Goal: Transaction & Acquisition: Purchase product/service

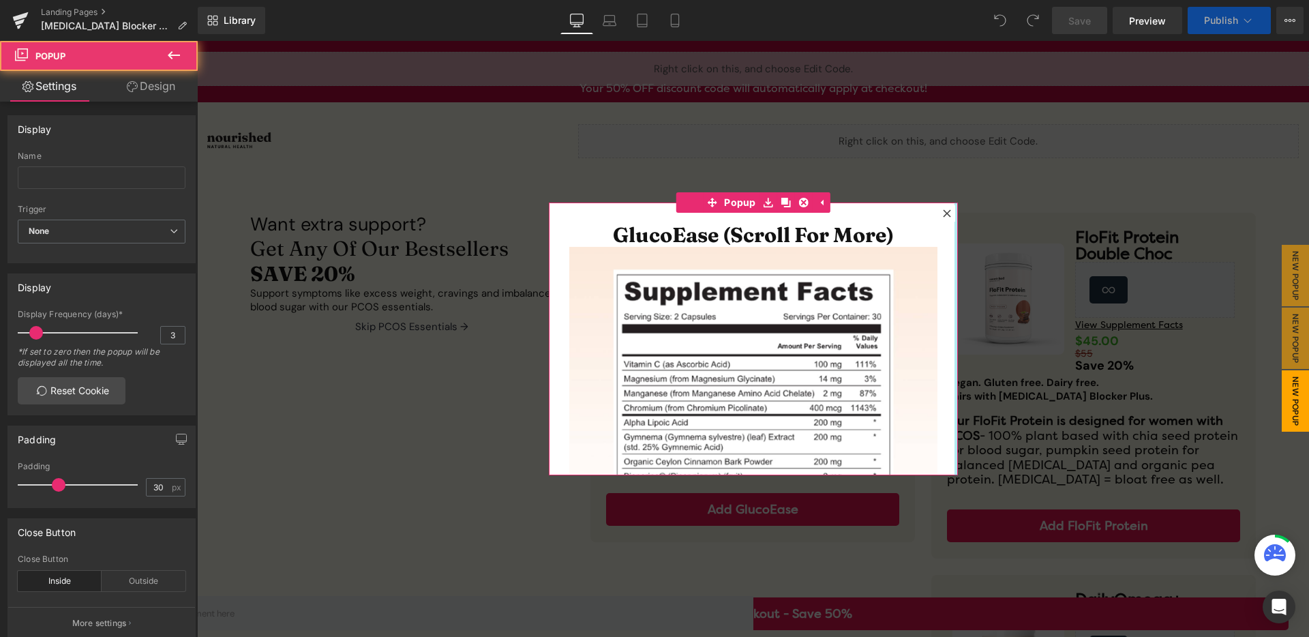
click at [943, 213] on icon at bounding box center [947, 213] width 8 height 8
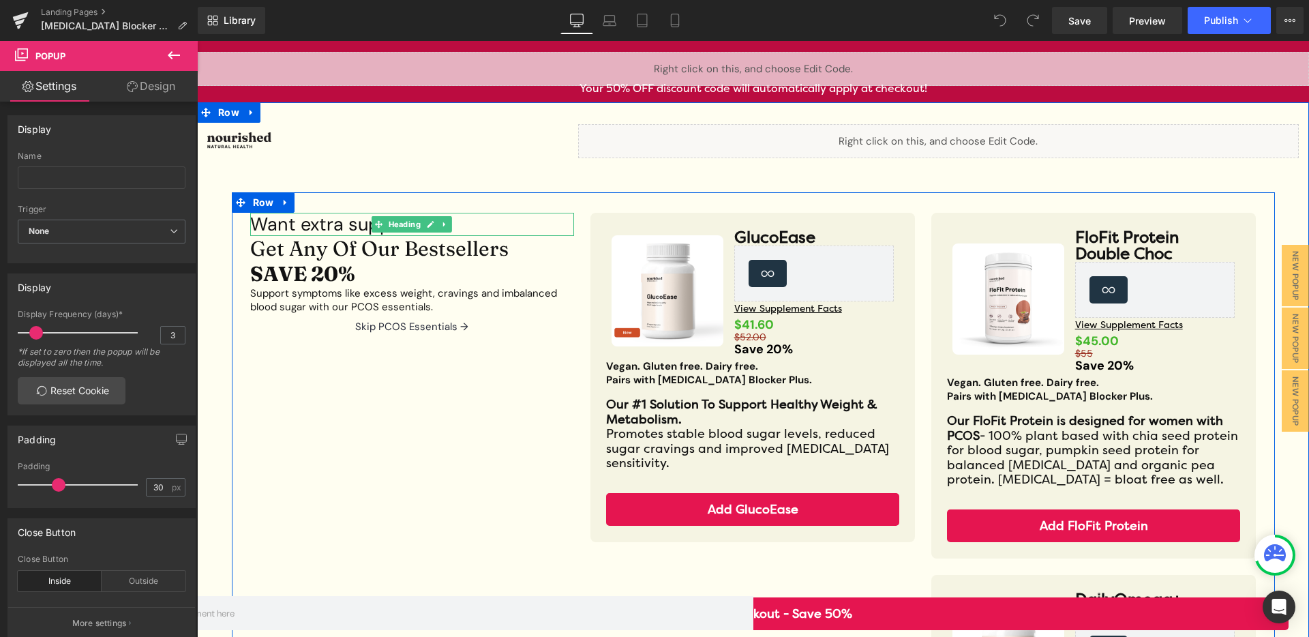
click at [344, 229] on h5 "Want extra support?" at bounding box center [412, 225] width 324 height 10
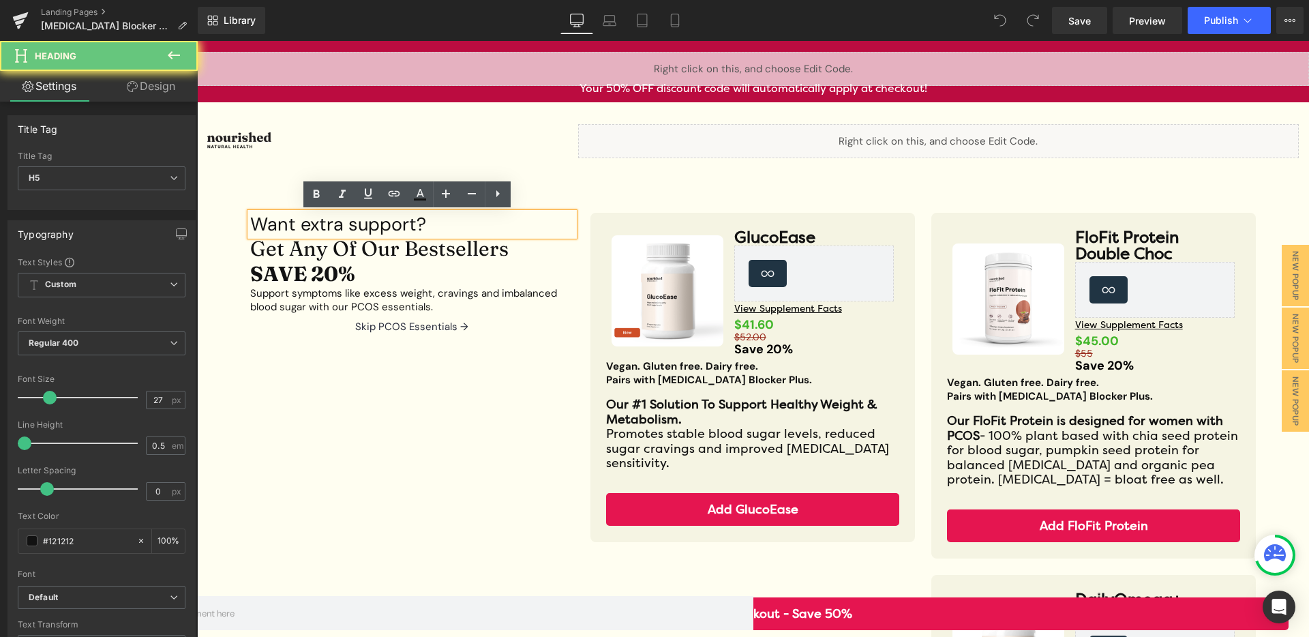
click at [348, 228] on h5 "Want extra support?" at bounding box center [412, 225] width 324 height 10
click at [349, 228] on h5 "Want extra support?" at bounding box center [412, 225] width 324 height 10
click at [365, 229] on h5 "Want extra support?" at bounding box center [412, 225] width 324 height 10
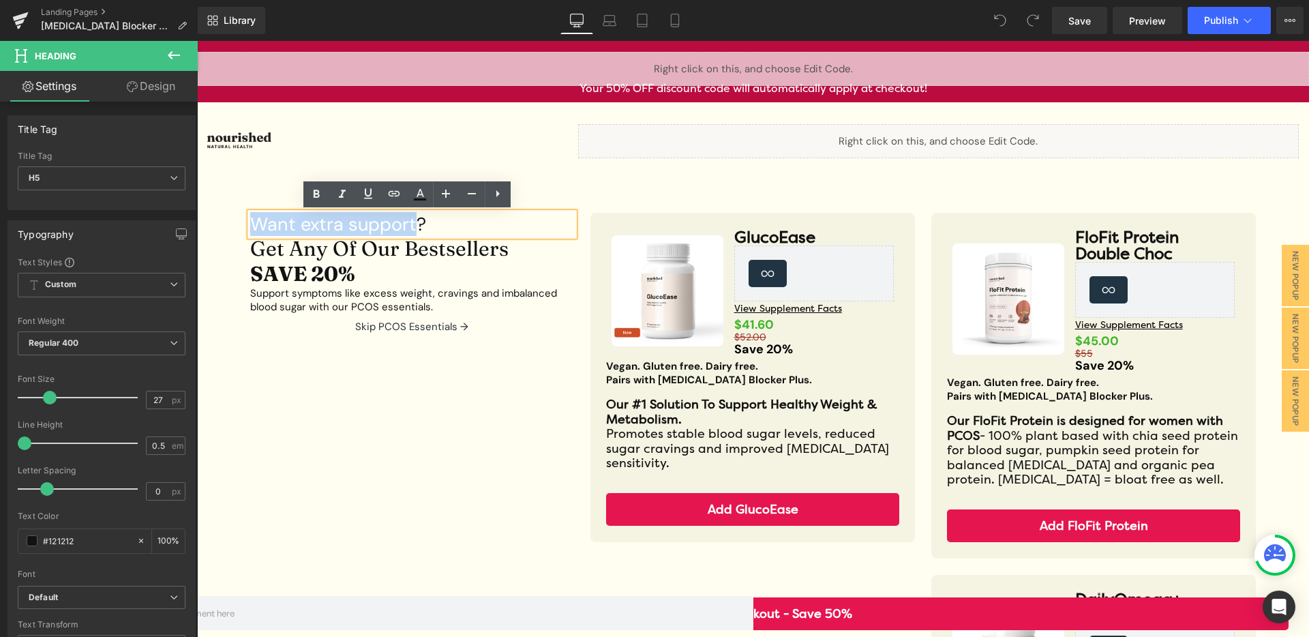
drag, startPoint x: 410, startPoint y: 229, endPoint x: 245, endPoint y: 228, distance: 165.0
click at [250, 228] on h5 "Want extra support?" at bounding box center [412, 225] width 324 height 10
click at [374, 239] on h1 "Get Any Of Our Bestsellers" at bounding box center [412, 248] width 324 height 25
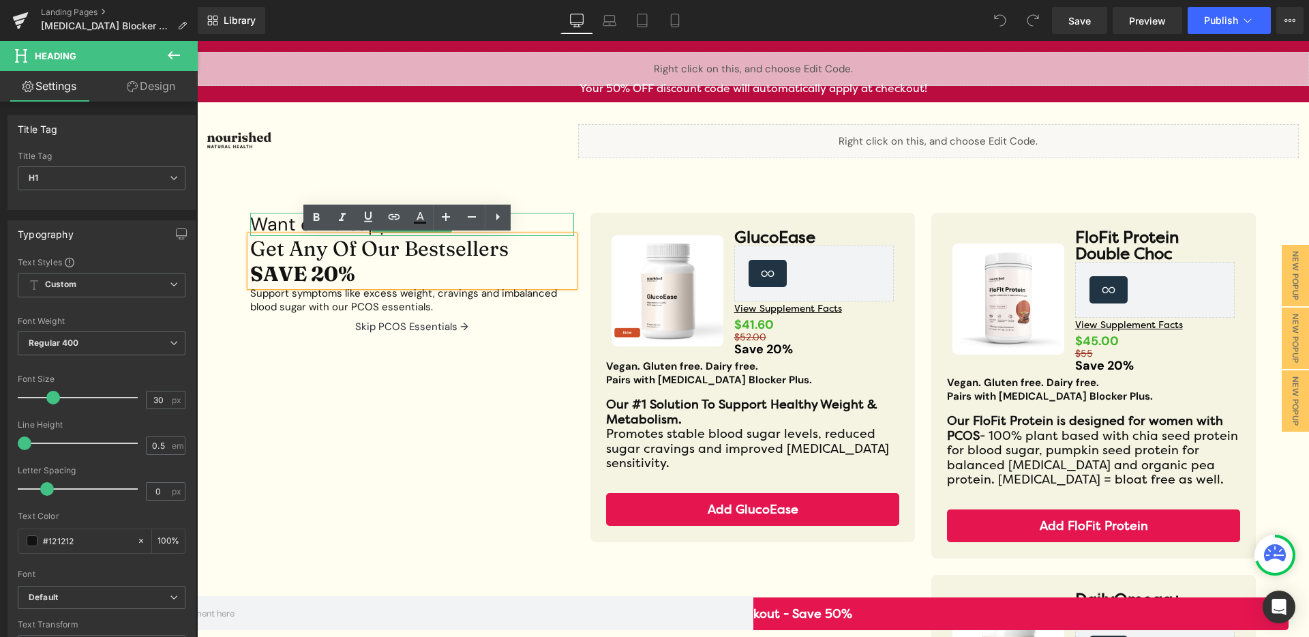
click at [288, 226] on h5 "Want extra support?" at bounding box center [412, 225] width 324 height 10
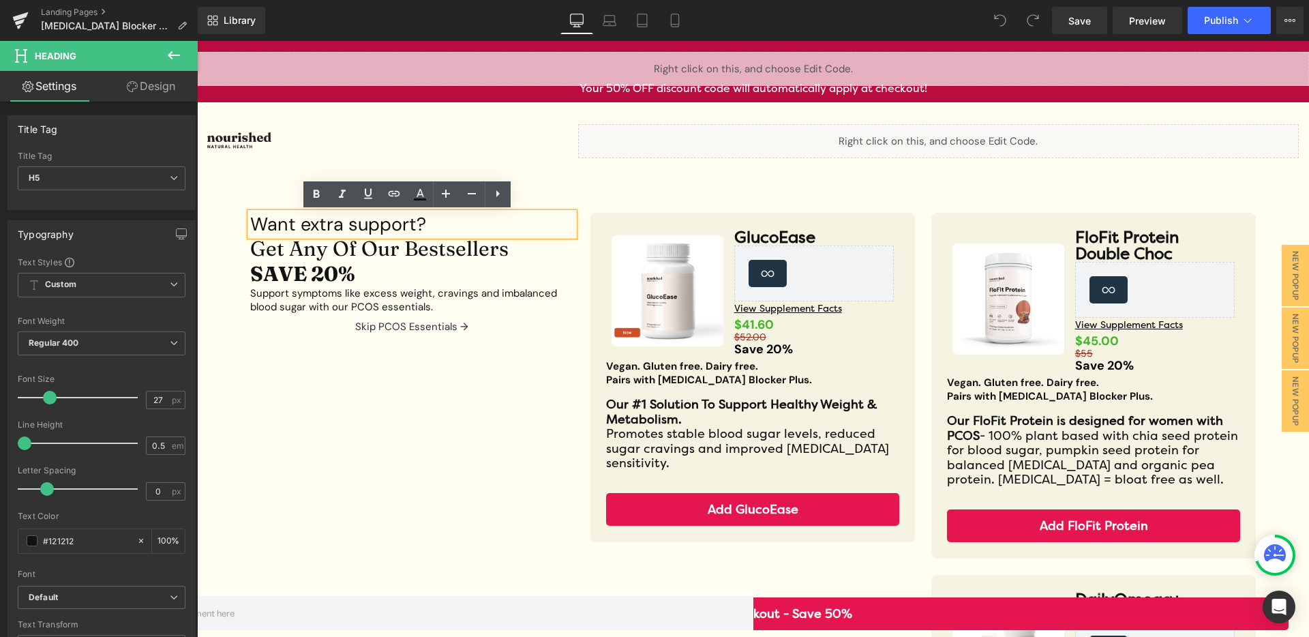
click at [301, 227] on h5 "Want extra support?" at bounding box center [412, 225] width 324 height 10
click at [261, 229] on h5 "Want extra support?" at bounding box center [412, 225] width 324 height 10
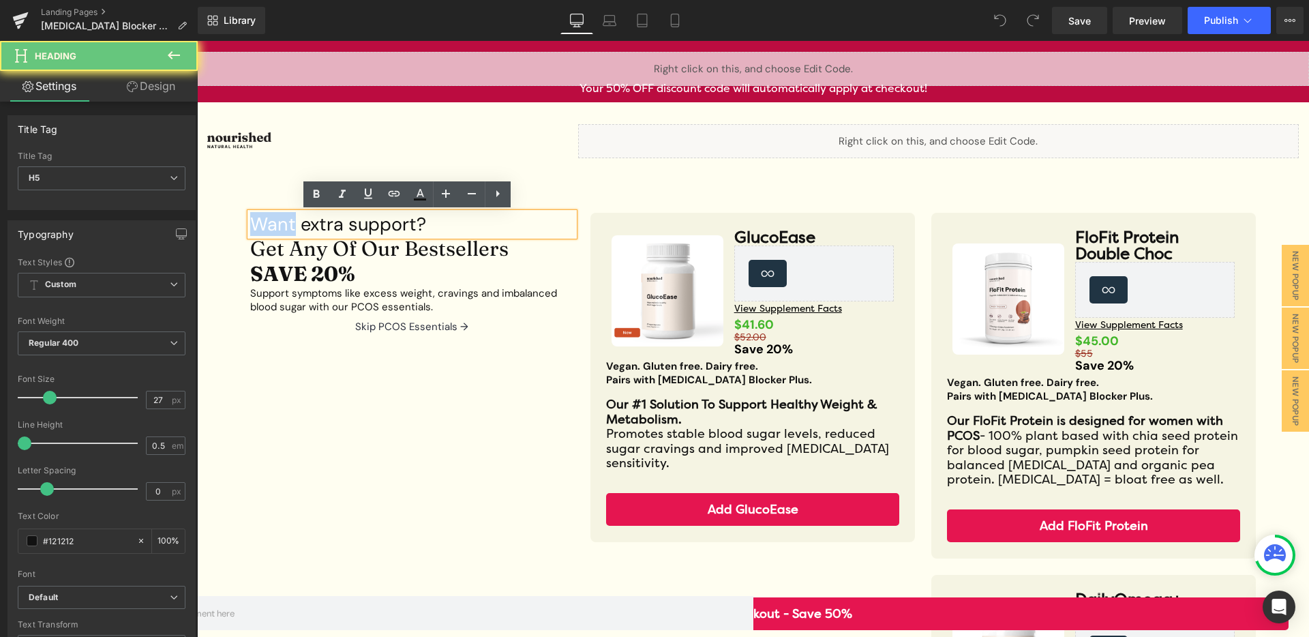
click at [261, 229] on h5 "Want extra support?" at bounding box center [412, 225] width 324 height 10
click at [271, 229] on h5 "Want extra support?" at bounding box center [412, 225] width 324 height 10
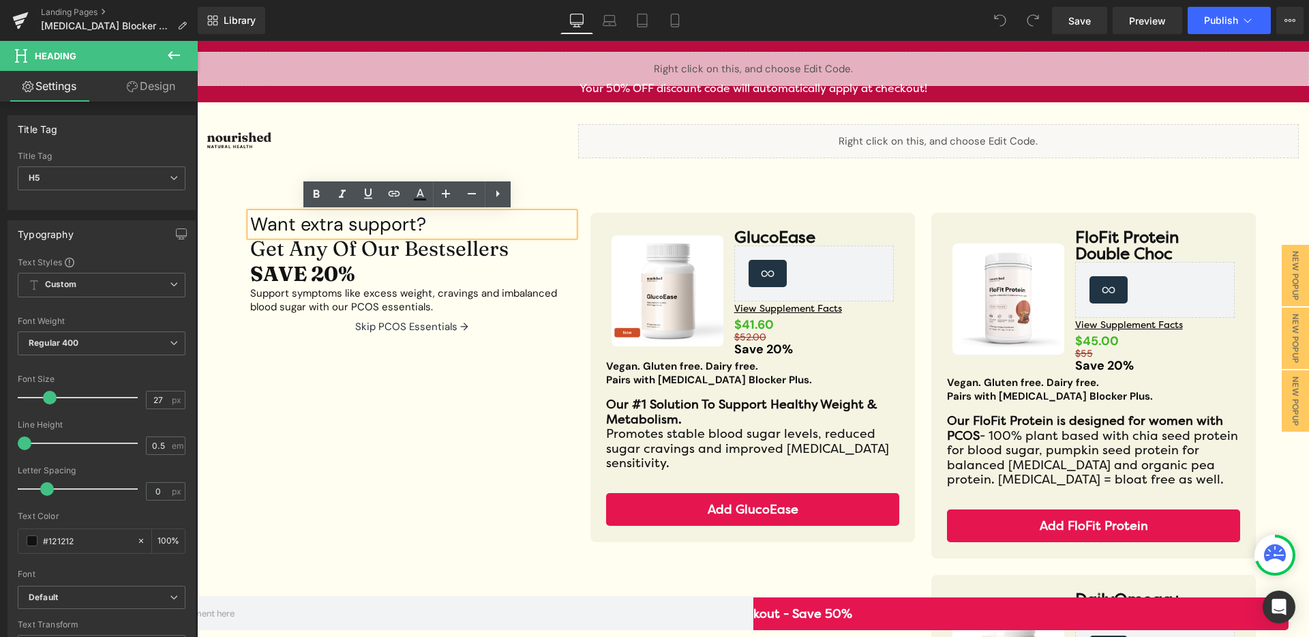
click at [271, 229] on h5 "Want extra support?" at bounding box center [412, 225] width 324 height 10
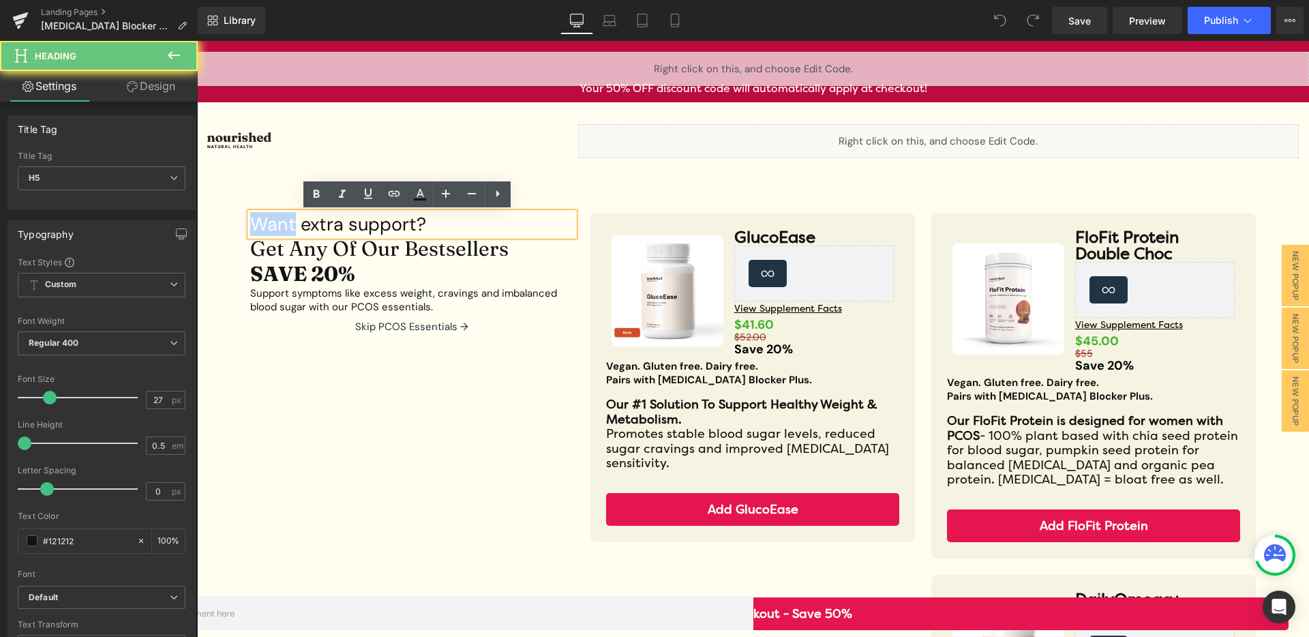
click at [271, 229] on h5 "Want extra support?" at bounding box center [412, 225] width 324 height 10
click at [234, 226] on div "Want extra support? Heading Get Any Of Our Bestsellers SAVE 20% Heading Support…" at bounding box center [753, 560] width 1043 height 737
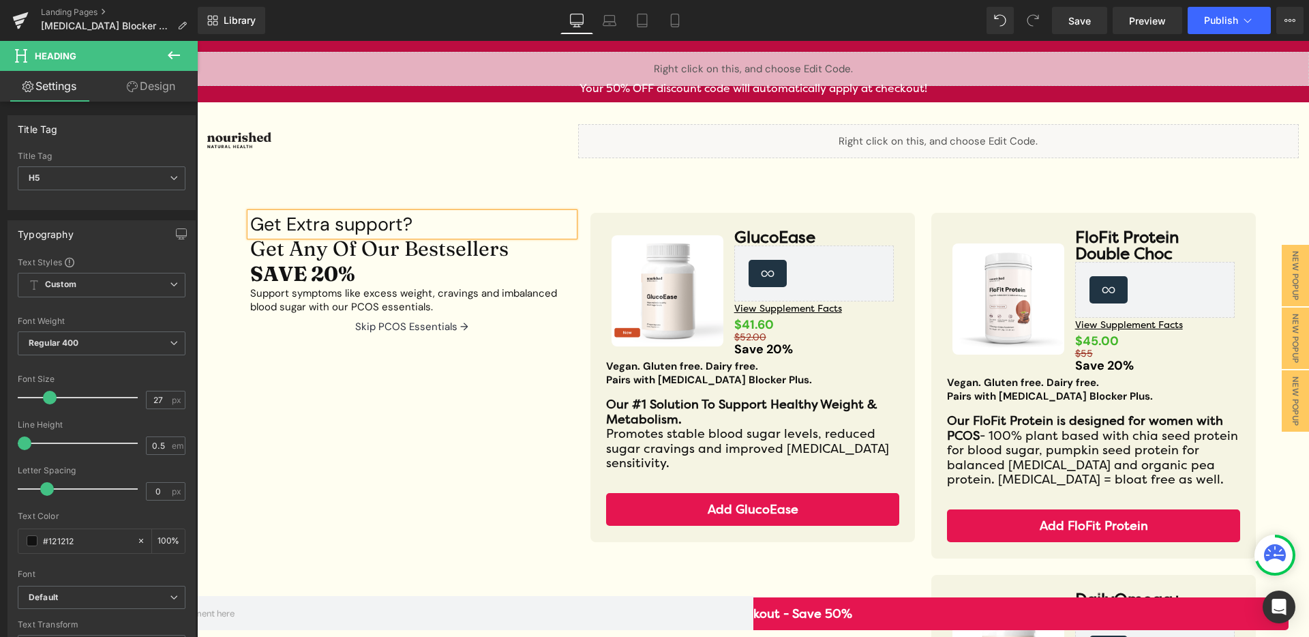
click at [442, 228] on h5 "Get Extra support?" at bounding box center [412, 225] width 324 height 10
click at [338, 223] on h5 "Get Extra support" at bounding box center [412, 225] width 324 height 10
click at [331, 250] on h1 "Get Any Of Our Bestsellers" at bounding box center [412, 248] width 324 height 25
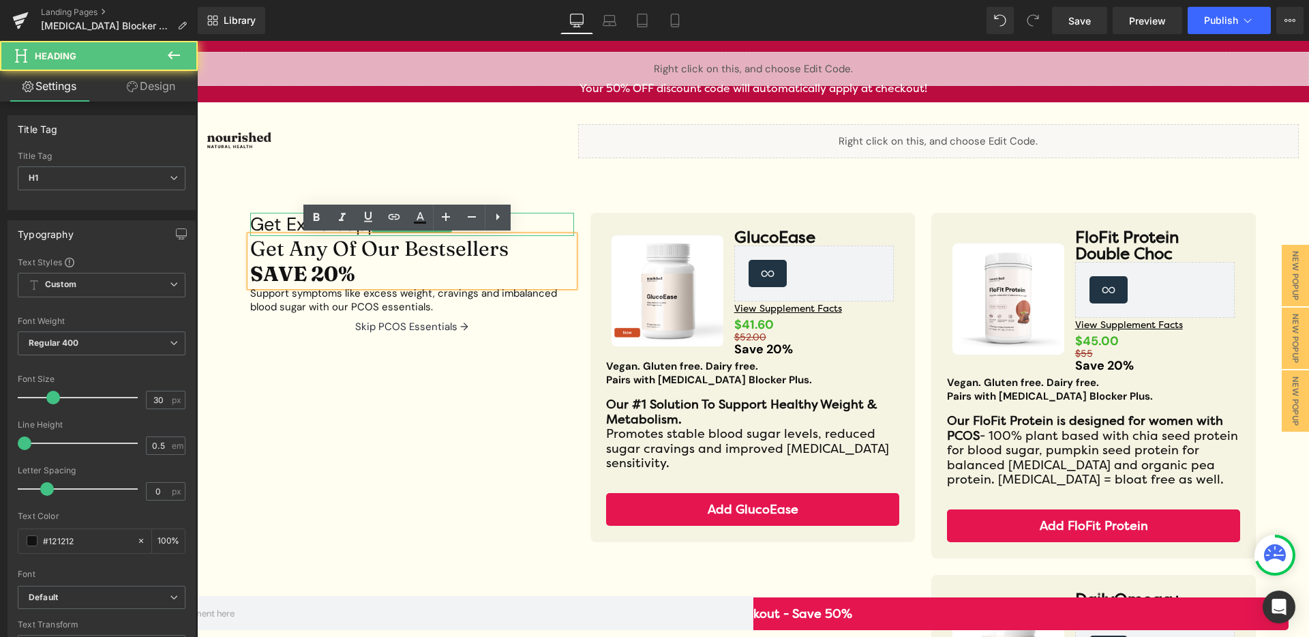
click at [412, 228] on span "Heading" at bounding box center [404, 225] width 37 height 16
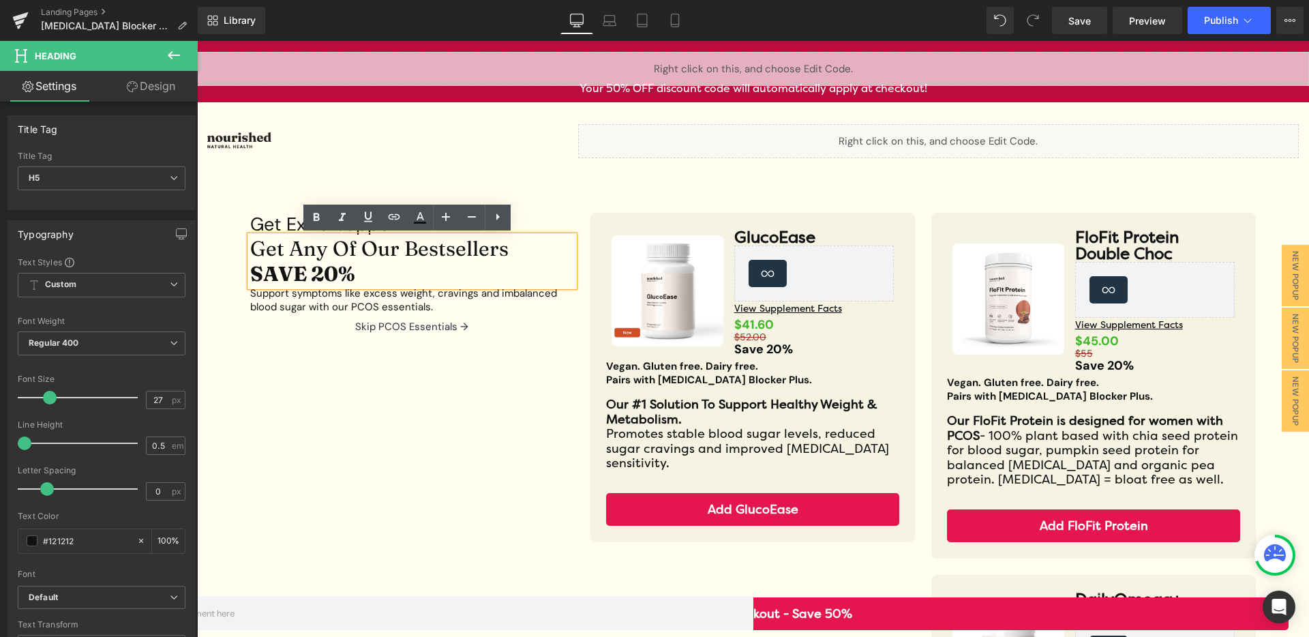
click at [380, 247] on h1 "Get Any Of Our Bestsellers" at bounding box center [412, 248] width 324 height 25
click at [294, 262] on strong "SAVE 20%" at bounding box center [302, 273] width 105 height 25
drag, startPoint x: 312, startPoint y: 269, endPoint x: 270, endPoint y: 264, distance: 42.6
click at [270, 264] on strong "SAVE 20%" at bounding box center [302, 273] width 105 height 25
click at [271, 264] on strong "SAVE 20%" at bounding box center [302, 273] width 105 height 25
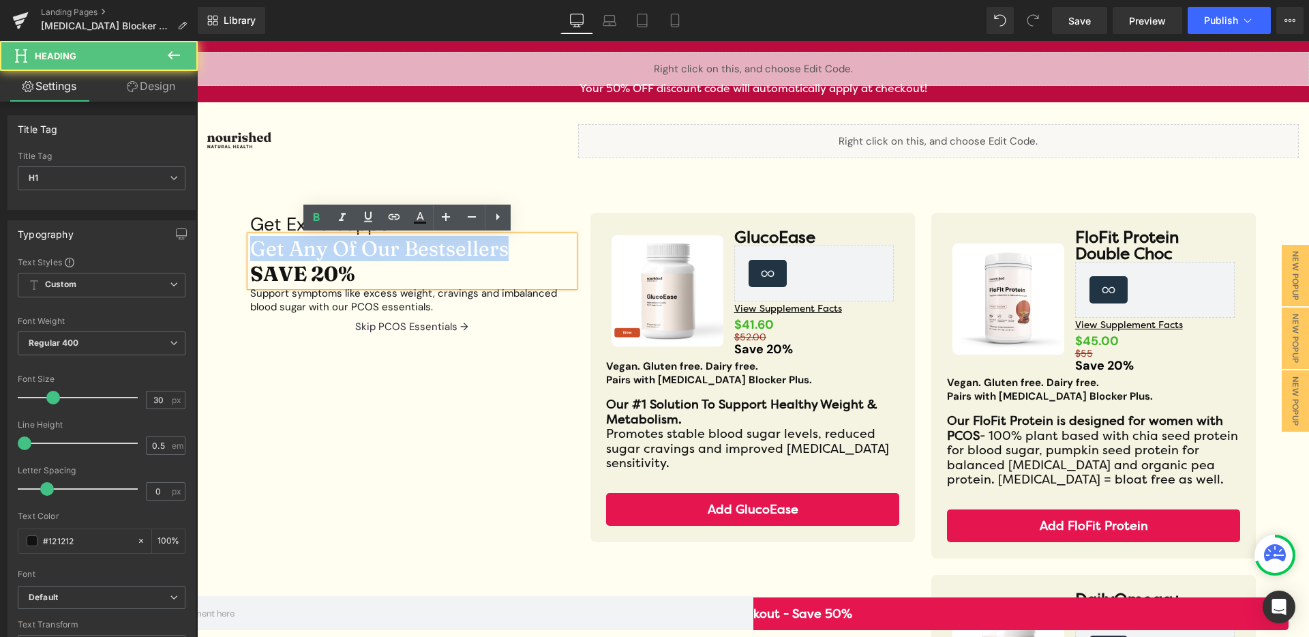
drag, startPoint x: 500, startPoint y: 250, endPoint x: 248, endPoint y: 250, distance: 251.5
click at [250, 250] on h1 "Get Any Of Our Bestsellers" at bounding box center [412, 248] width 324 height 25
click at [258, 254] on h1 "Get Any Of Our Bestsellers" at bounding box center [412, 248] width 324 height 25
drag, startPoint x: 350, startPoint y: 250, endPoint x: 240, endPoint y: 245, distance: 110.6
click at [242, 245] on div "Get Extra Support Heading Get Any Of Our Bestsellers SAVE 20% Heading Support s…" at bounding box center [412, 276] width 341 height 127
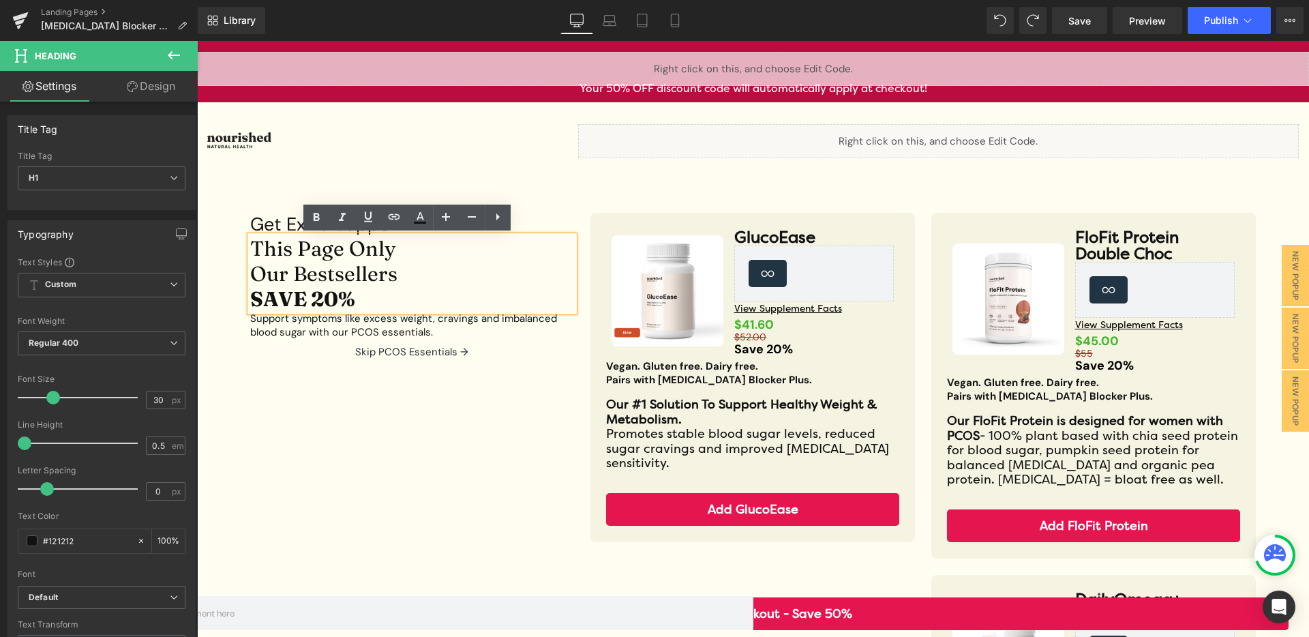
click at [250, 272] on h1 "Our Bestsellers" at bounding box center [412, 273] width 324 height 25
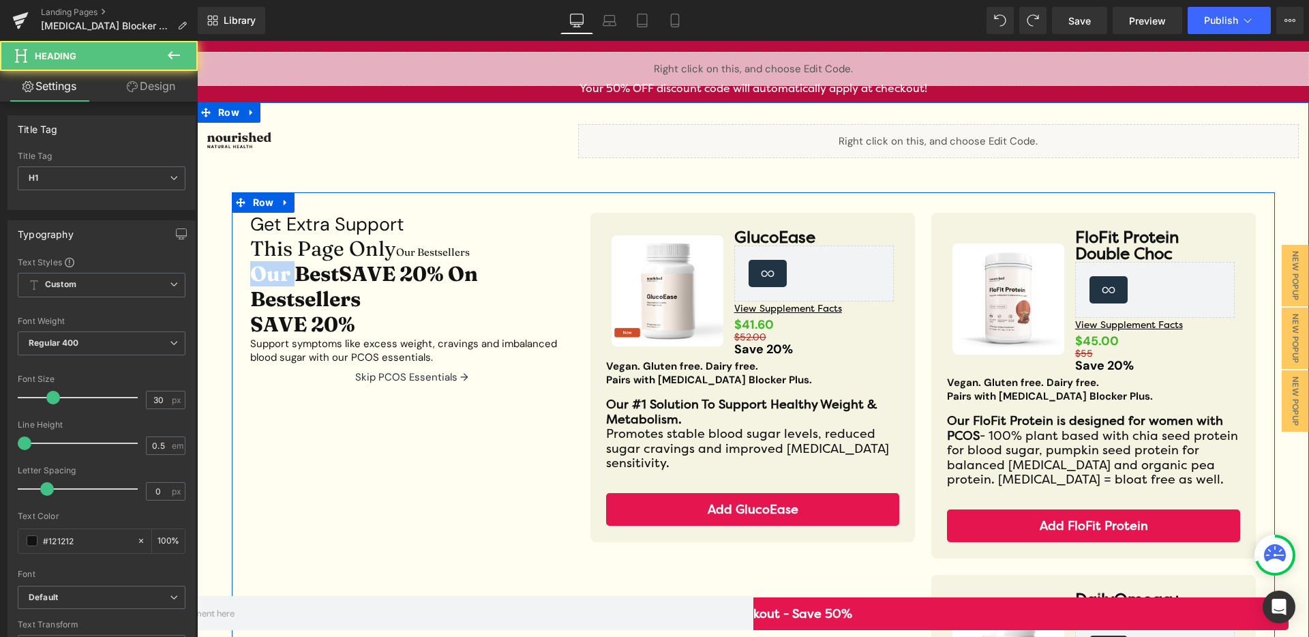
drag, startPoint x: 289, startPoint y: 275, endPoint x: 232, endPoint y: 275, distance: 57.3
click at [232, 275] on div "Get Extra Support Heading This Page Only Our Bestsellers Our BestSAVE 20% On Be…" at bounding box center [753, 560] width 1043 height 737
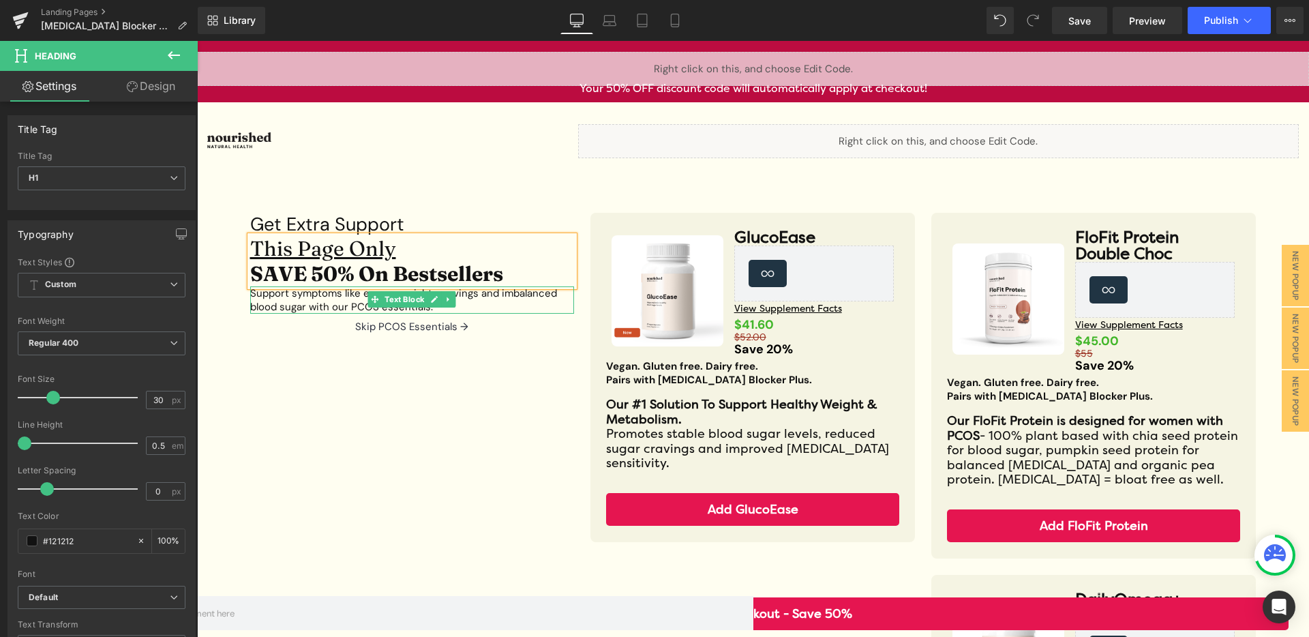
click at [387, 307] on span "Text Block" at bounding box center [404, 299] width 45 height 16
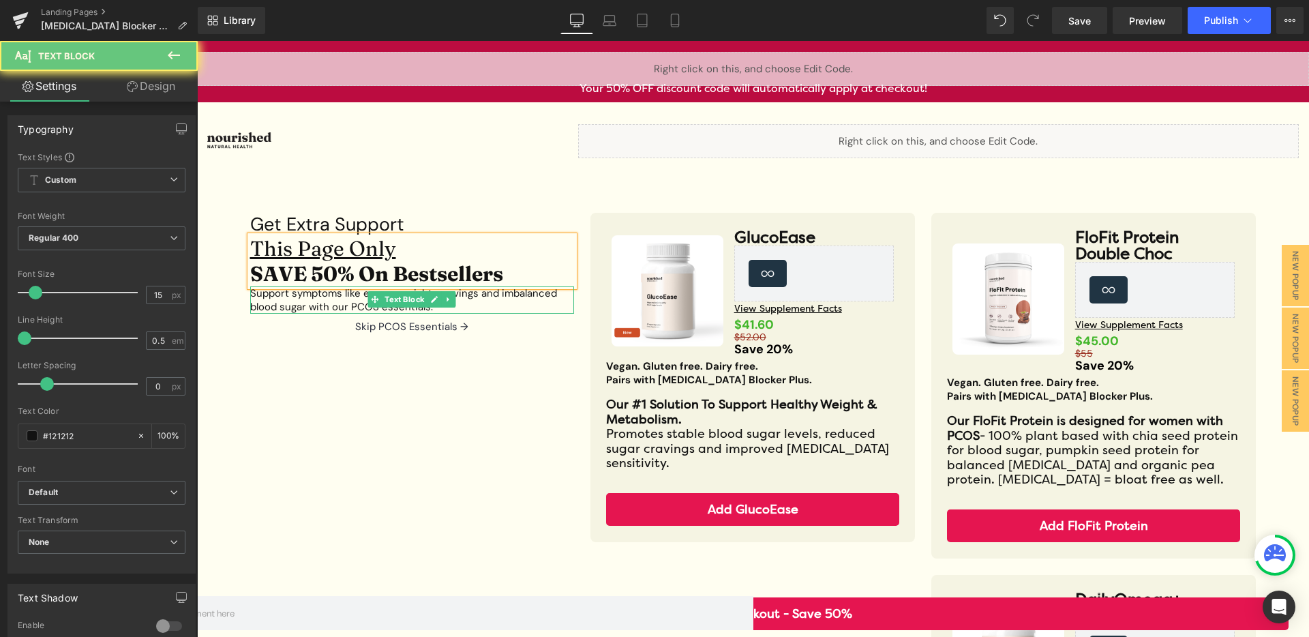
click at [347, 302] on p "Support symptoms like excess weight, cravings and imbalanced blood sugar with o…" at bounding box center [412, 299] width 324 height 27
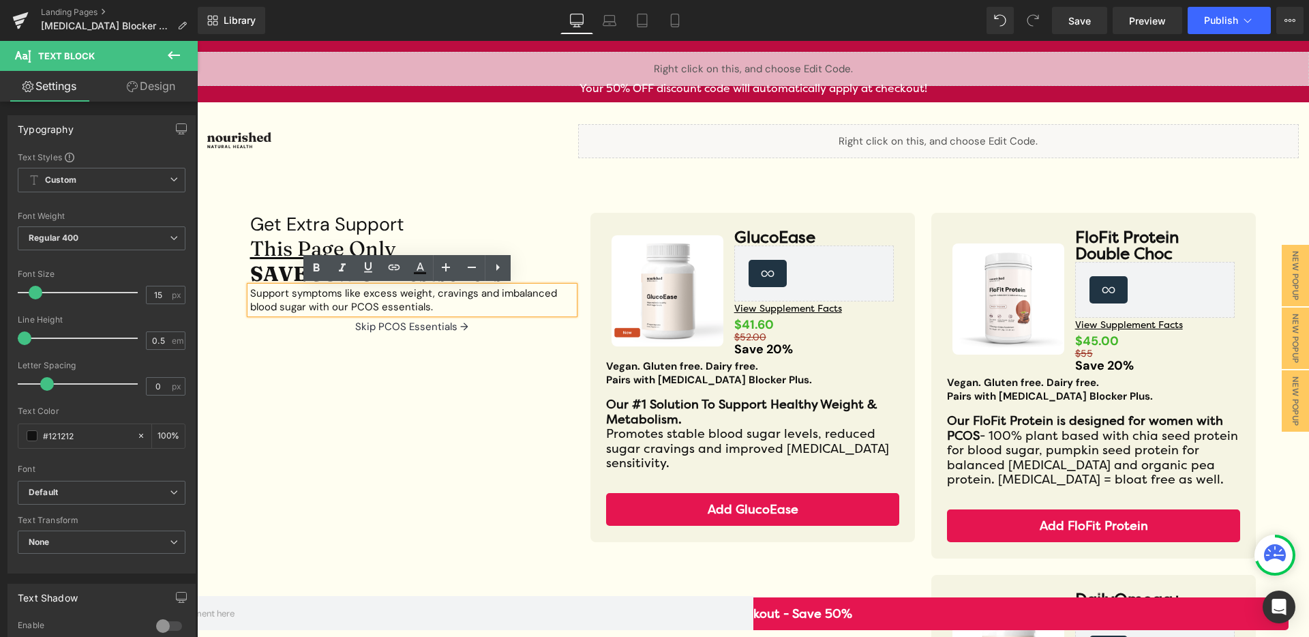
click at [329, 300] on p "Support symptoms like excess weight, cravings and imbalanced blood sugar with o…" at bounding box center [412, 299] width 324 height 27
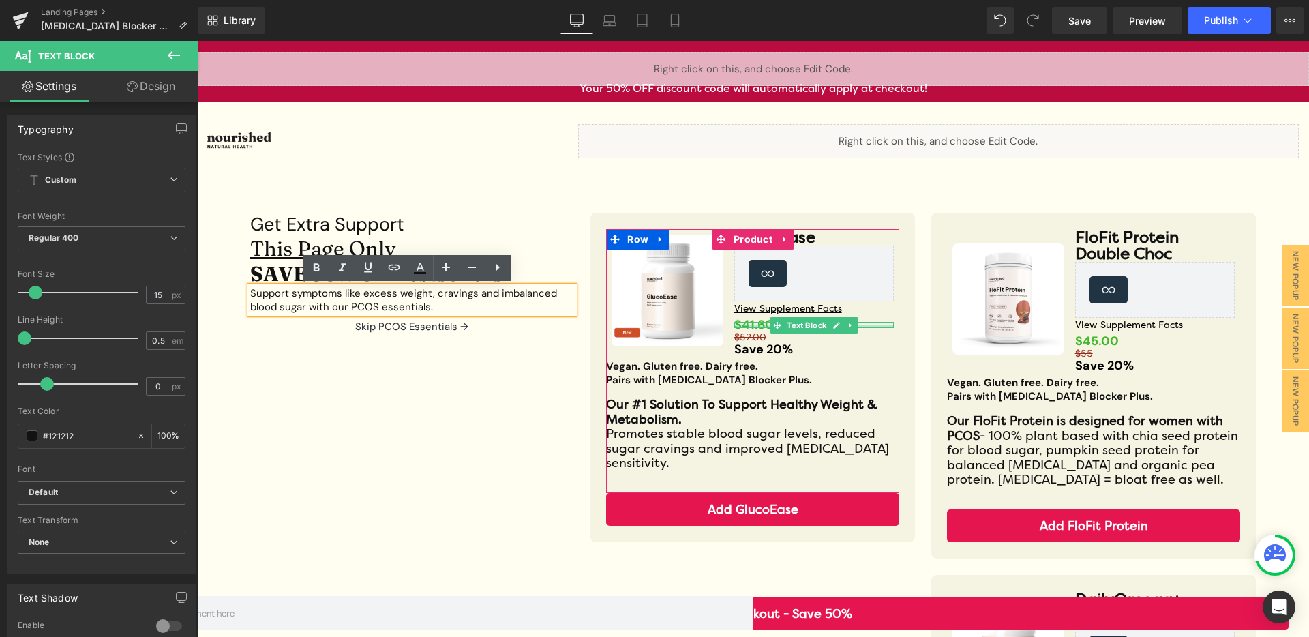
click at [758, 326] on div at bounding box center [814, 325] width 160 height 3
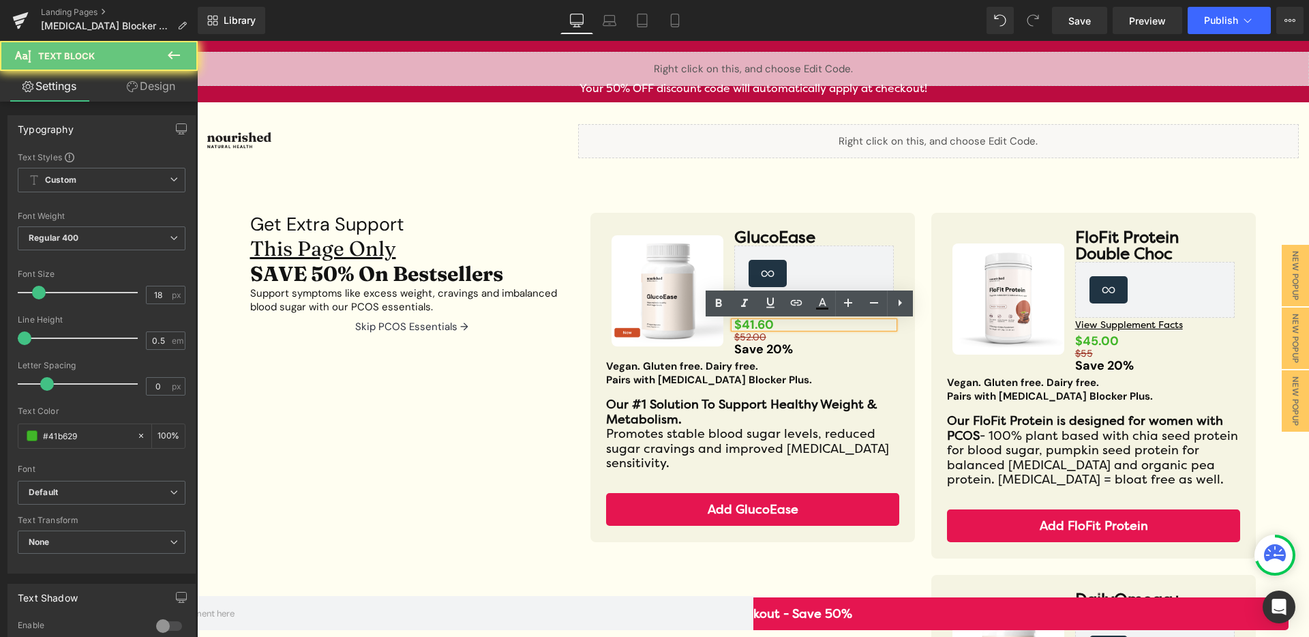
click at [743, 323] on strong "$41.60" at bounding box center [754, 324] width 40 height 16
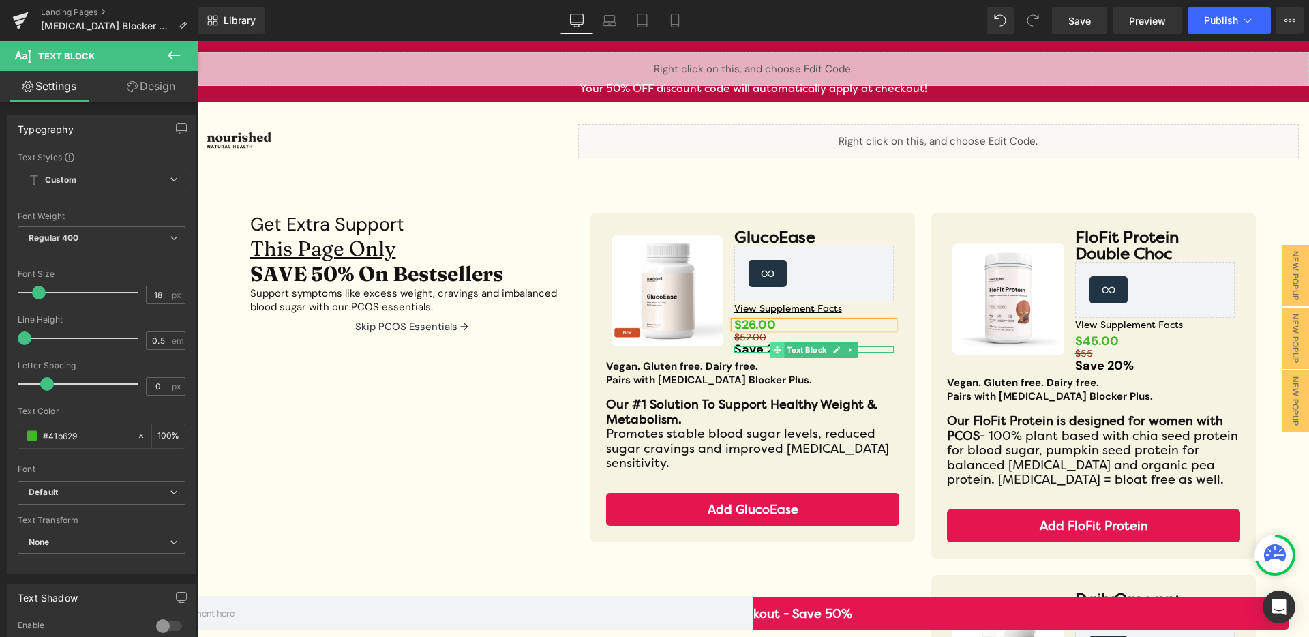
click at [770, 350] on span at bounding box center [777, 350] width 14 height 16
click at [746, 350] on div at bounding box center [814, 350] width 160 height 3
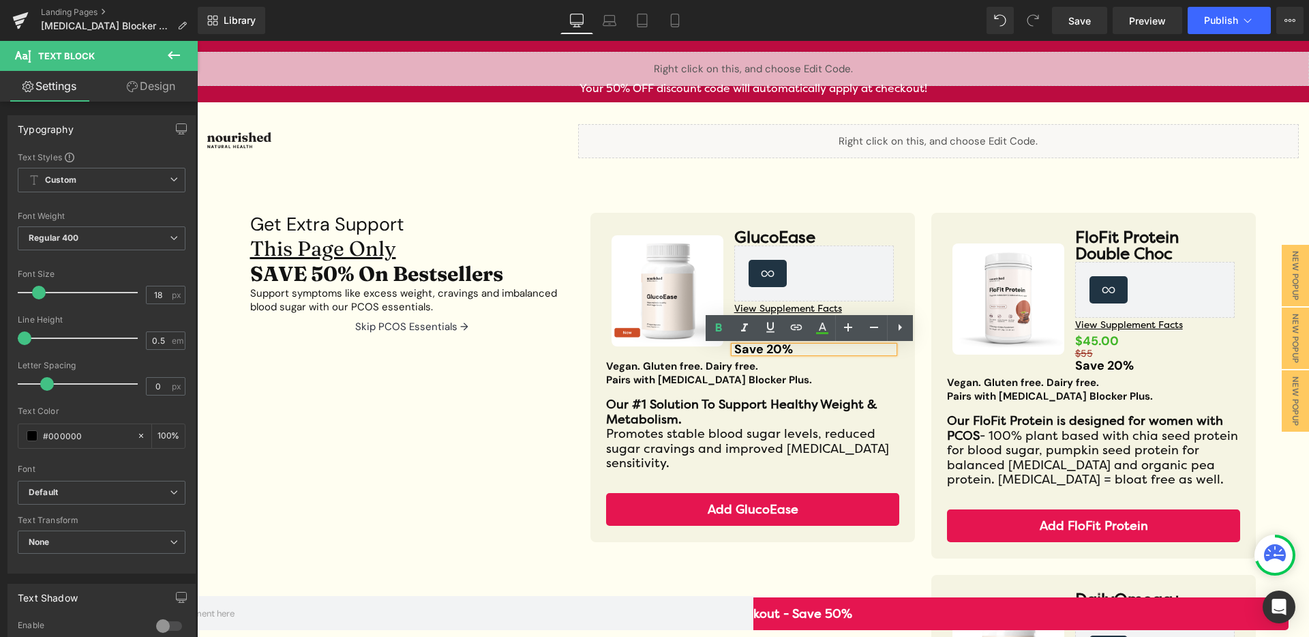
click at [766, 350] on strong "Save 20%" at bounding box center [763, 349] width 59 height 16
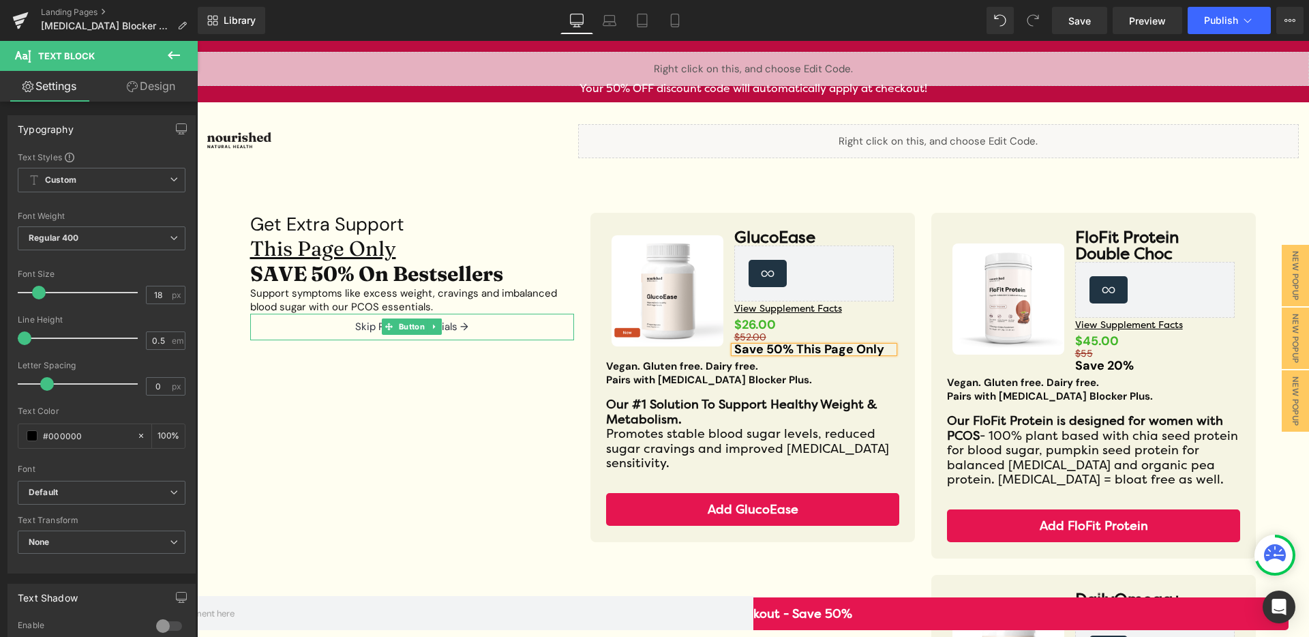
click at [323, 308] on p "Support symptoms like excess weight, cravings and imbalanced blood sugar with o…" at bounding box center [412, 299] width 324 height 27
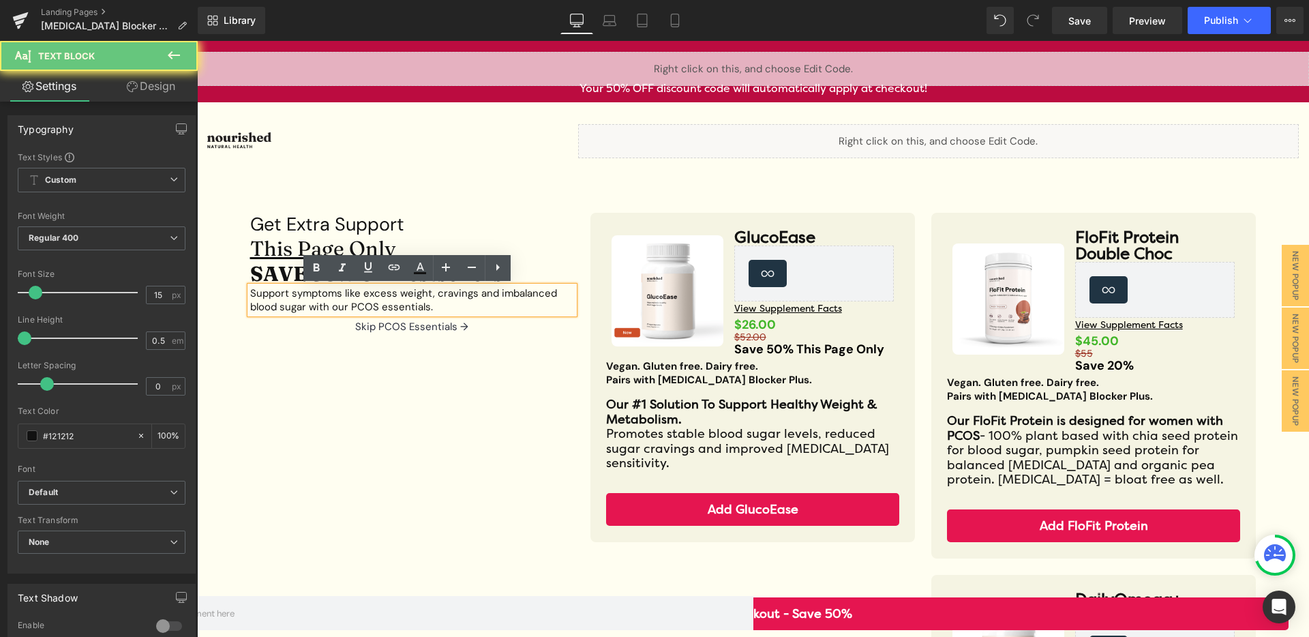
click at [335, 305] on p "Support symptoms like excess weight, cravings and imbalanced blood sugar with o…" at bounding box center [412, 299] width 324 height 27
click at [437, 307] on p "Support symptoms like excess weight, cravings and imbalanced blood sugar with o…" at bounding box center [412, 299] width 324 height 27
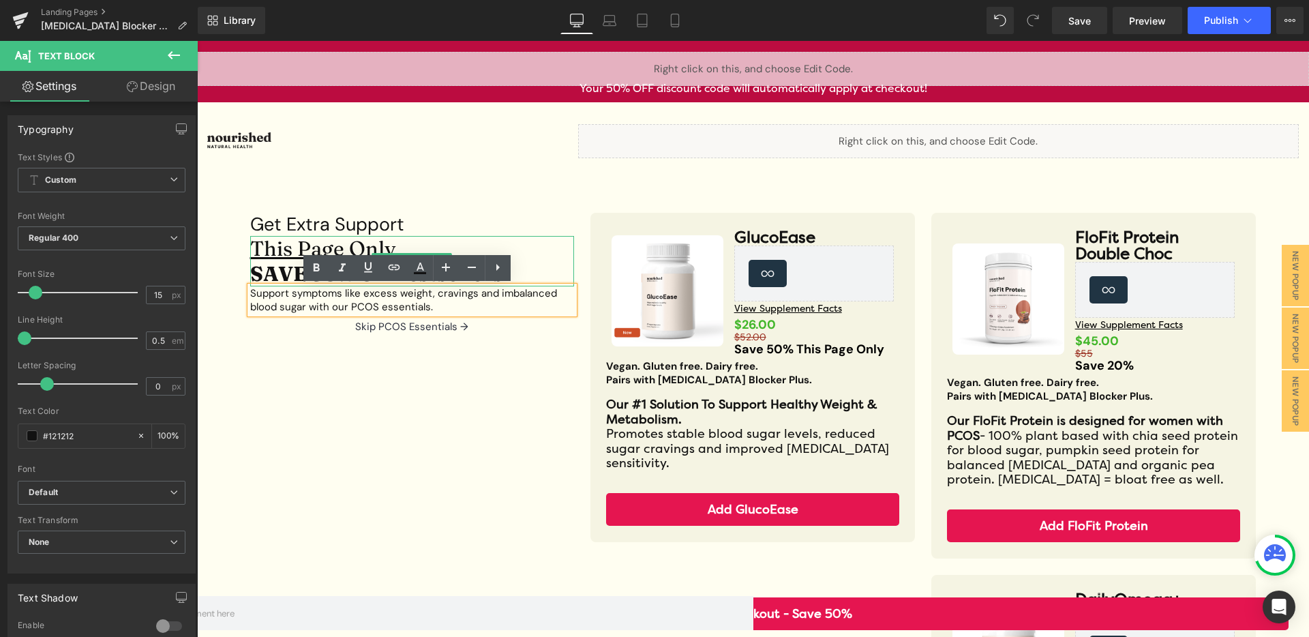
click at [376, 244] on u "This Page Only" at bounding box center [323, 248] width 146 height 25
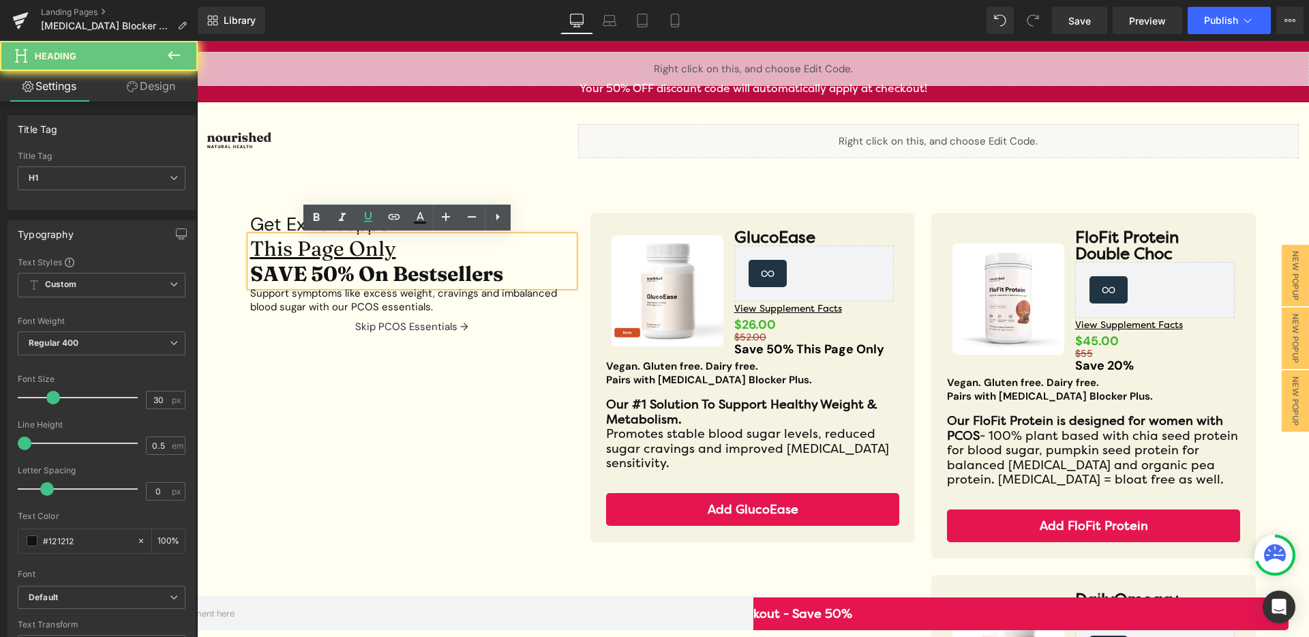
click at [392, 245] on h1 "This Page Only" at bounding box center [412, 248] width 324 height 25
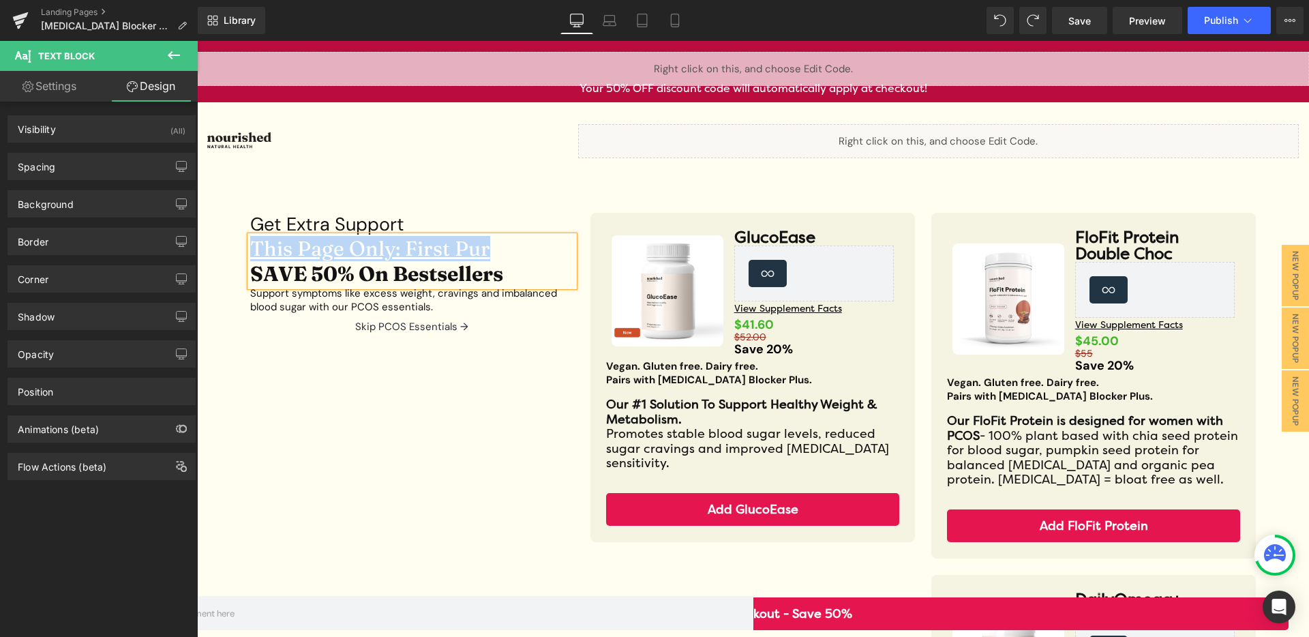
click at [377, 255] on u "This Page Only: First Pur" at bounding box center [370, 248] width 240 height 25
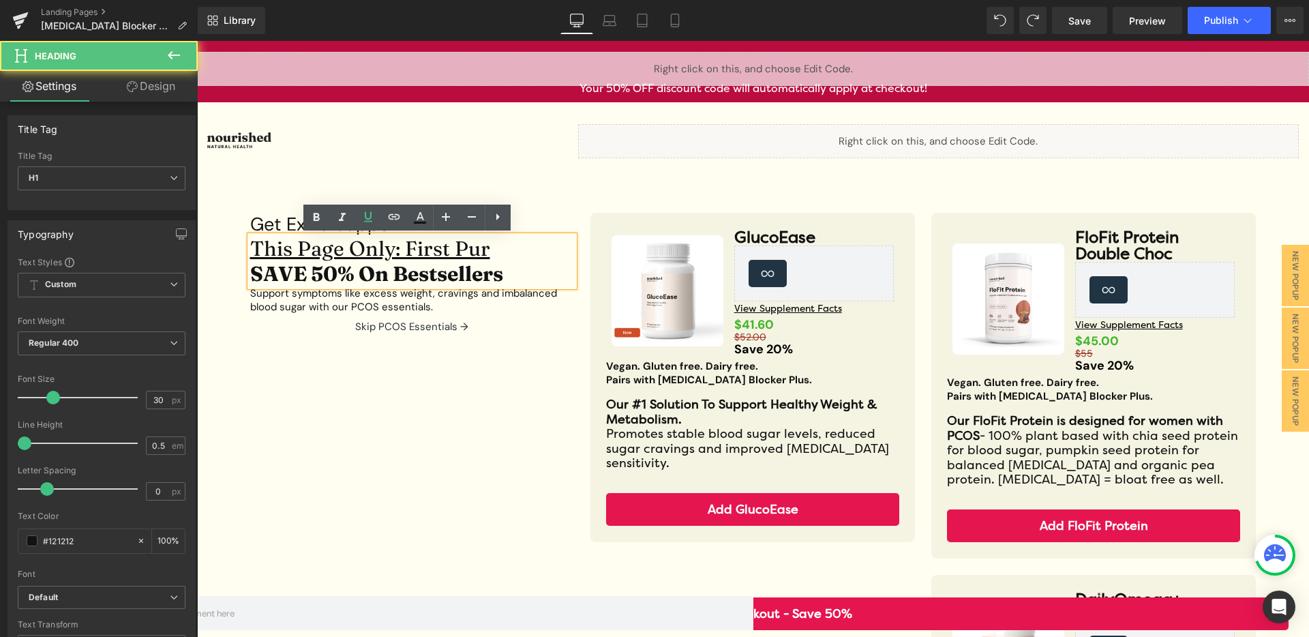
click at [402, 249] on u "This Page Only: First Pur" at bounding box center [370, 248] width 240 height 25
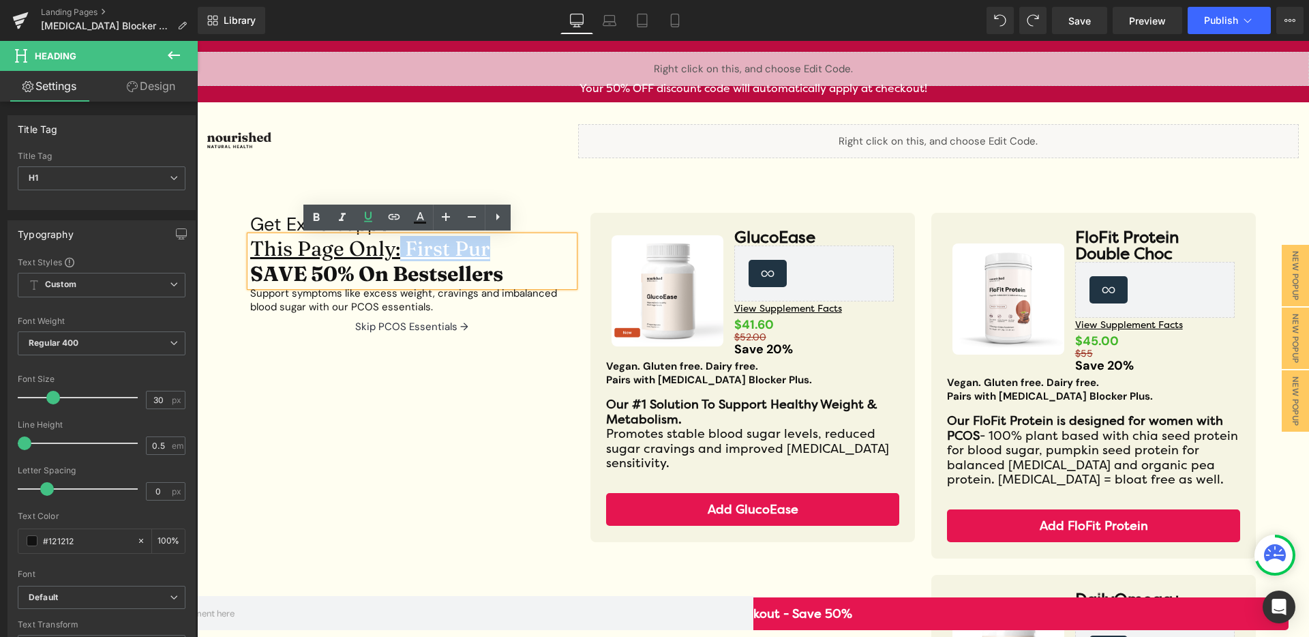
drag, startPoint x: 391, startPoint y: 252, endPoint x: 491, endPoint y: 250, distance: 100.2
click at [491, 250] on h1 "This Page Only: First Pur" at bounding box center [412, 248] width 324 height 25
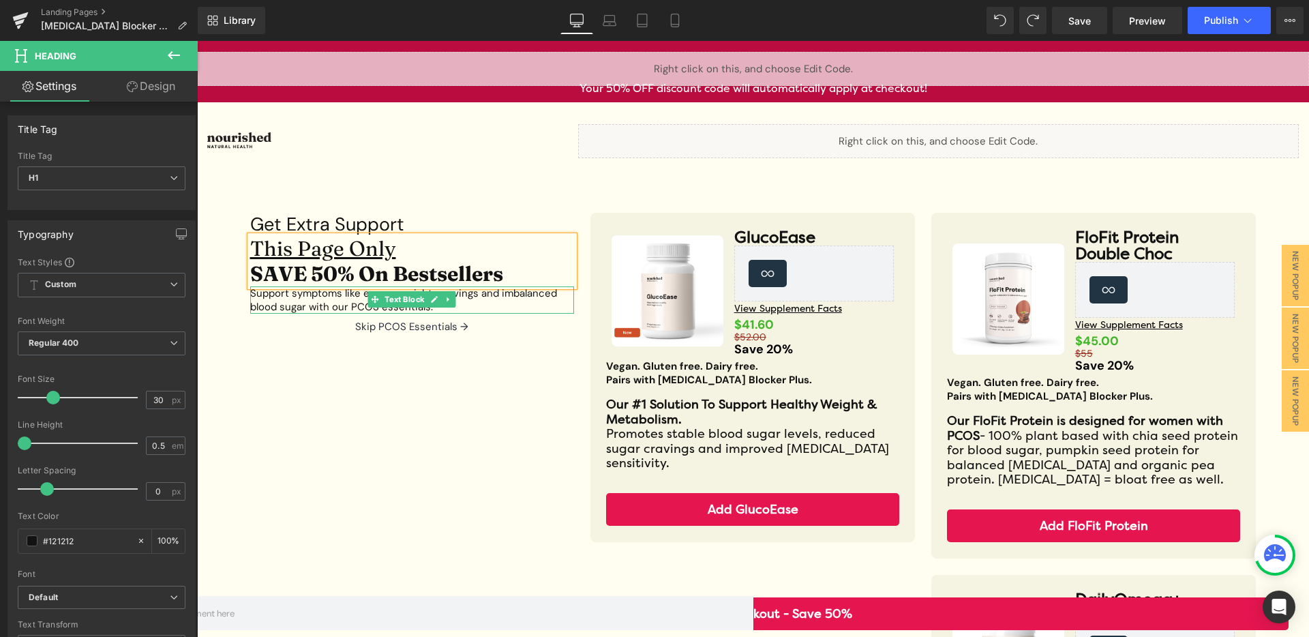
click at [307, 301] on p "Support symptoms like excess weight, cravings and imbalanced blood sugar with o…" at bounding box center [412, 299] width 324 height 27
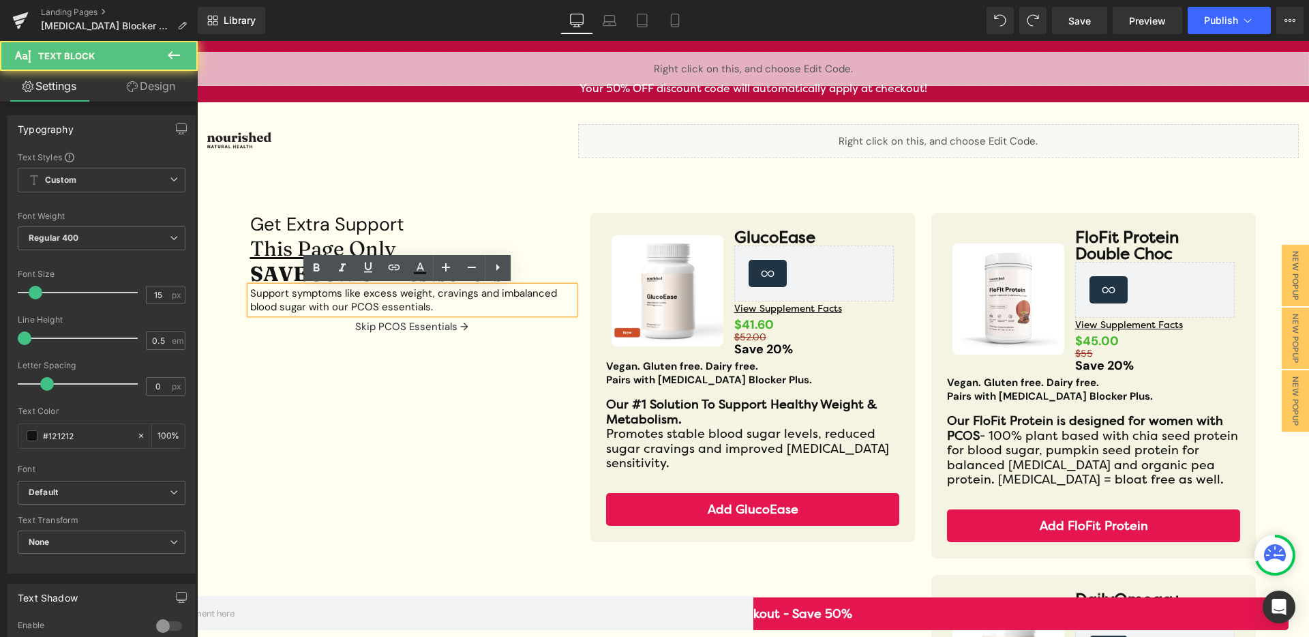
click at [453, 306] on p "Support symptoms like excess weight, cravings and imbalanced blood sugar with o…" at bounding box center [412, 299] width 324 height 27
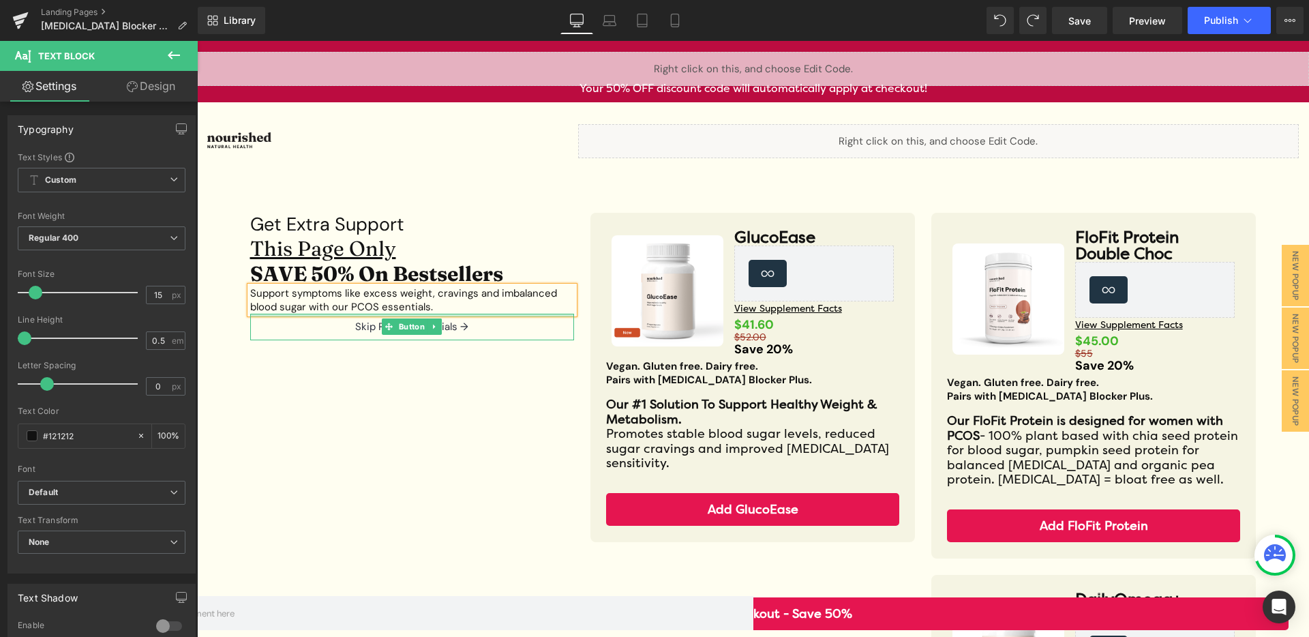
click at [455, 314] on div at bounding box center [412, 315] width 324 height 3
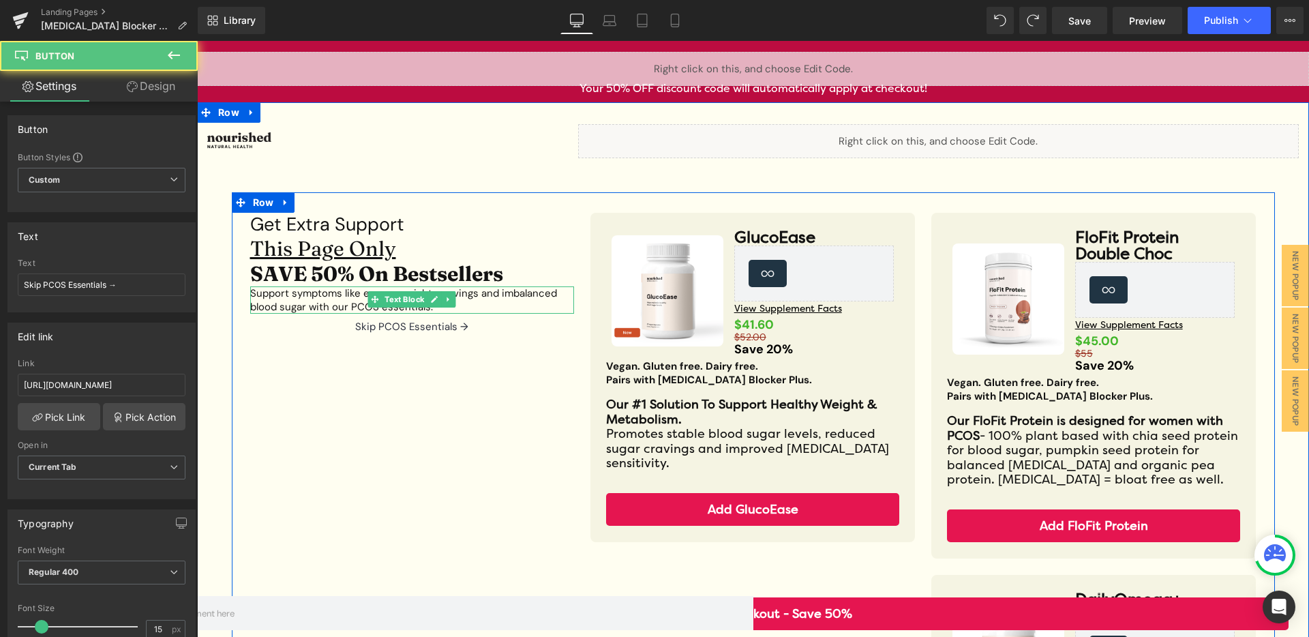
click at [459, 307] on p "Support symptoms like excess weight, cravings and imbalanced blood sugar with o…" at bounding box center [412, 299] width 324 height 27
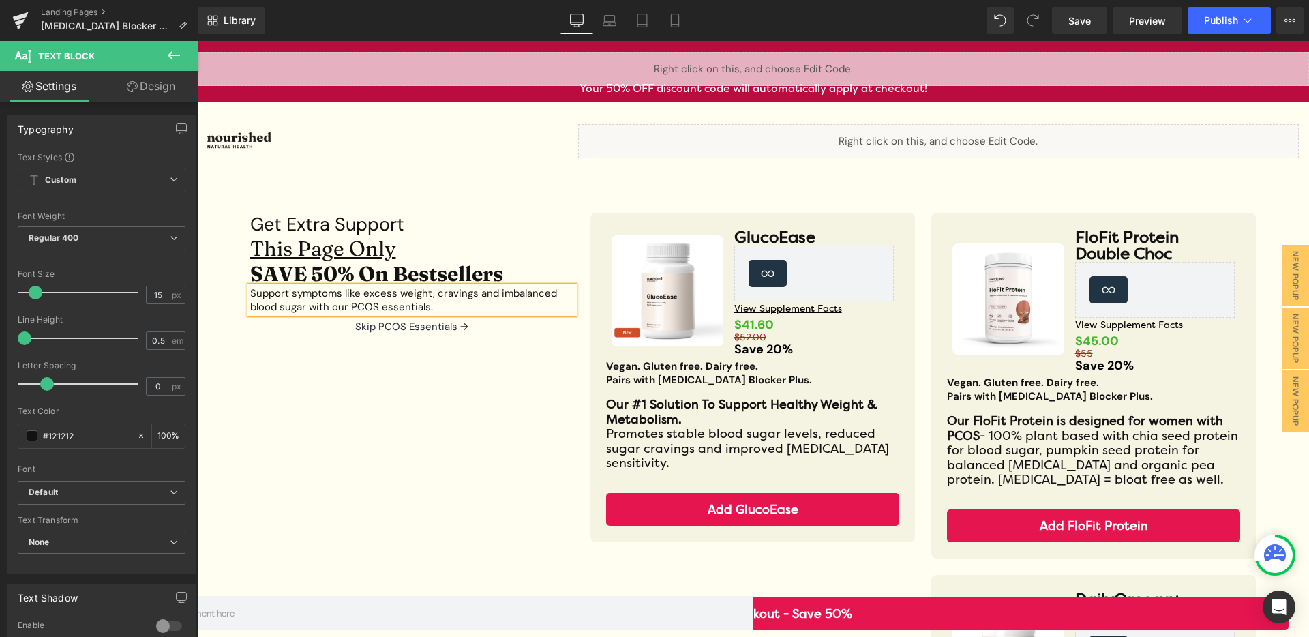
click at [436, 309] on p "Support symptoms like excess weight, cravings and imbalanced blood sugar with o…" at bounding box center [412, 299] width 324 height 27
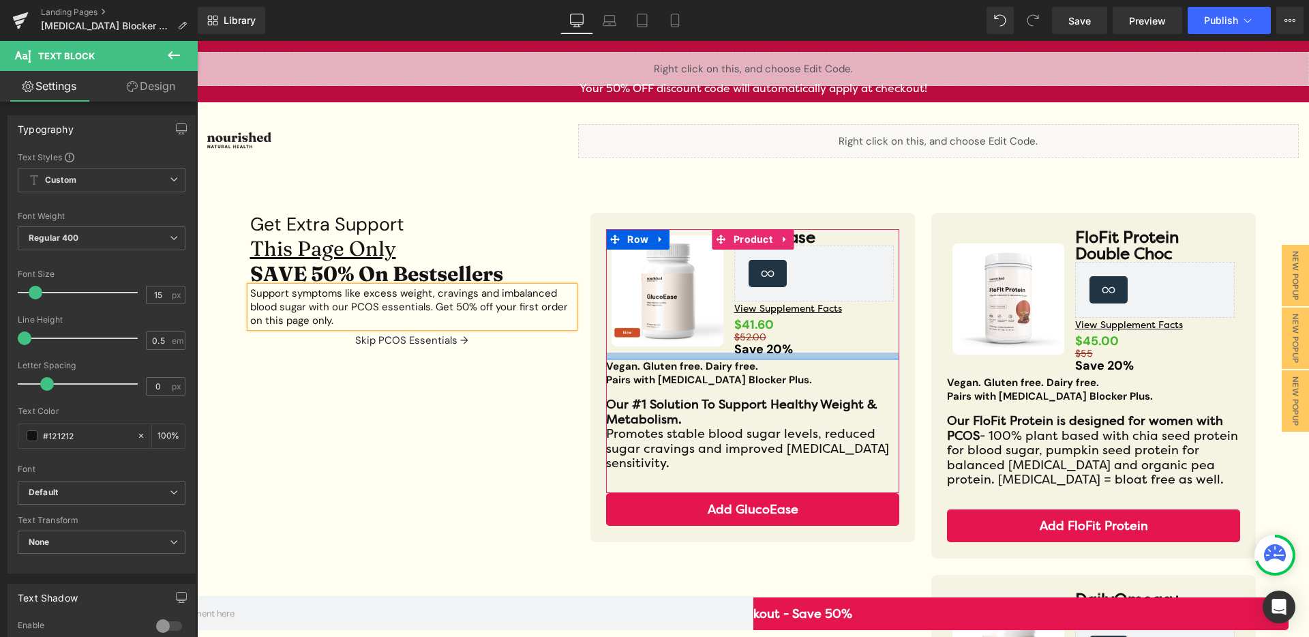
click at [778, 352] on div at bounding box center [752, 355] width 293 height 7
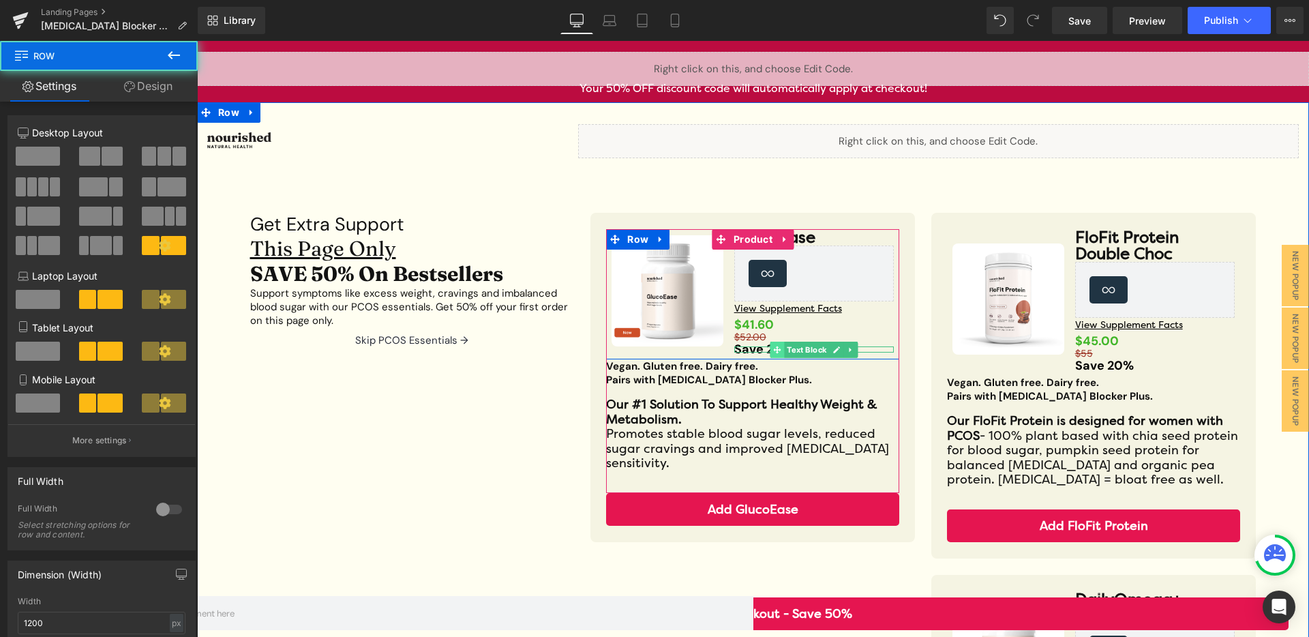
click at [773, 350] on icon at bounding box center [776, 350] width 7 height 8
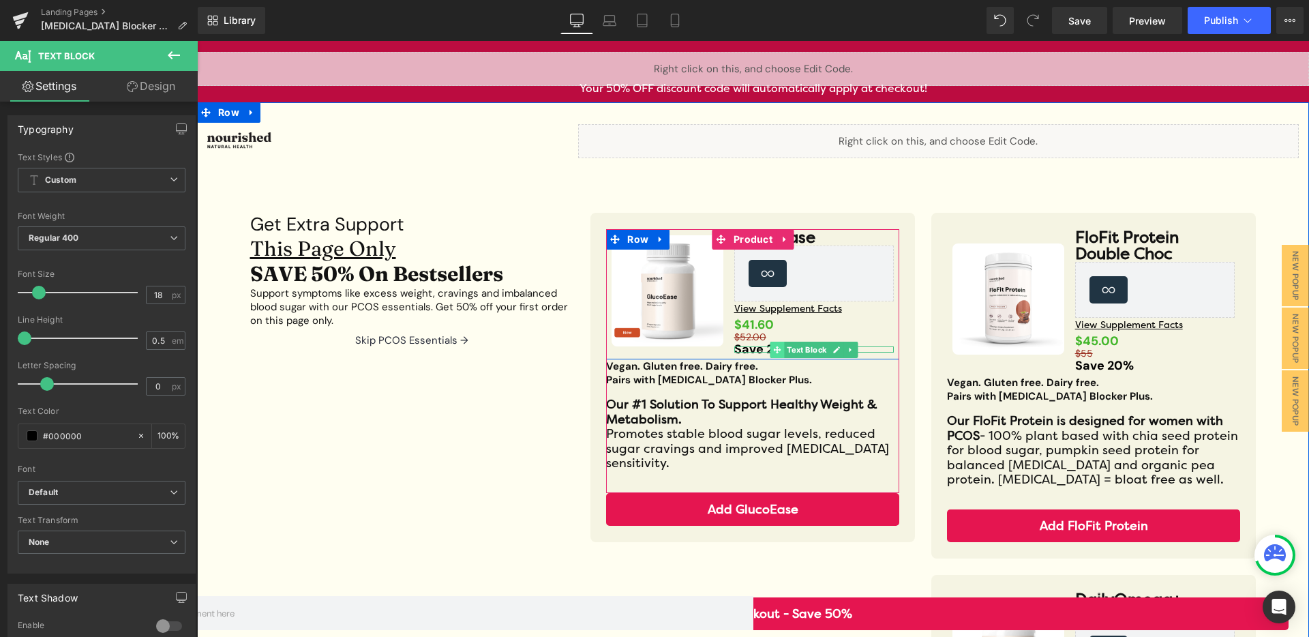
click at [770, 349] on span at bounding box center [777, 350] width 14 height 16
click at [744, 349] on div at bounding box center [814, 350] width 160 height 3
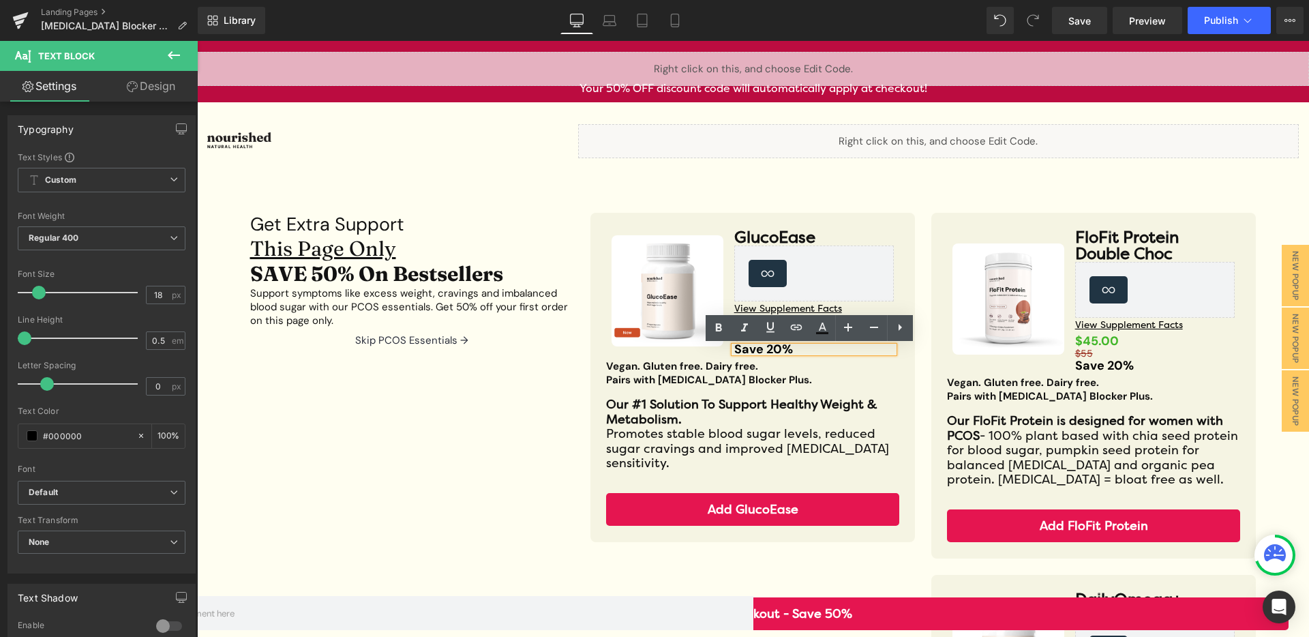
click at [776, 349] on strong "Save 20%" at bounding box center [763, 349] width 59 height 16
click at [770, 350] on strong "Save 20%" at bounding box center [763, 349] width 59 height 16
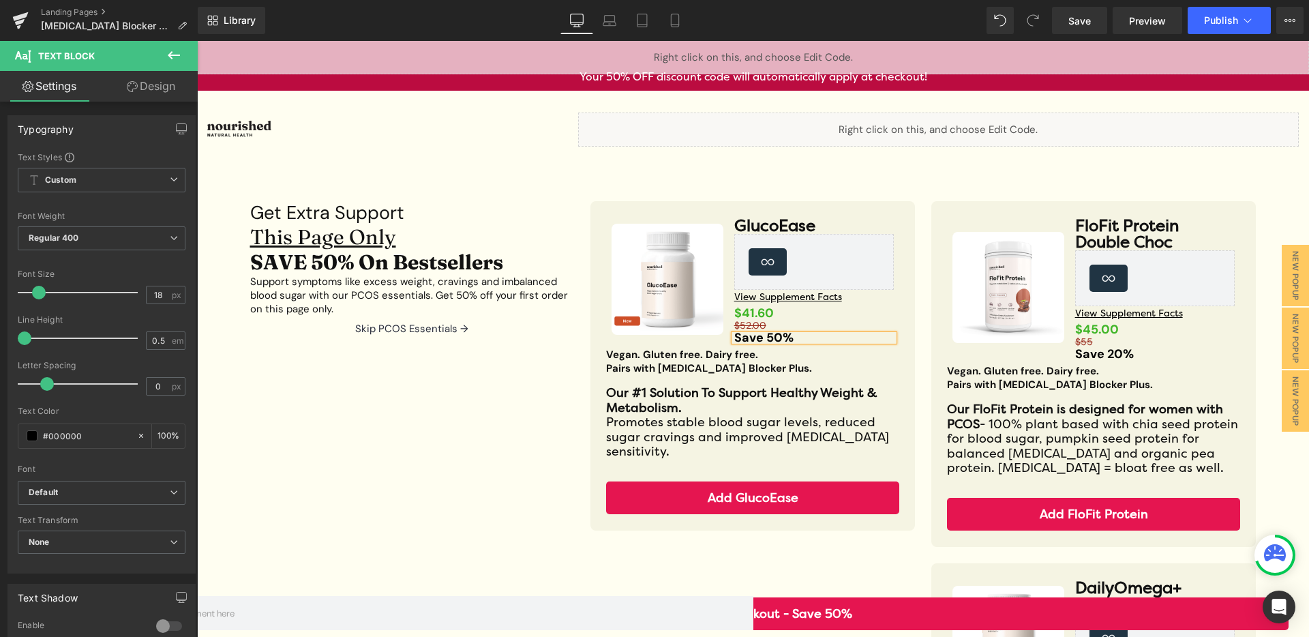
scroll to position [10, 0]
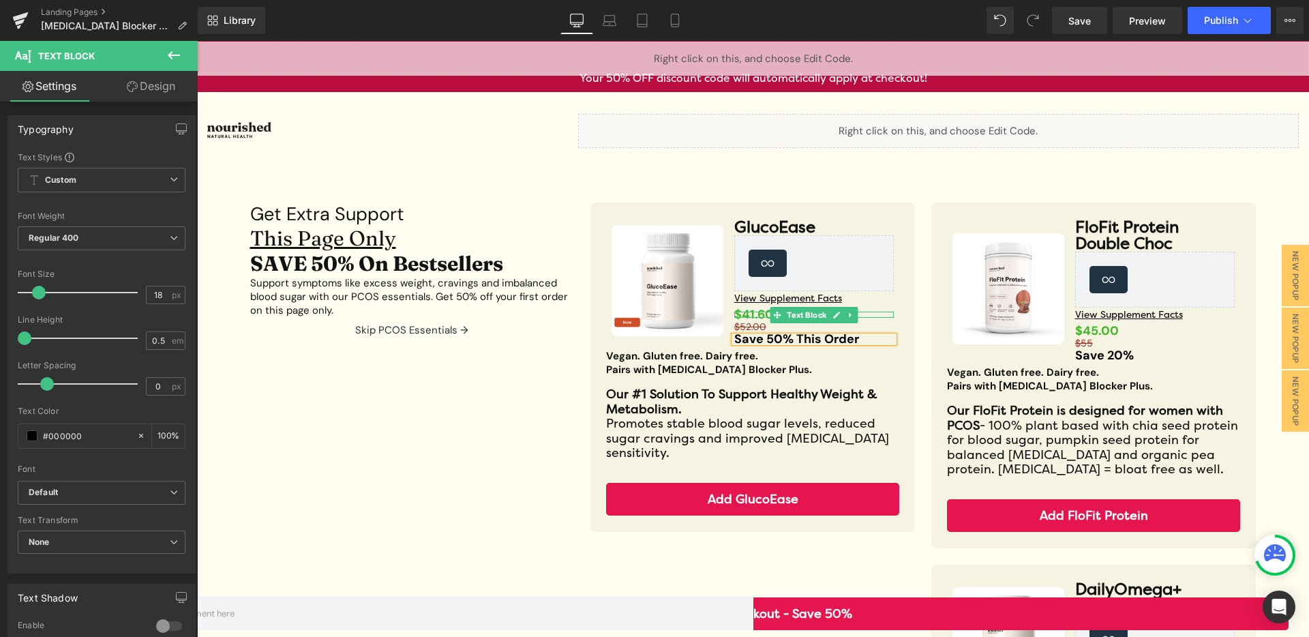
click at [757, 318] on strong "$41.60" at bounding box center [754, 314] width 40 height 16
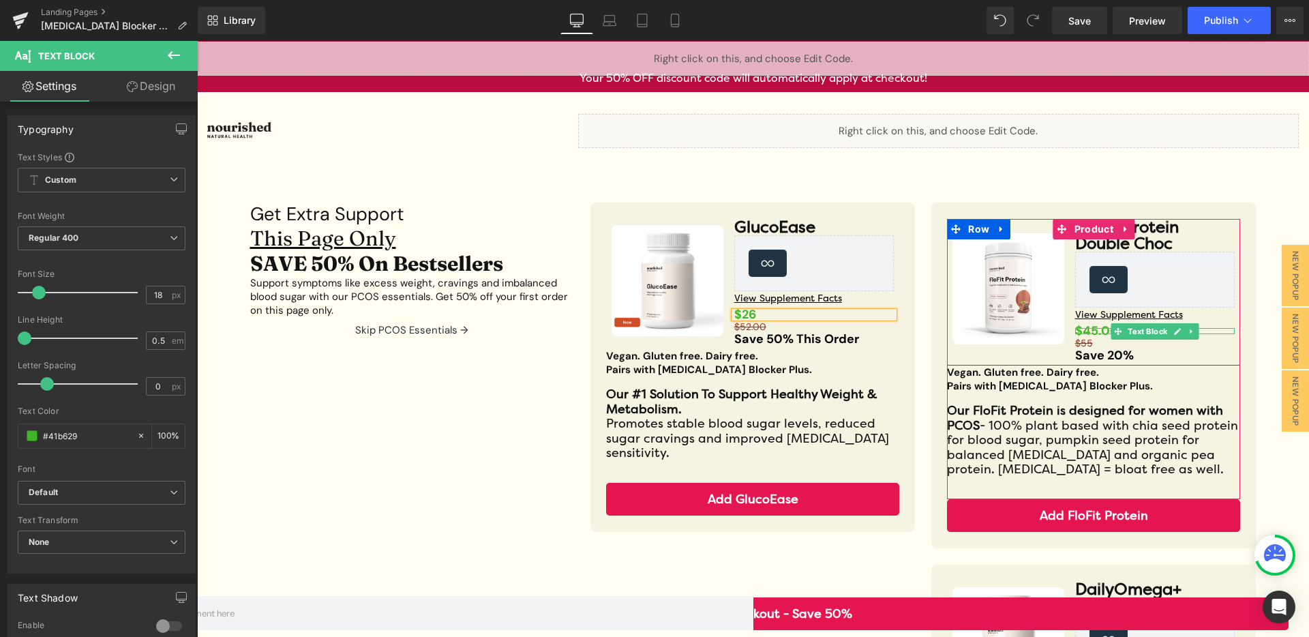
click at [1101, 324] on strong "$45.00" at bounding box center [1097, 330] width 44 height 16
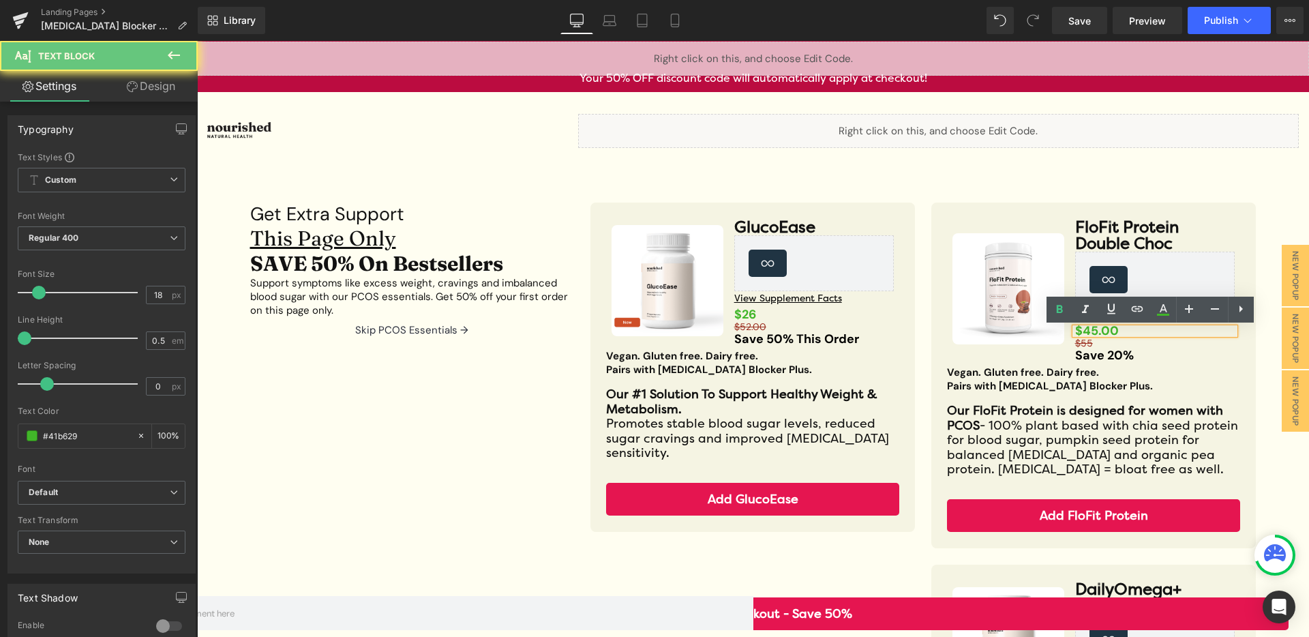
click at [1088, 329] on strong "$45.00" at bounding box center [1097, 330] width 44 height 16
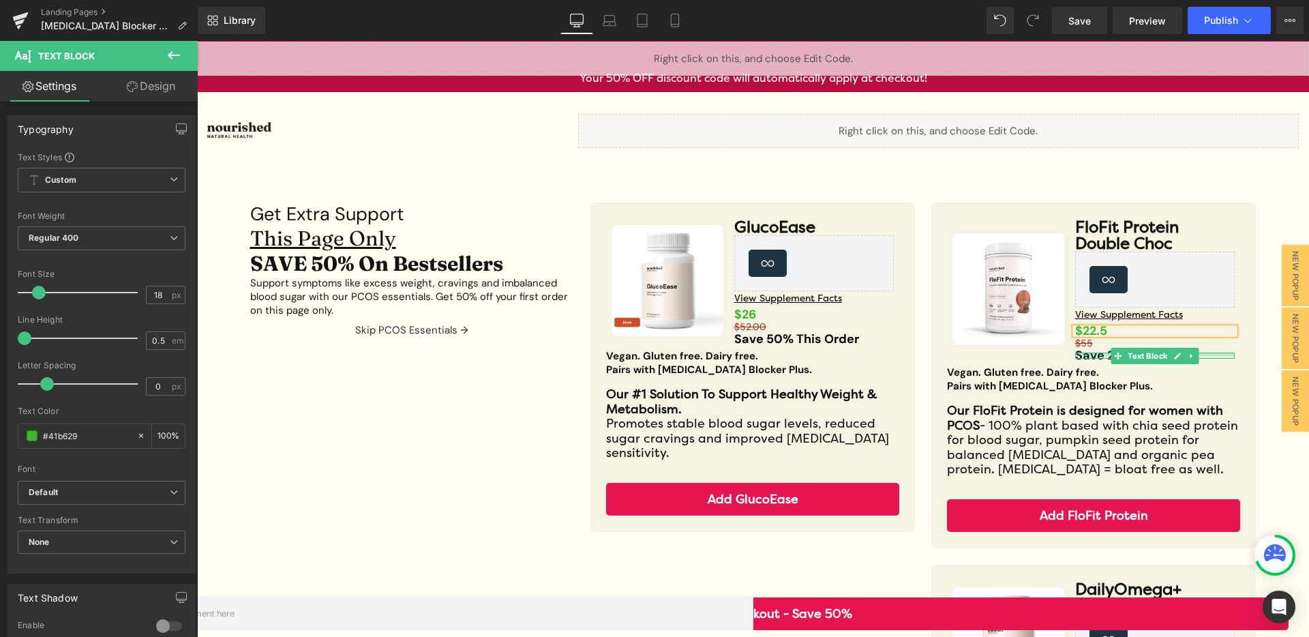
click at [1085, 352] on div at bounding box center [1155, 353] width 160 height 3
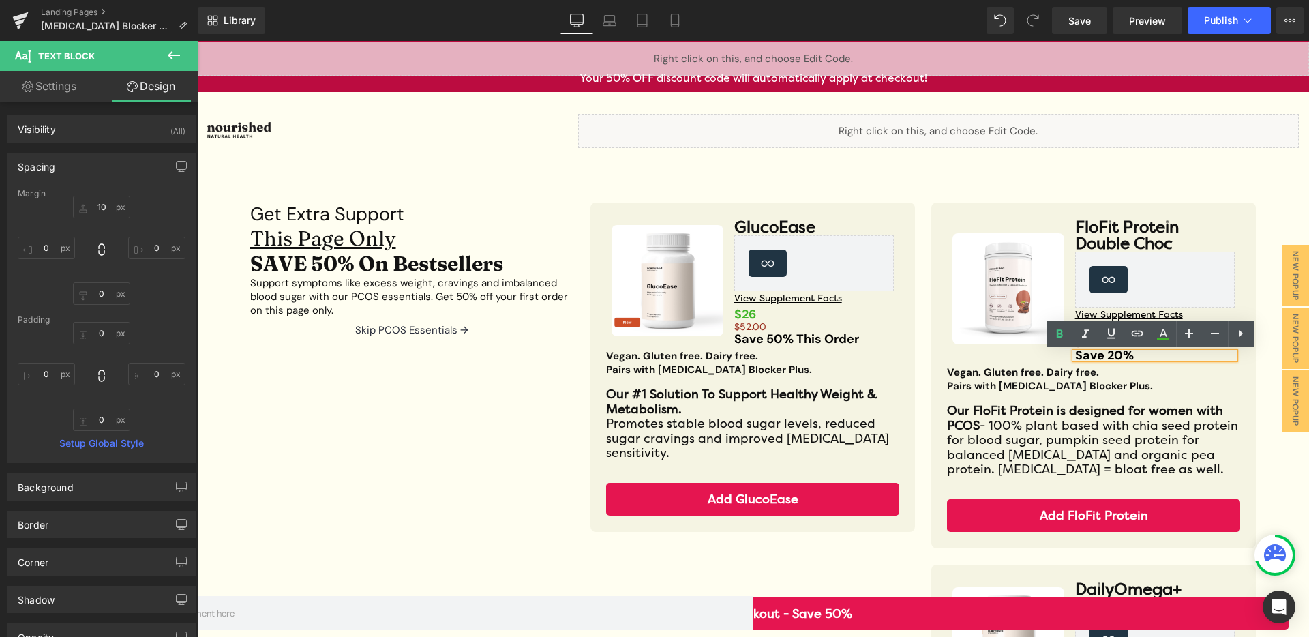
click at [1091, 384] on div "Vegan. Gluten free. Dairy free. Pairs with [MEDICAL_DATA] Blocker Plus. Text Bl…" at bounding box center [1093, 378] width 293 height 27
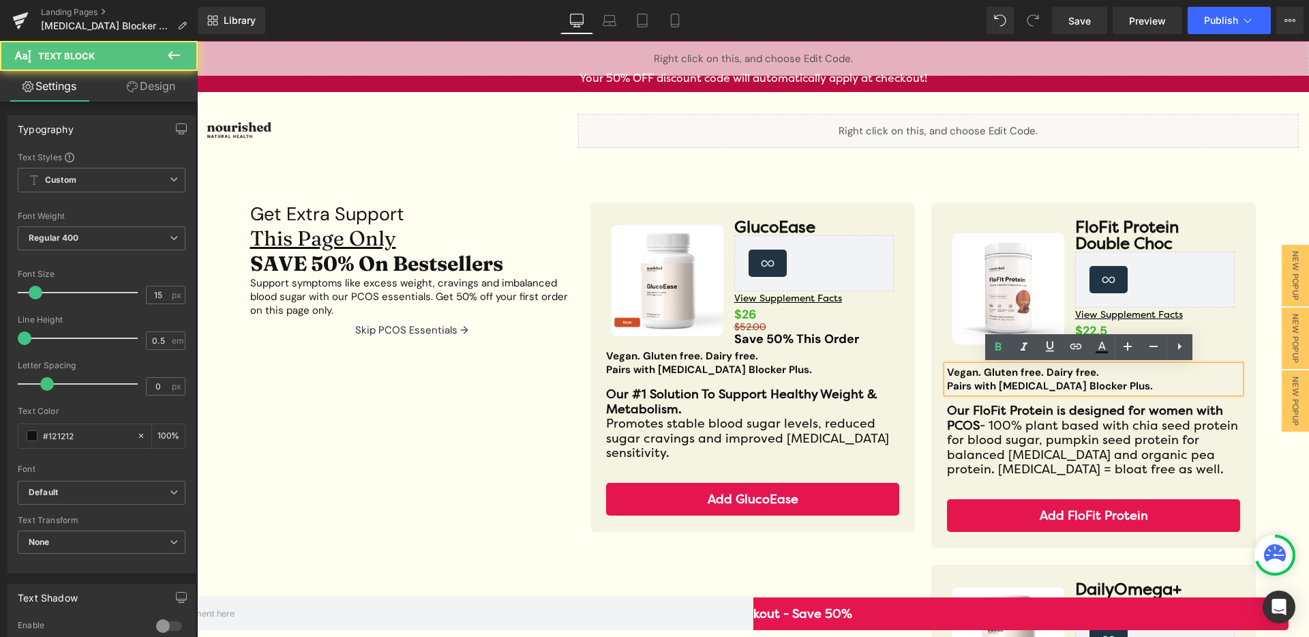
click at [1115, 387] on p "Pairs with [MEDICAL_DATA] Blocker Plus." at bounding box center [1093, 386] width 293 height 14
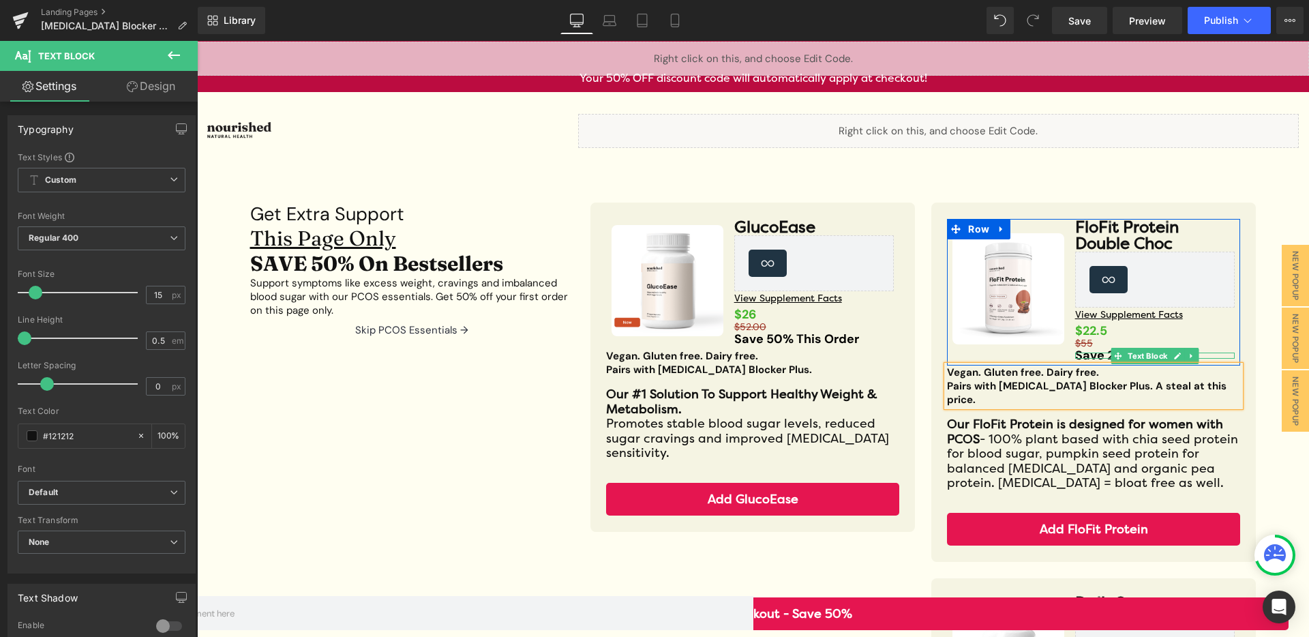
click at [1113, 361] on span at bounding box center [1118, 356] width 14 height 16
click at [1092, 359] on strong "Save 20%" at bounding box center [1104, 355] width 59 height 16
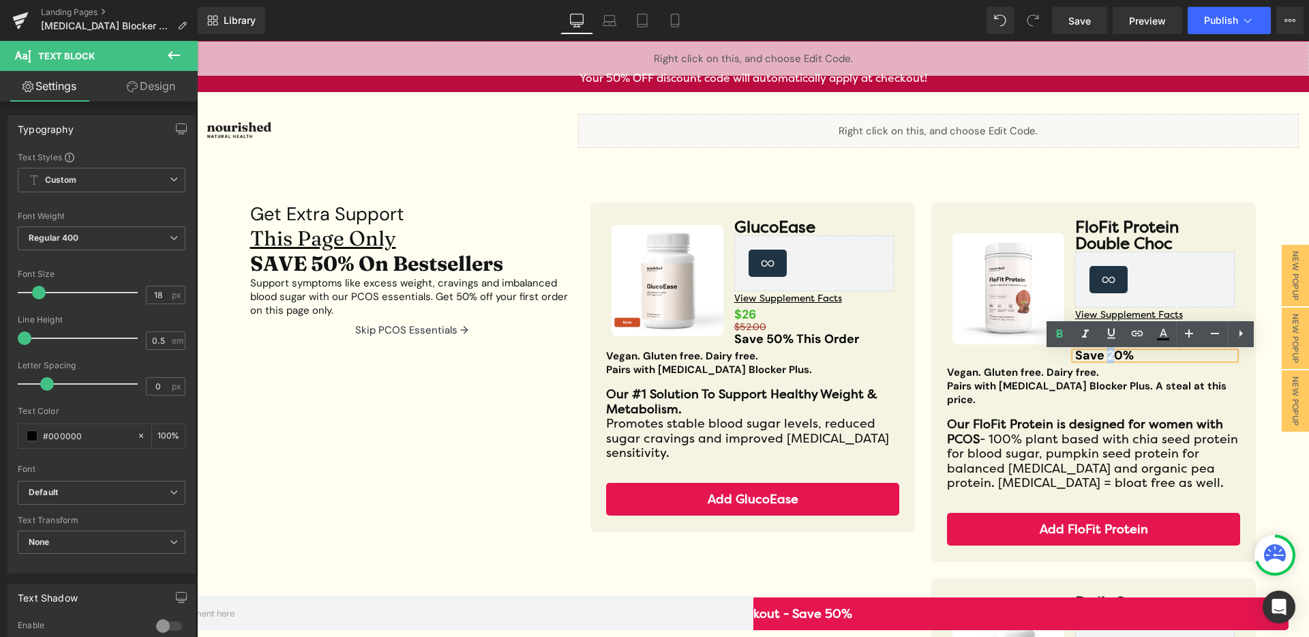
click at [1104, 359] on strong "Save 20%" at bounding box center [1104, 355] width 59 height 16
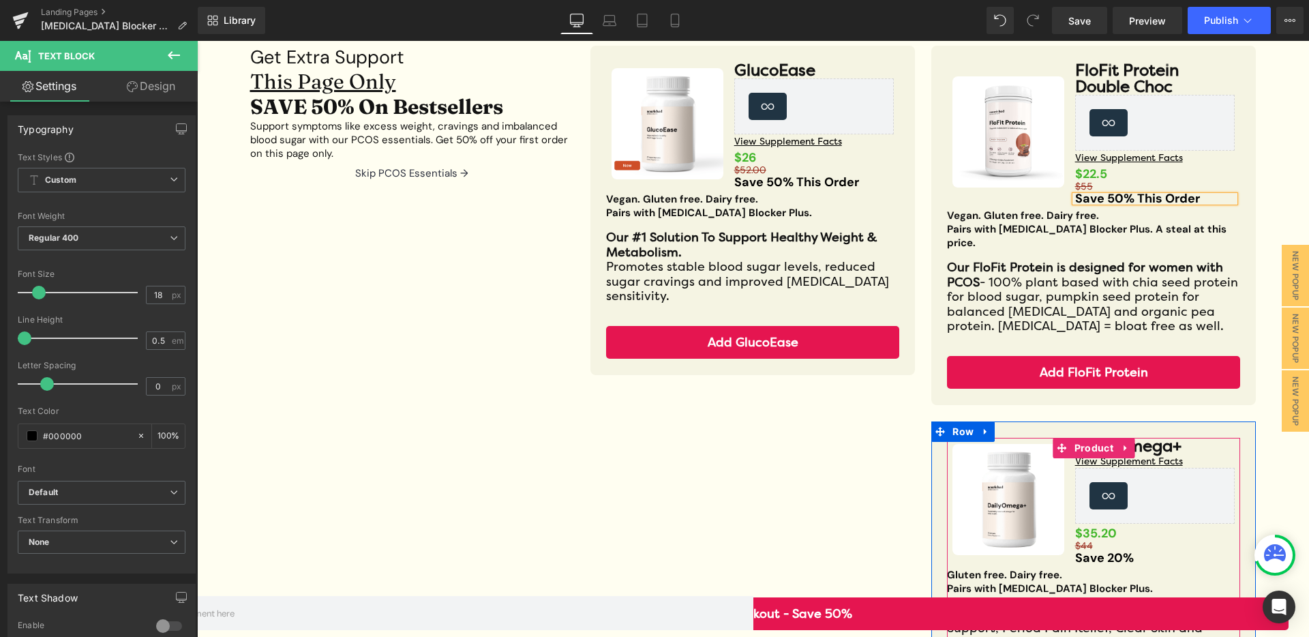
scroll to position [159, 0]
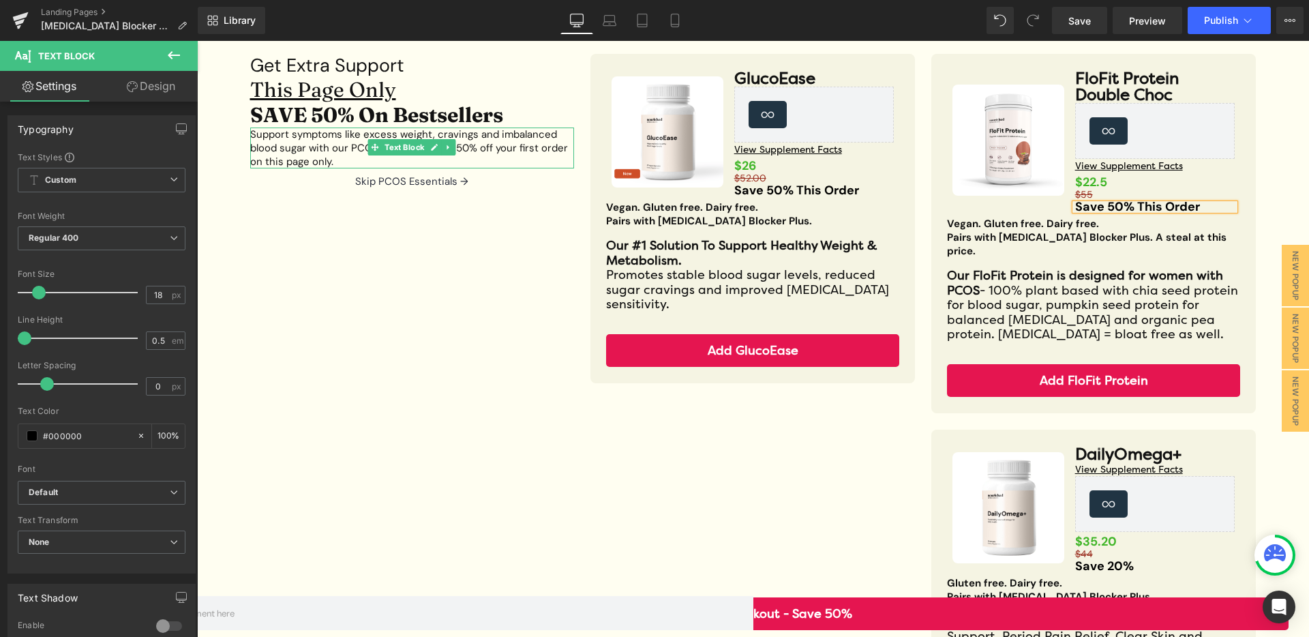
click at [318, 161] on p "Support symptoms like excess weight, cravings and imbalanced blood sugar with o…" at bounding box center [412, 147] width 324 height 41
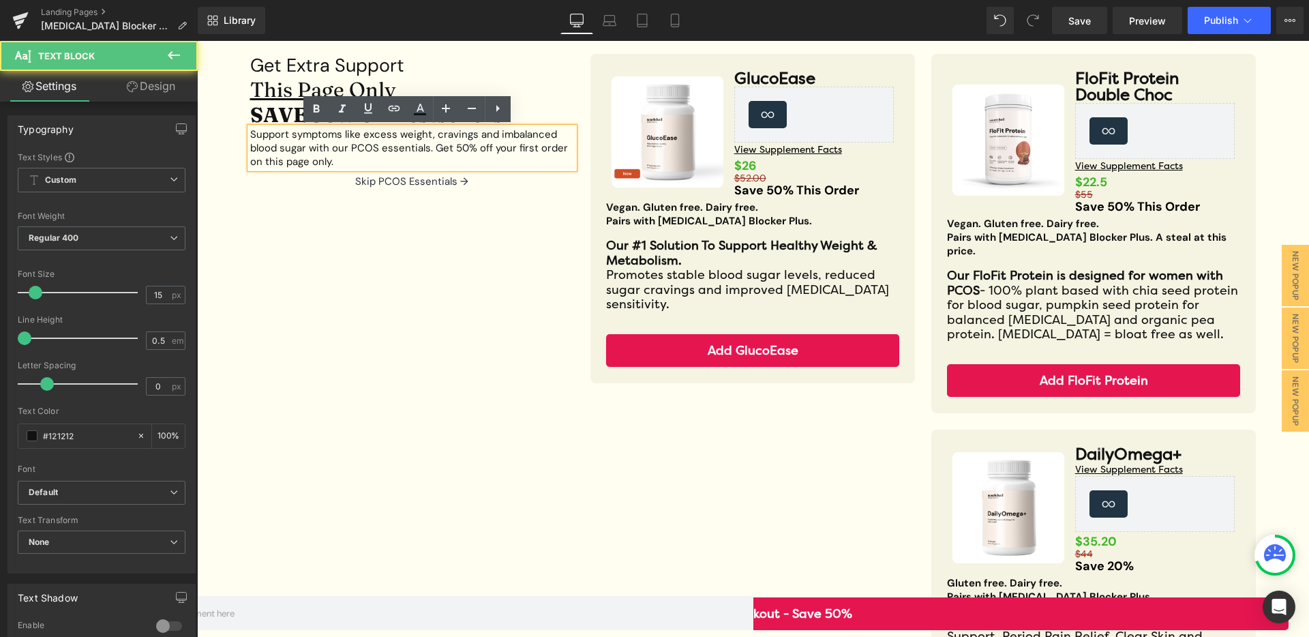
drag, startPoint x: 532, startPoint y: 151, endPoint x: 546, endPoint y: 175, distance: 28.4
click at [532, 151] on p "Support symptoms like excess weight, cravings and imbalanced blood sugar with o…" at bounding box center [412, 147] width 324 height 41
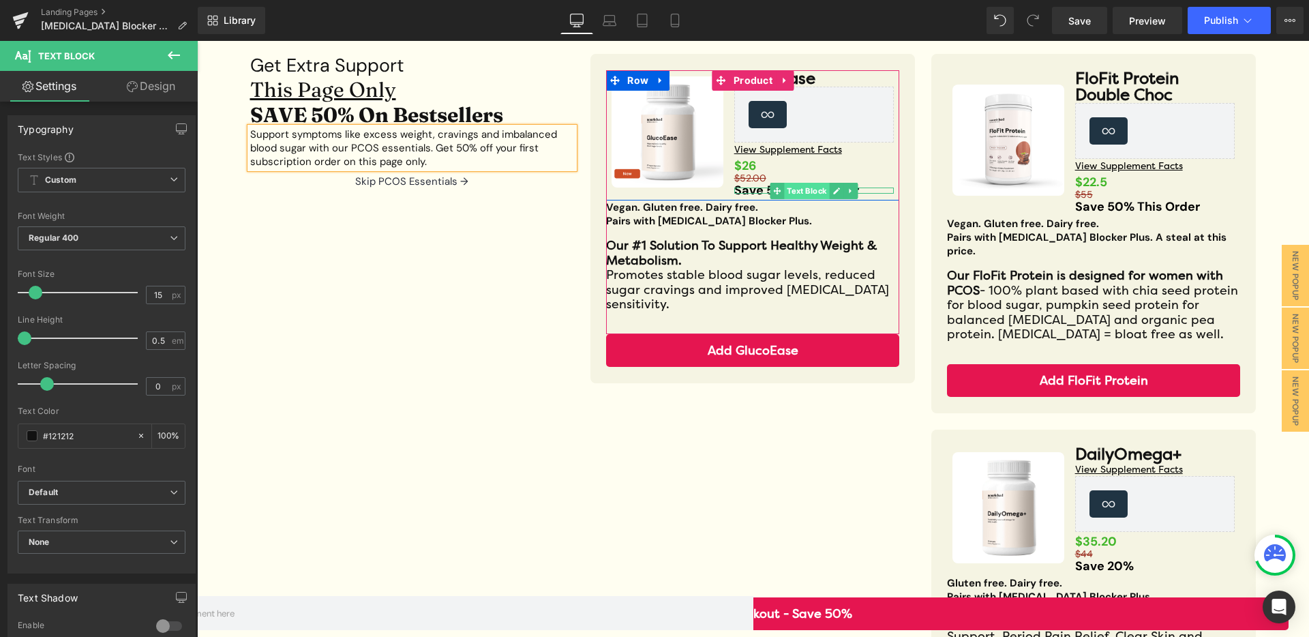
click at [799, 190] on span "Text Block" at bounding box center [806, 191] width 45 height 16
click at [756, 191] on div at bounding box center [814, 191] width 160 height 3
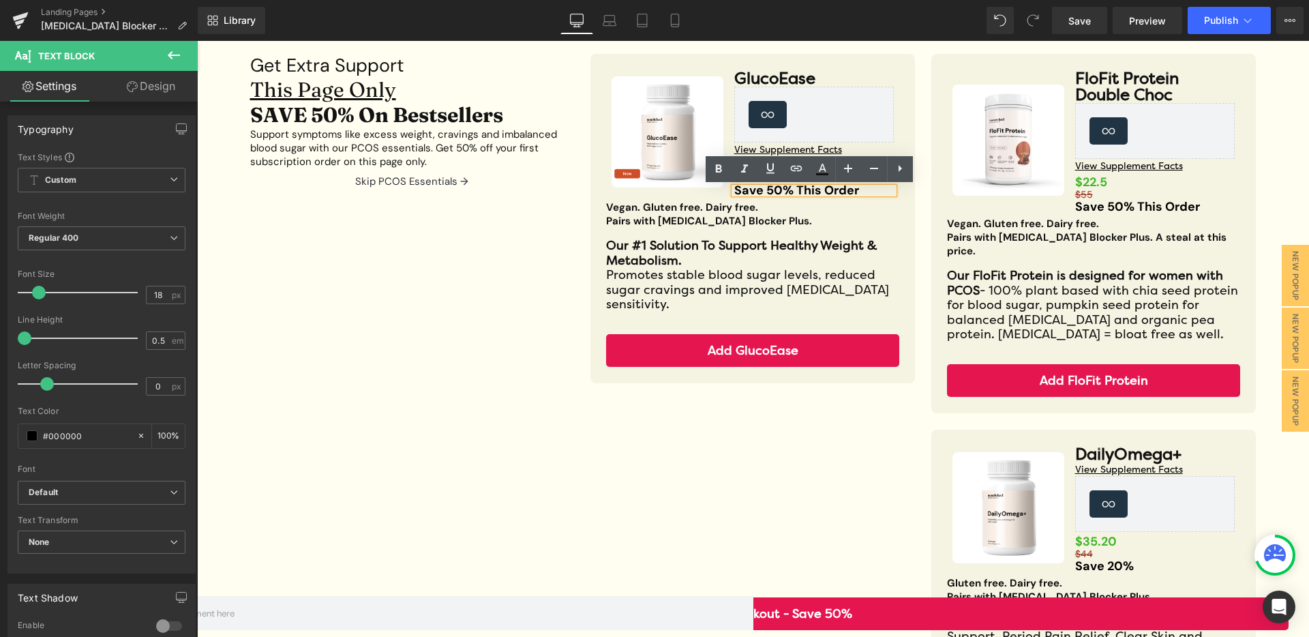
click at [798, 188] on strong "Save 50% This Order" at bounding box center [796, 190] width 125 height 16
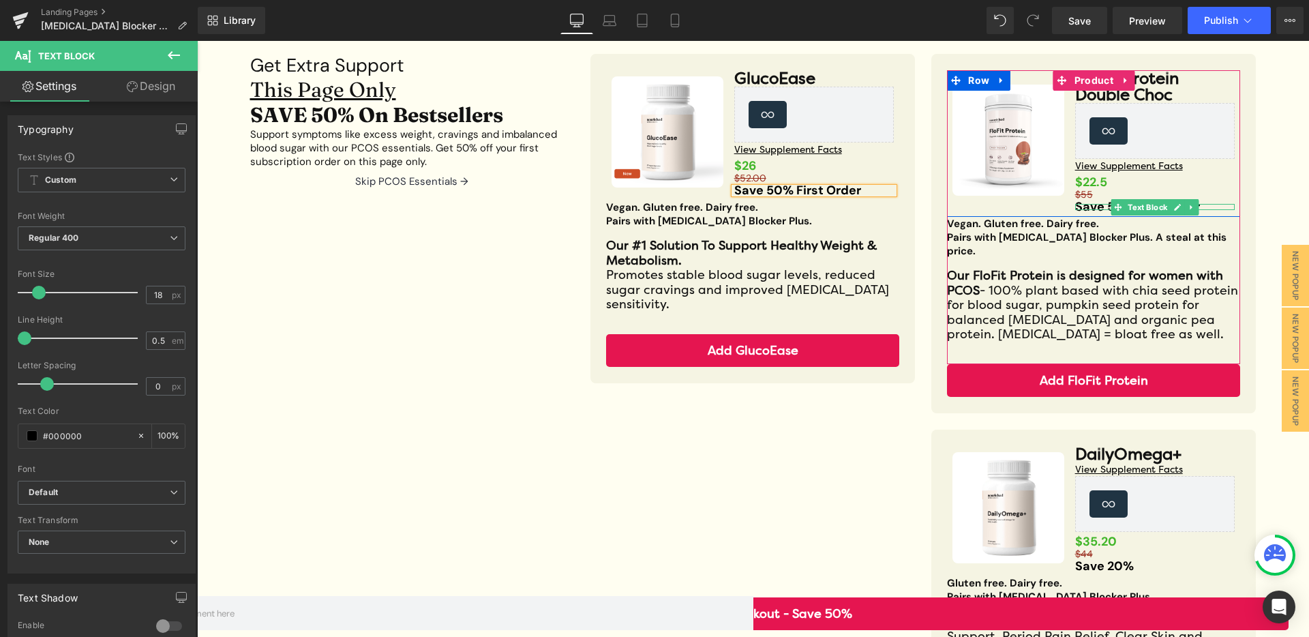
click at [1096, 205] on strong "Save 50% This Order" at bounding box center [1137, 206] width 125 height 16
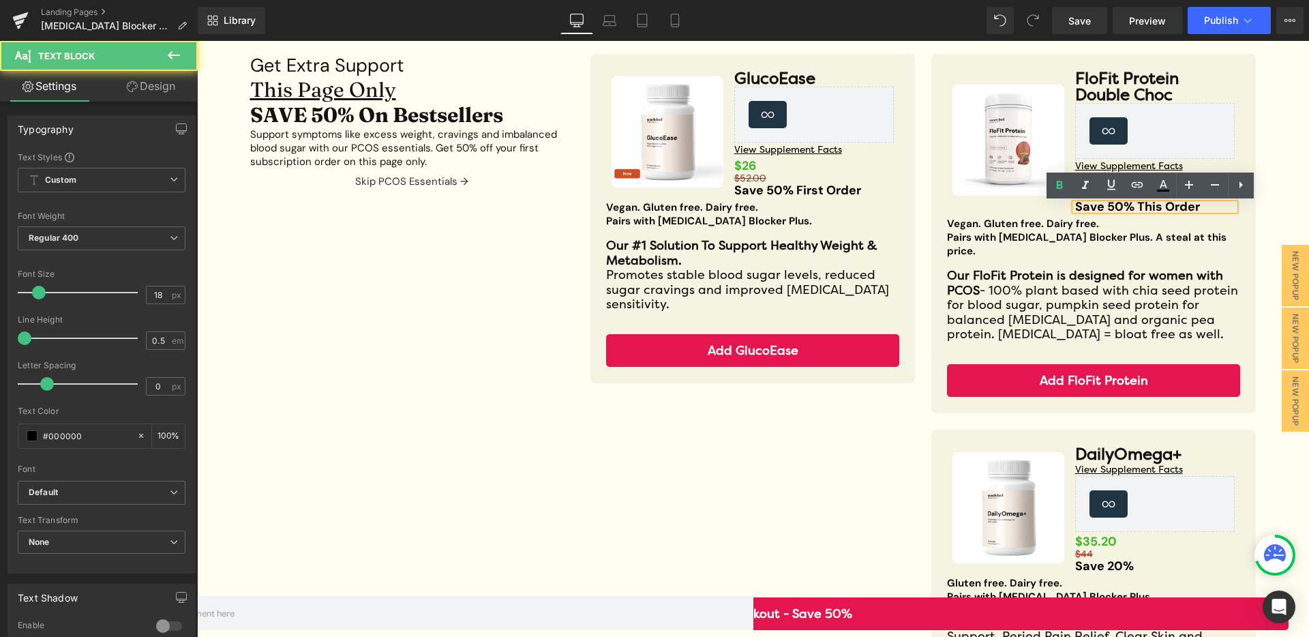
click at [1149, 208] on strong "Save 50% This Order" at bounding box center [1137, 206] width 125 height 16
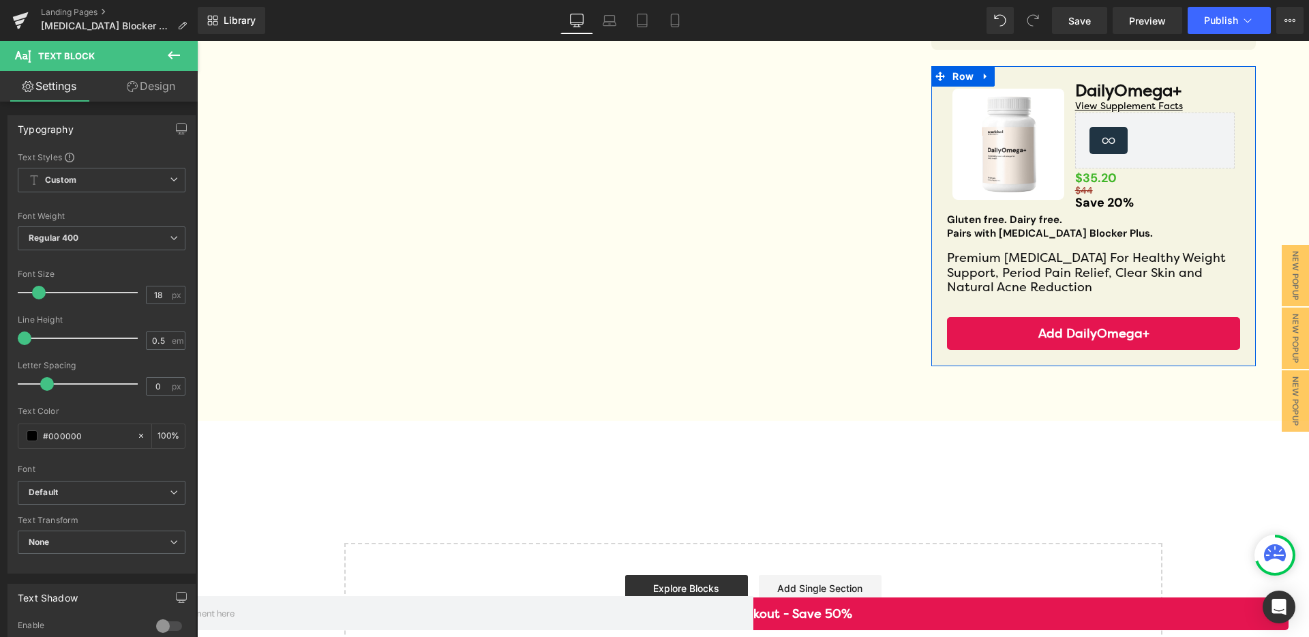
scroll to position [436, 0]
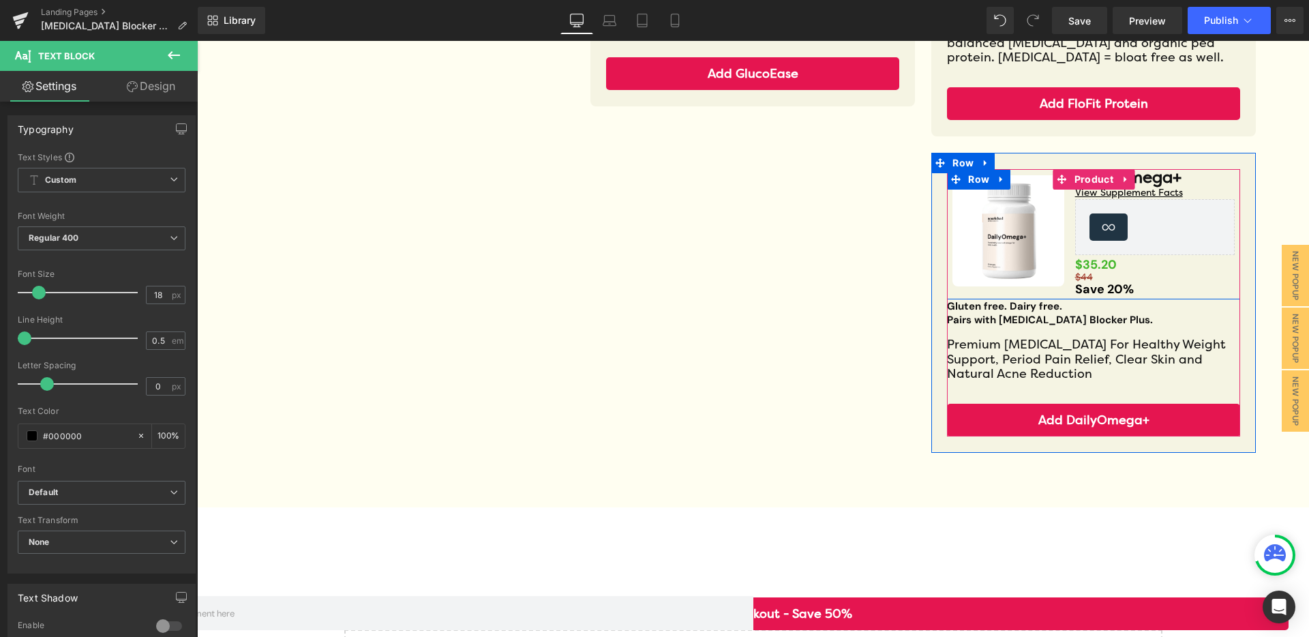
click at [1106, 296] on div at bounding box center [1093, 297] width 293 height 3
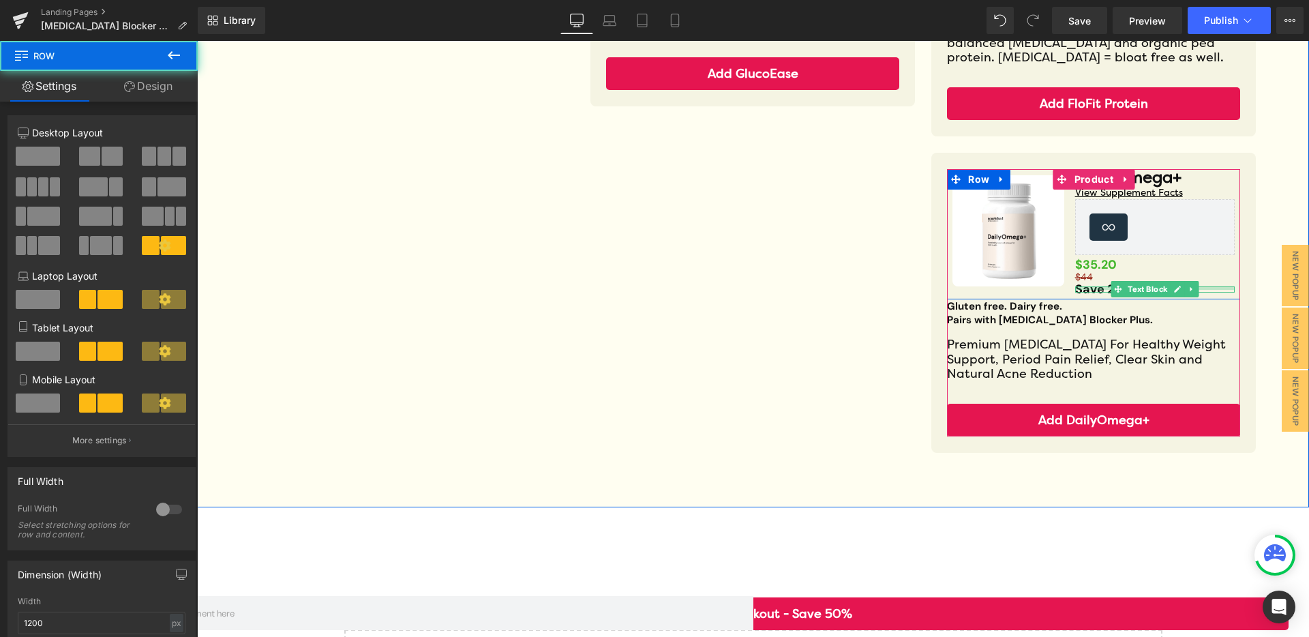
click at [1093, 286] on div at bounding box center [1155, 287] width 160 height 3
click at [1093, 281] on strong "Save 20%" at bounding box center [1104, 289] width 59 height 16
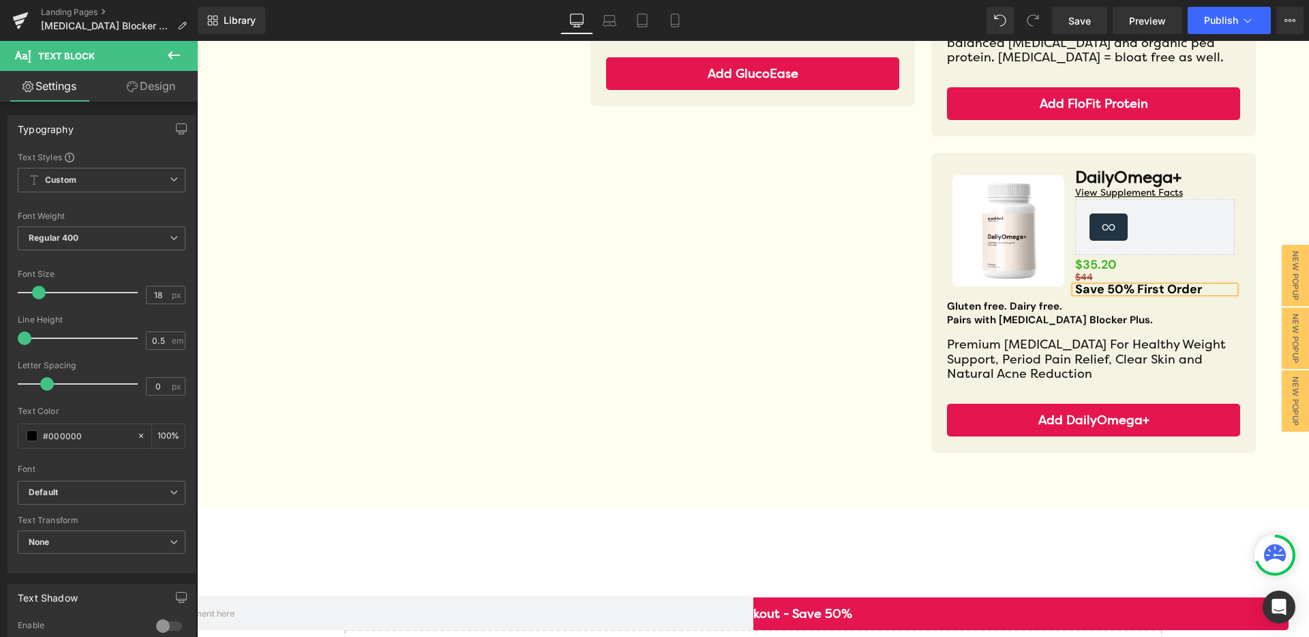
click at [1083, 256] on strong "$35.20" at bounding box center [1096, 264] width 42 height 16
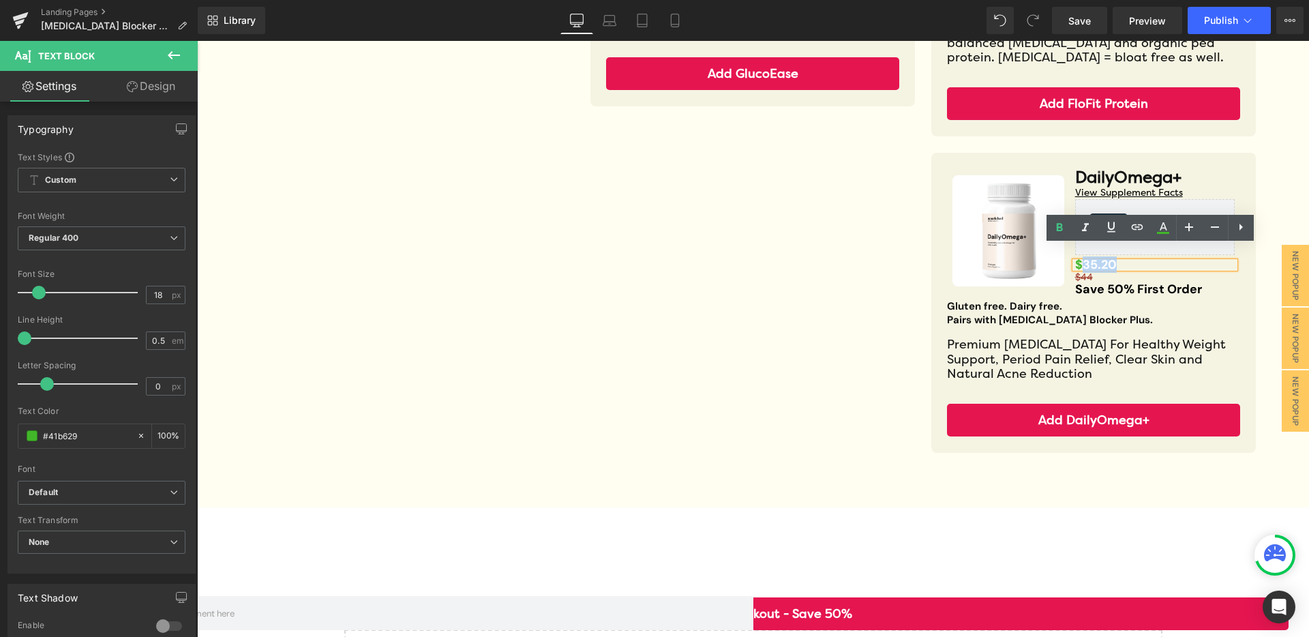
drag, startPoint x: 1080, startPoint y: 250, endPoint x: 1108, endPoint y: 247, distance: 28.8
click at [1108, 256] on strong "$35.20" at bounding box center [1096, 264] width 42 height 16
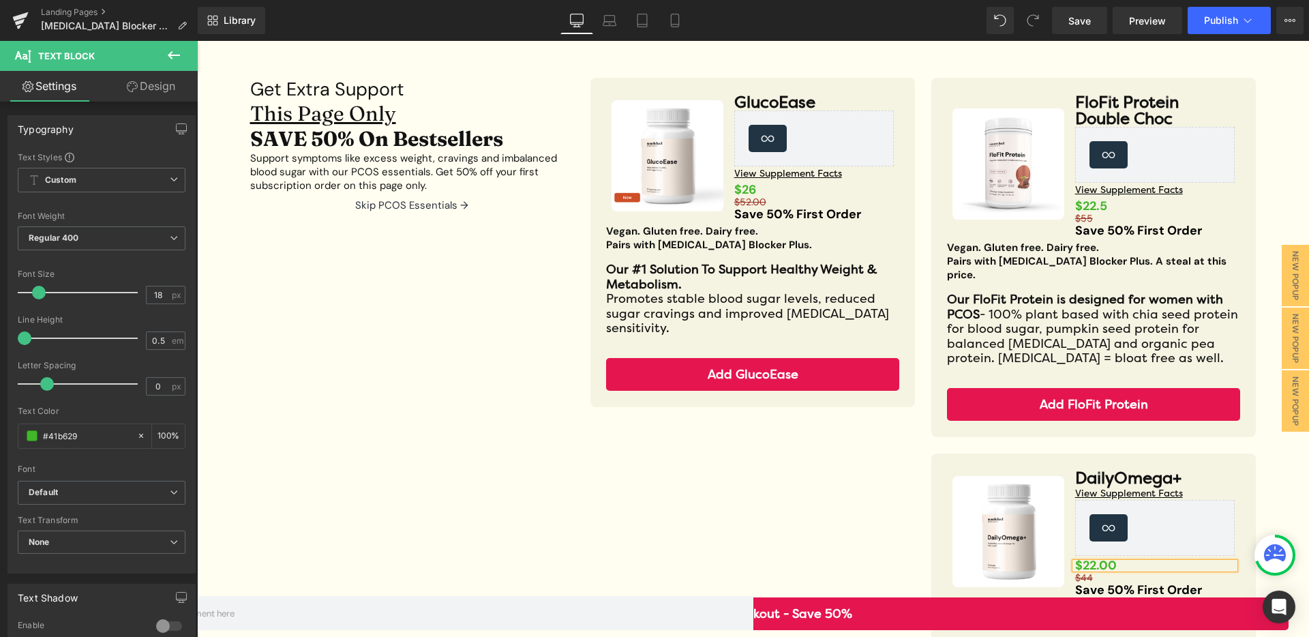
scroll to position [121, 0]
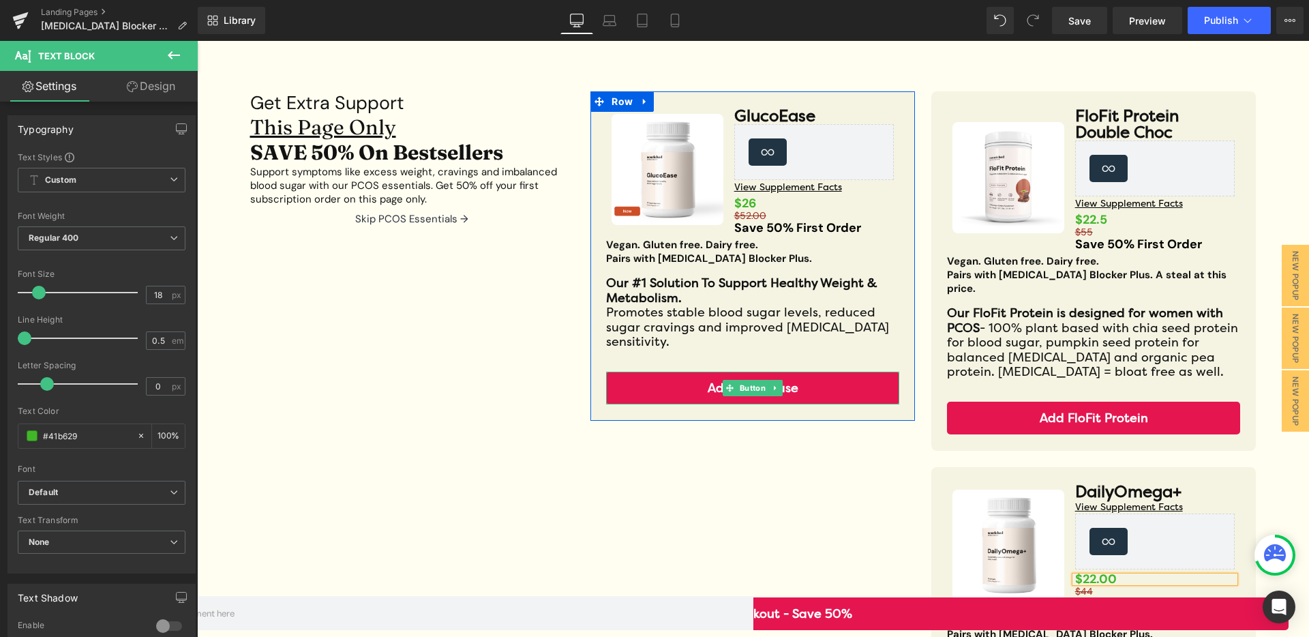
click at [751, 380] on span "Button" at bounding box center [752, 388] width 31 height 16
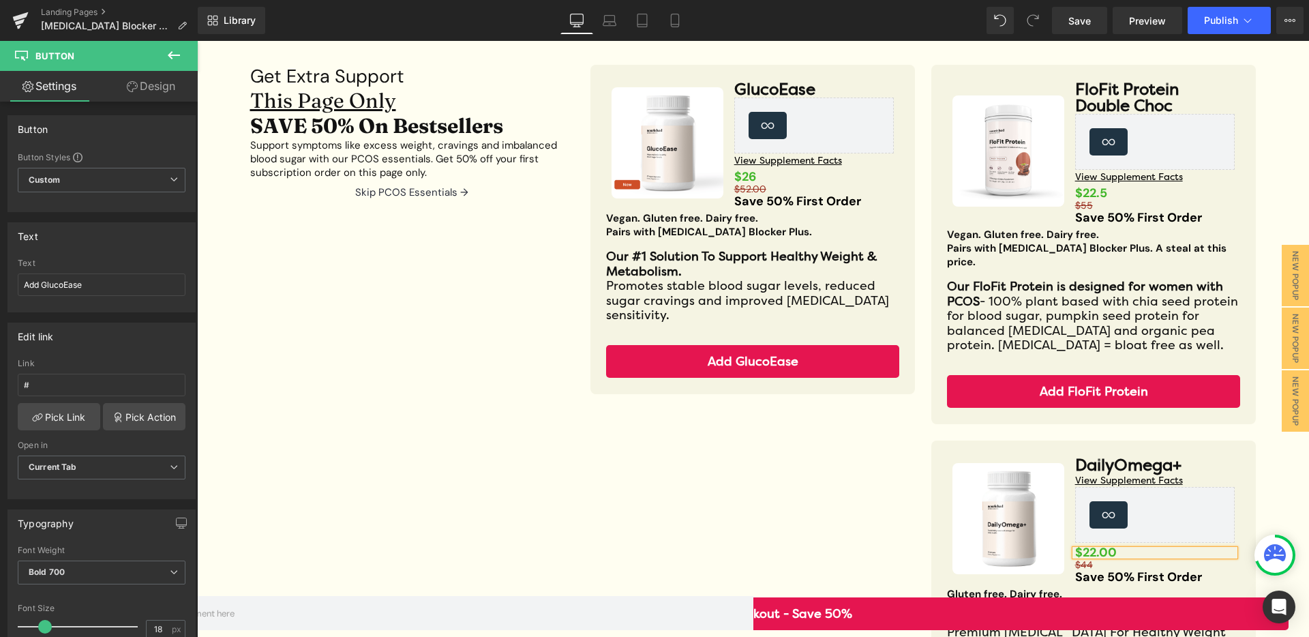
scroll to position [149, 0]
click at [766, 414] on div "Get Extra Support Heading This Page Only SAVE 50% On Bestsellers Heading Suppor…" at bounding box center [753, 419] width 1043 height 751
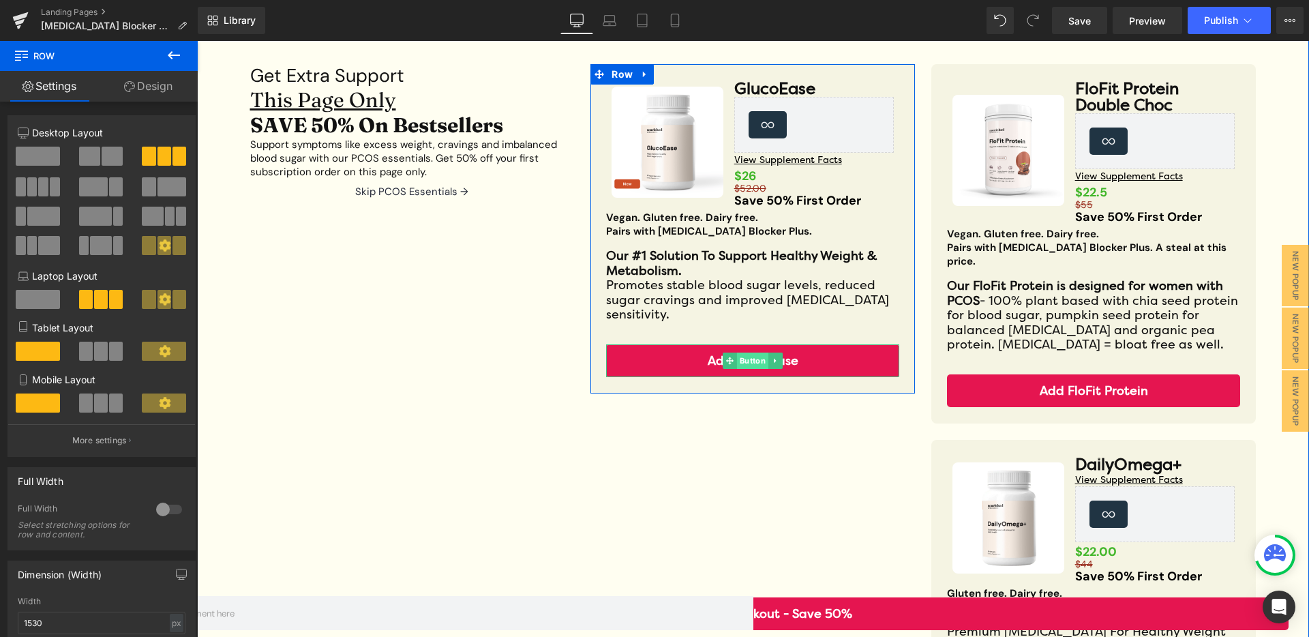
click at [757, 352] on span "Button" at bounding box center [752, 360] width 31 height 16
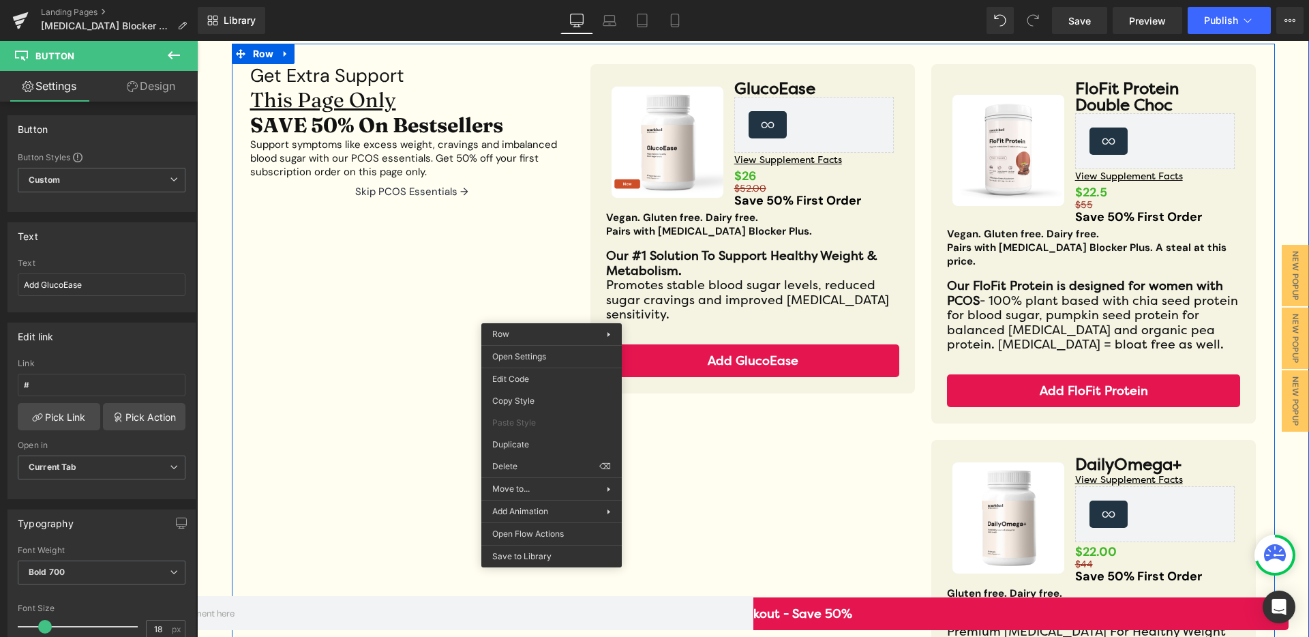
click at [539, 219] on div "Get Extra Support Heading This Page Only SAVE 50% On Bestsellers Heading Suppor…" at bounding box center [753, 419] width 1043 height 751
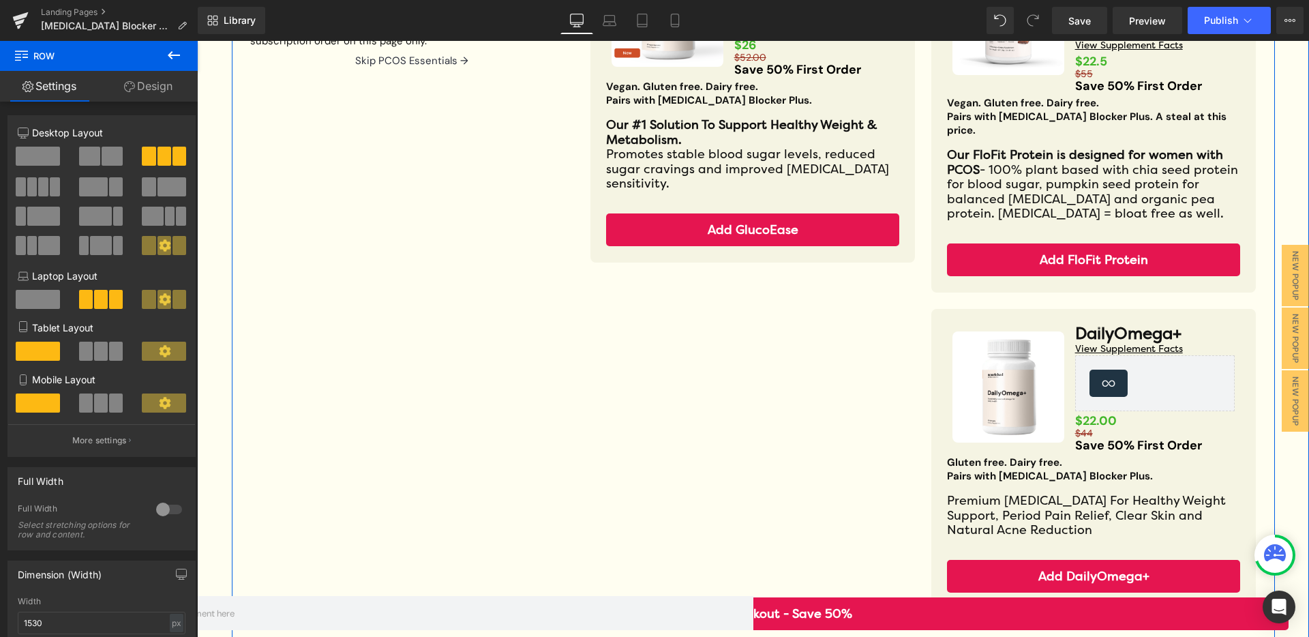
scroll to position [71, 0]
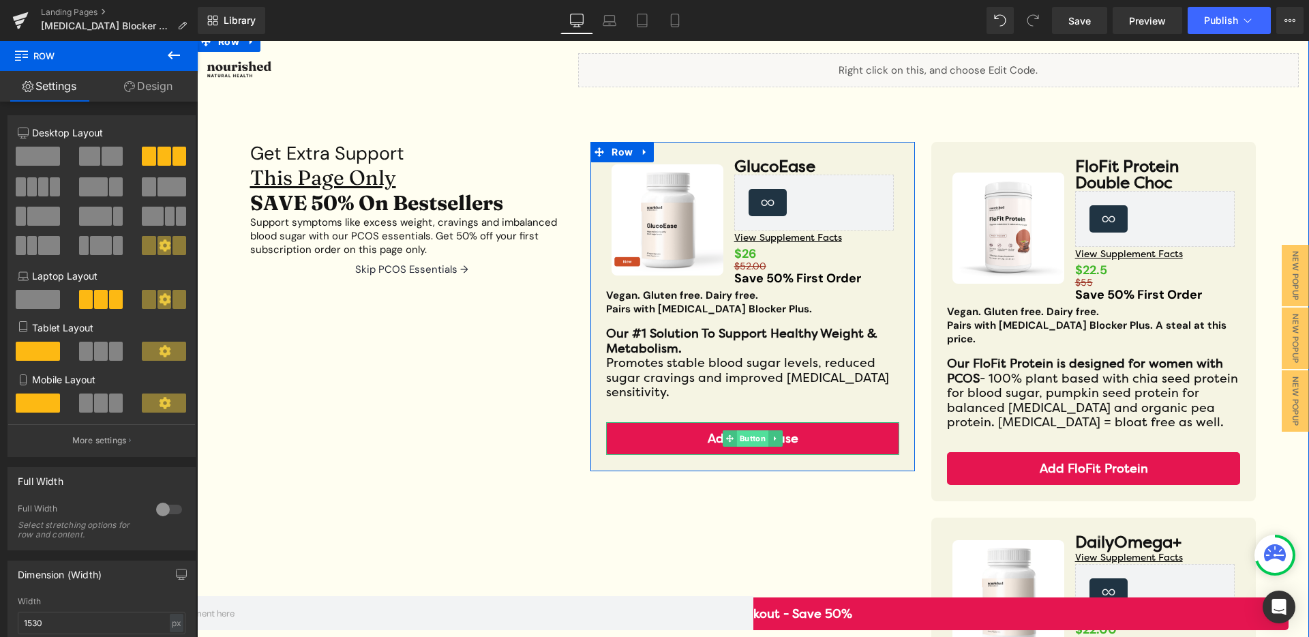
click at [738, 430] on span "Button" at bounding box center [752, 438] width 31 height 16
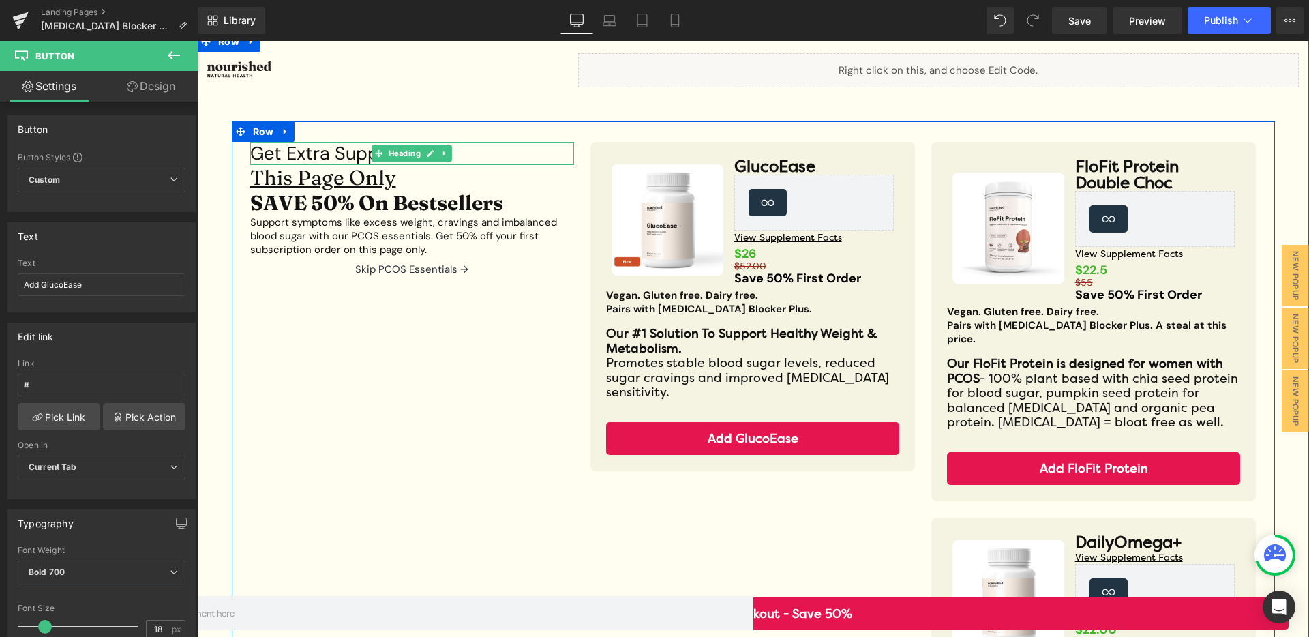
click at [321, 156] on h5 "Get Extra Support" at bounding box center [412, 154] width 324 height 10
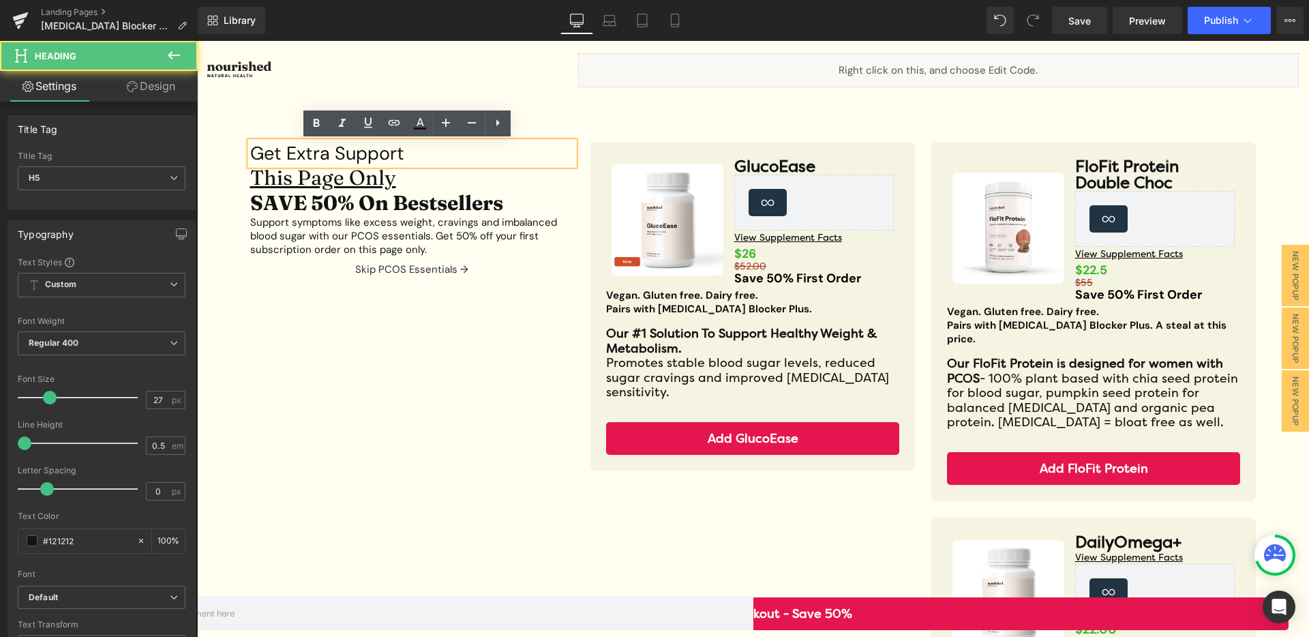
click at [401, 157] on div "Get Extra Support" at bounding box center [412, 153] width 324 height 23
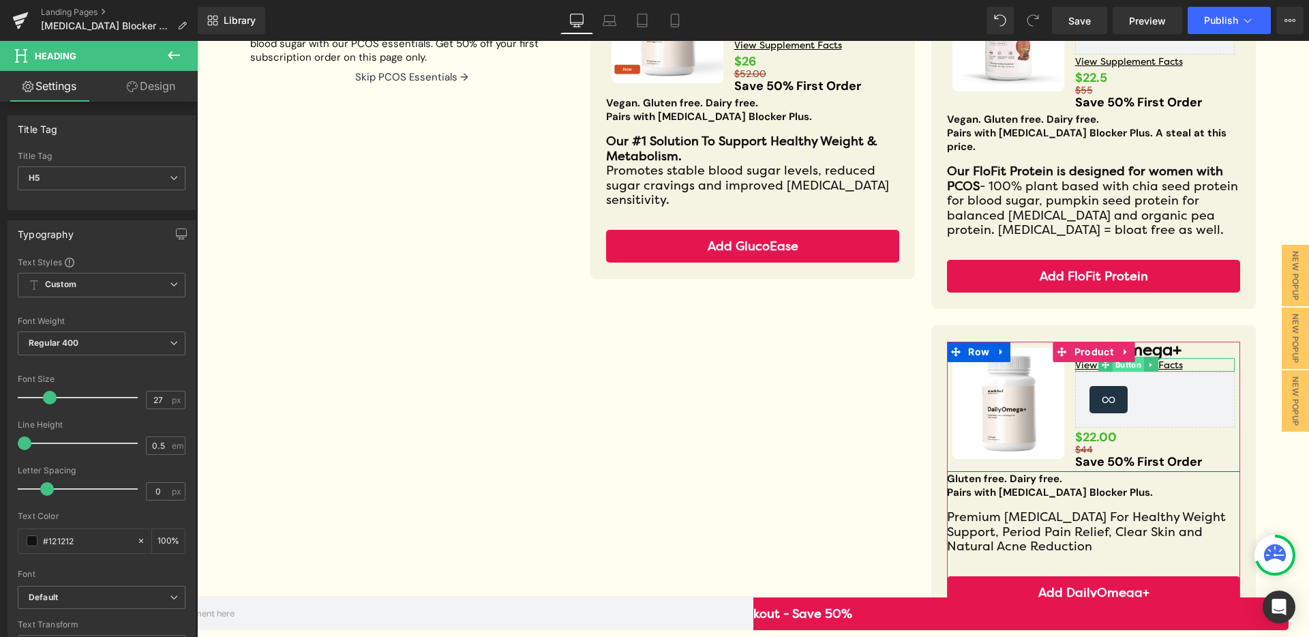
scroll to position [264, 0]
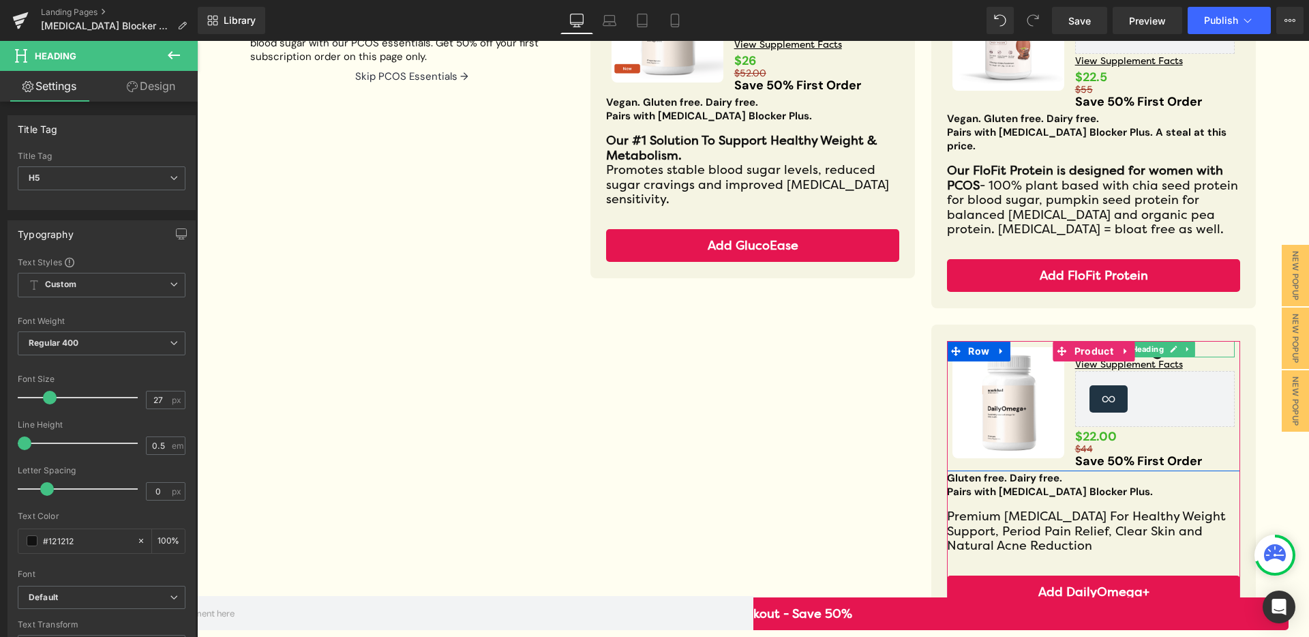
click at [1213, 341] on h3 "DailyOmega+" at bounding box center [1155, 349] width 160 height 16
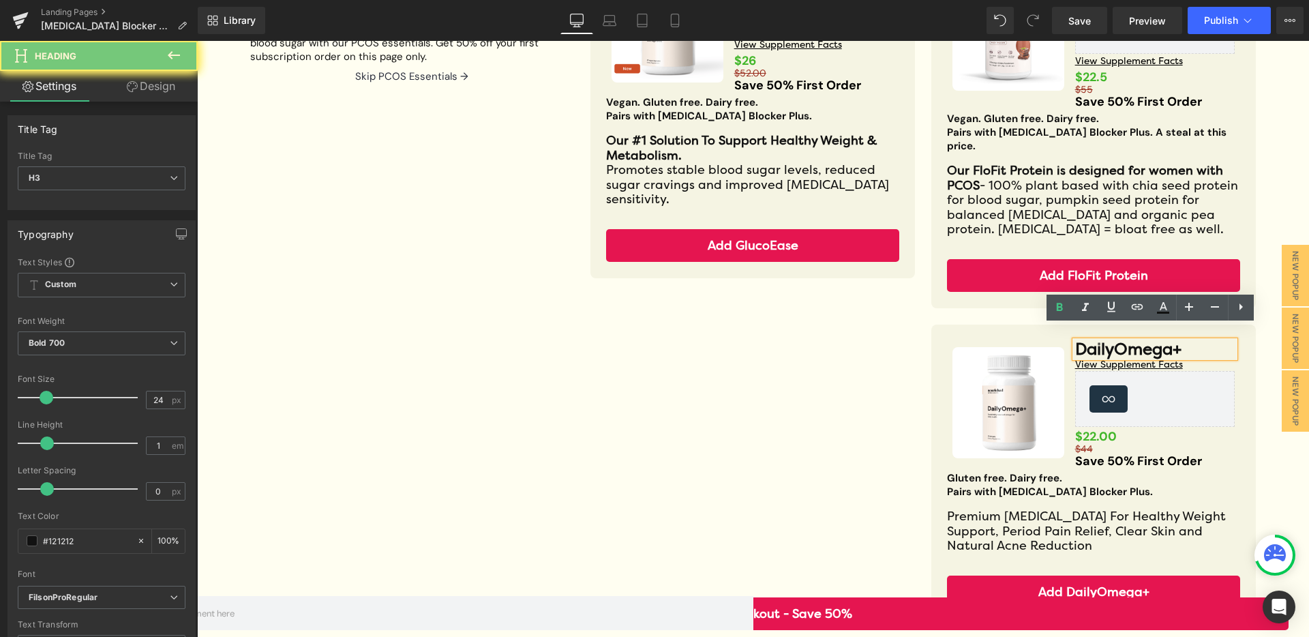
click at [1201, 341] on h3 "DailyOmega+" at bounding box center [1155, 349] width 160 height 16
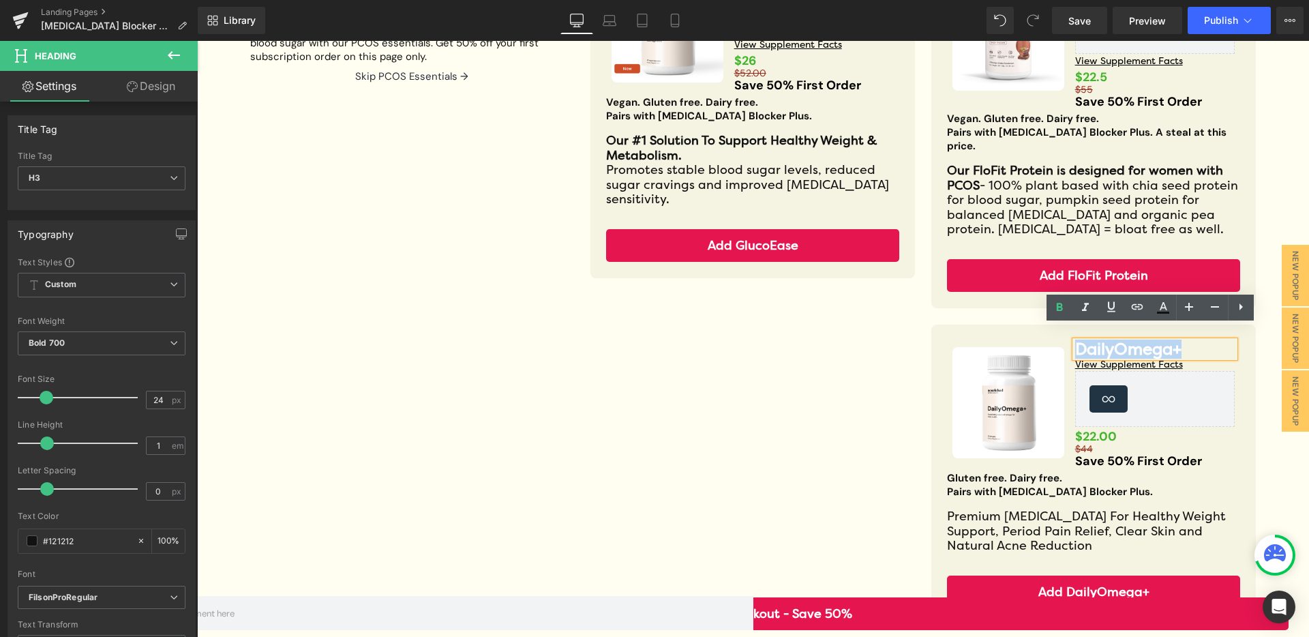
click at [1201, 341] on h3 "DailyOmega+" at bounding box center [1155, 349] width 160 height 16
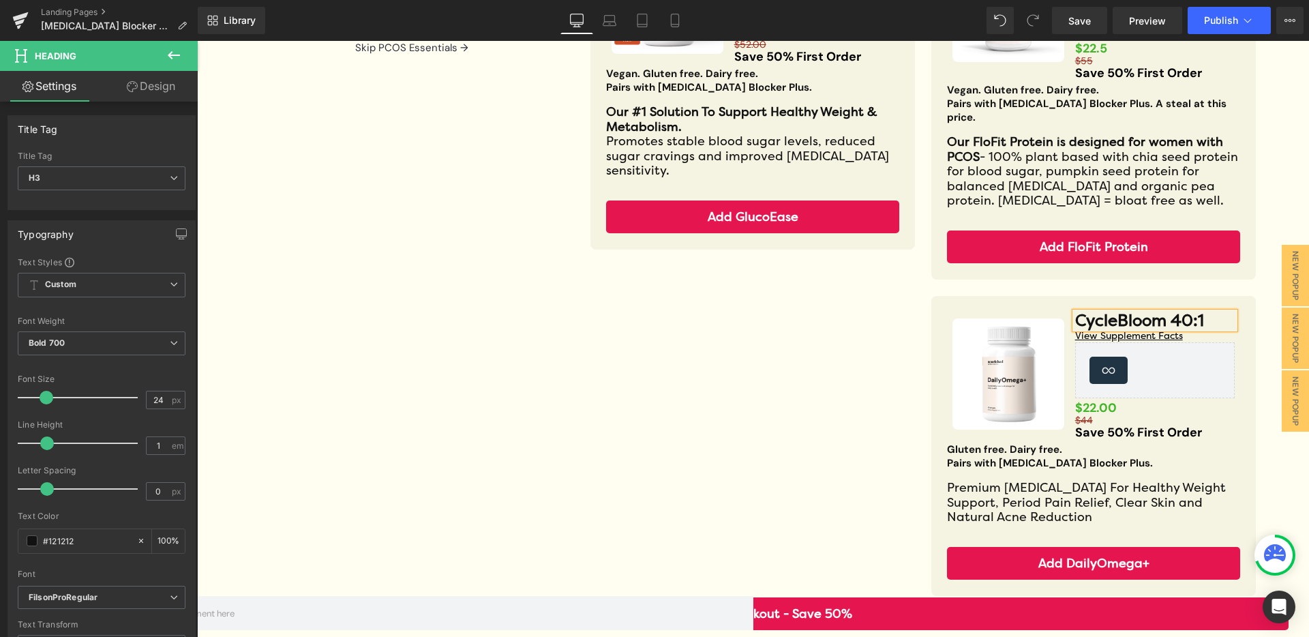
scroll to position [292, 0]
click at [1010, 456] on strong "Pairs with [MEDICAL_DATA] Blocker Plus." at bounding box center [1050, 463] width 206 height 14
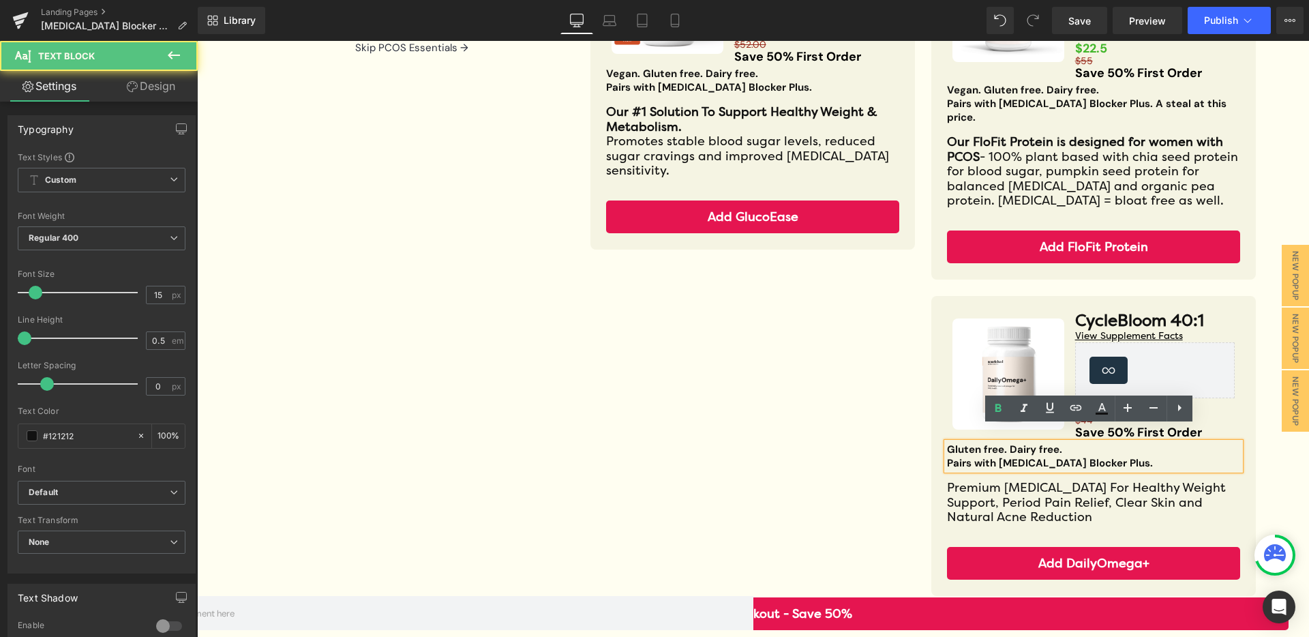
click at [1005, 442] on strong "Gluten free. Dairy free." at bounding box center [1004, 449] width 115 height 14
drag, startPoint x: 1005, startPoint y: 436, endPoint x: 1017, endPoint y: 450, distance: 18.9
click at [1005, 442] on strong "Gluten free. Dairy free." at bounding box center [1004, 449] width 115 height 14
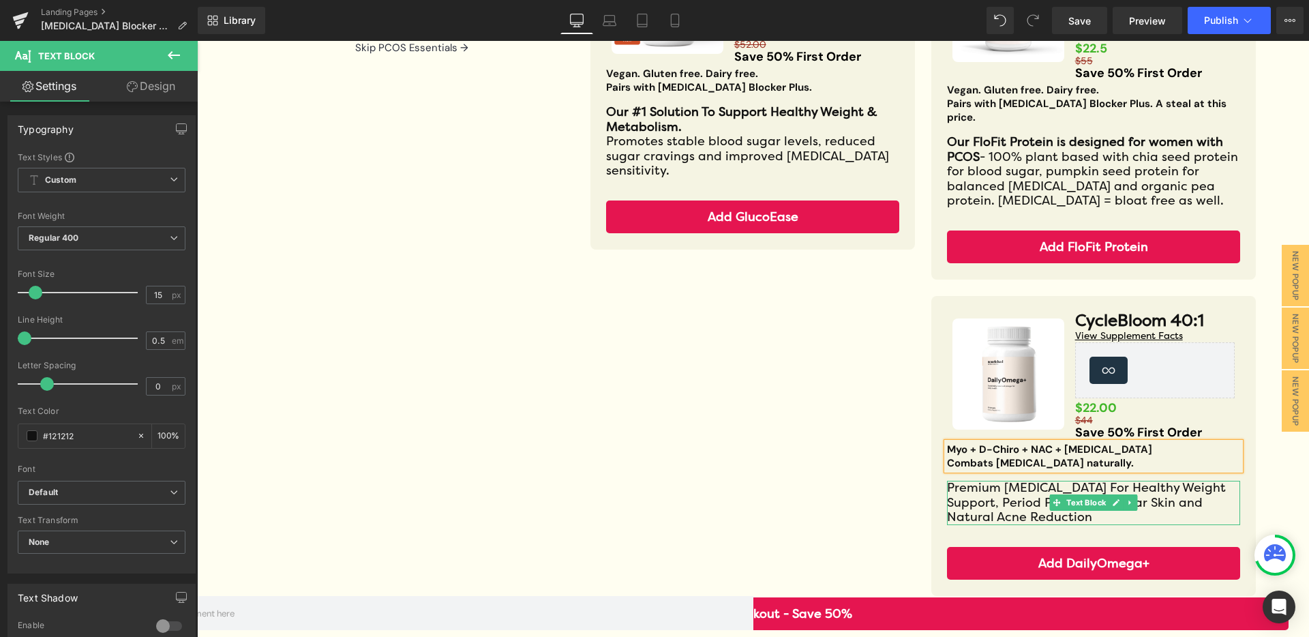
click at [1005, 490] on p "Premium [MEDICAL_DATA] For Healthy Weight Support, Period Pain Relief, Clear Sk…" at bounding box center [1093, 503] width 293 height 44
click at [1005, 489] on p "Premium [MEDICAL_DATA] For Healthy Weight Support, Period Pain Relief, Clear Sk…" at bounding box center [1093, 503] width 293 height 44
click at [1005, 490] on p "Premium [MEDICAL_DATA] For Healthy Weight Support, Period Pain Relief, Clear Sk…" at bounding box center [1093, 503] width 293 height 44
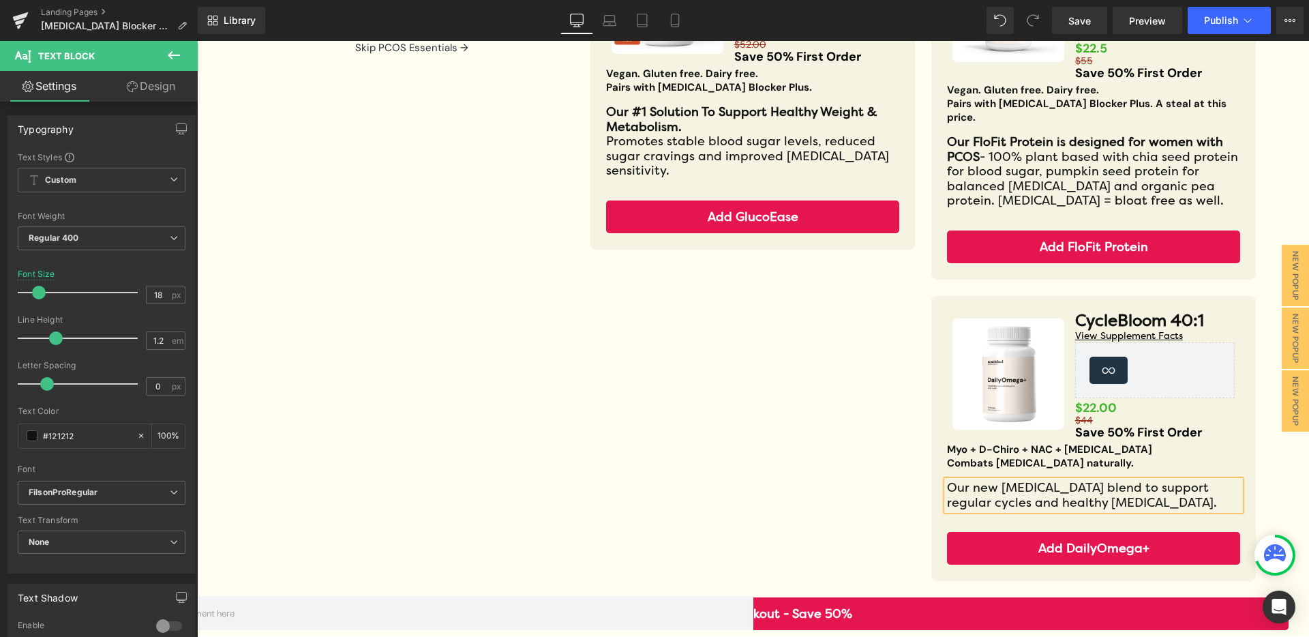
click at [1009, 373] on img at bounding box center [1007, 373] width 111 height 111
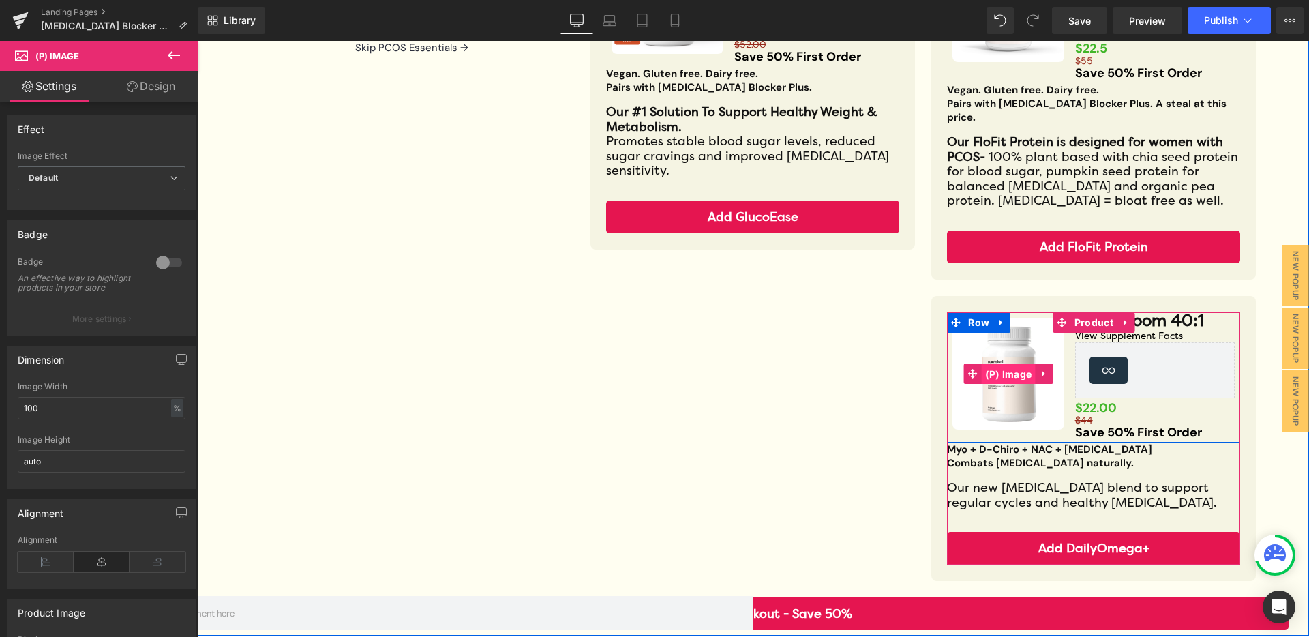
click at [998, 364] on span "(P) Image" at bounding box center [1009, 374] width 54 height 20
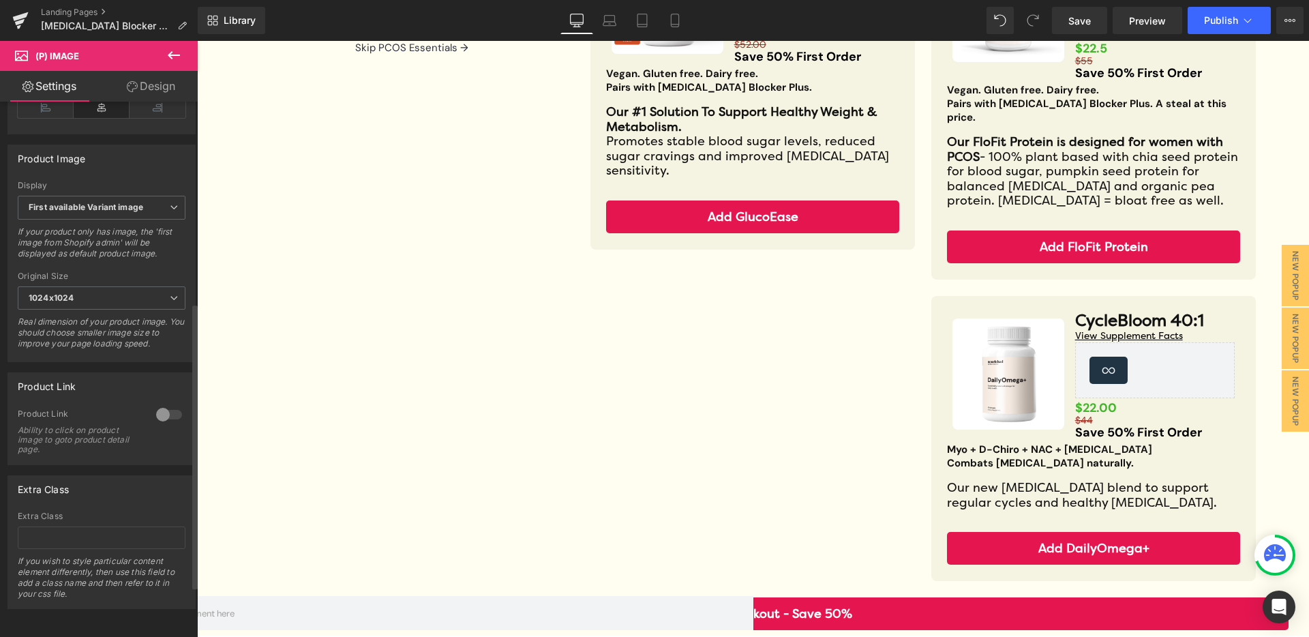
scroll to position [0, 0]
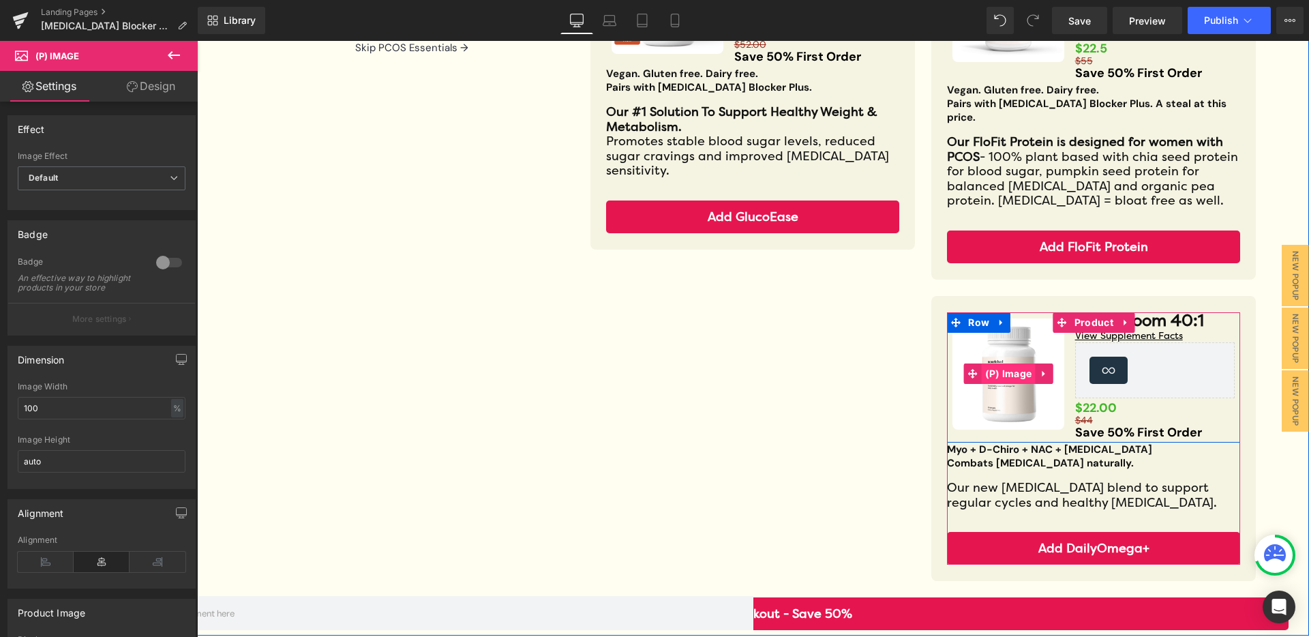
click at [1002, 366] on span "(P) Image" at bounding box center [1009, 373] width 54 height 20
click at [1141, 343] on span "Loox (Star)" at bounding box center [1155, 353] width 61 height 20
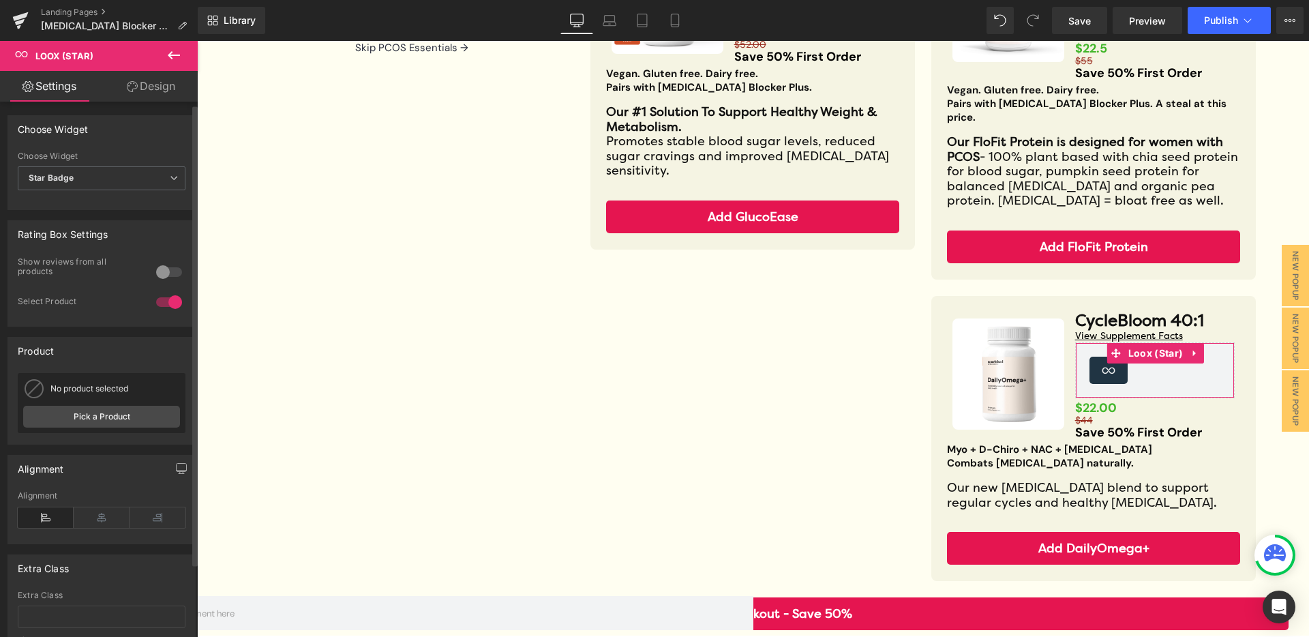
scroll to position [22, 0]
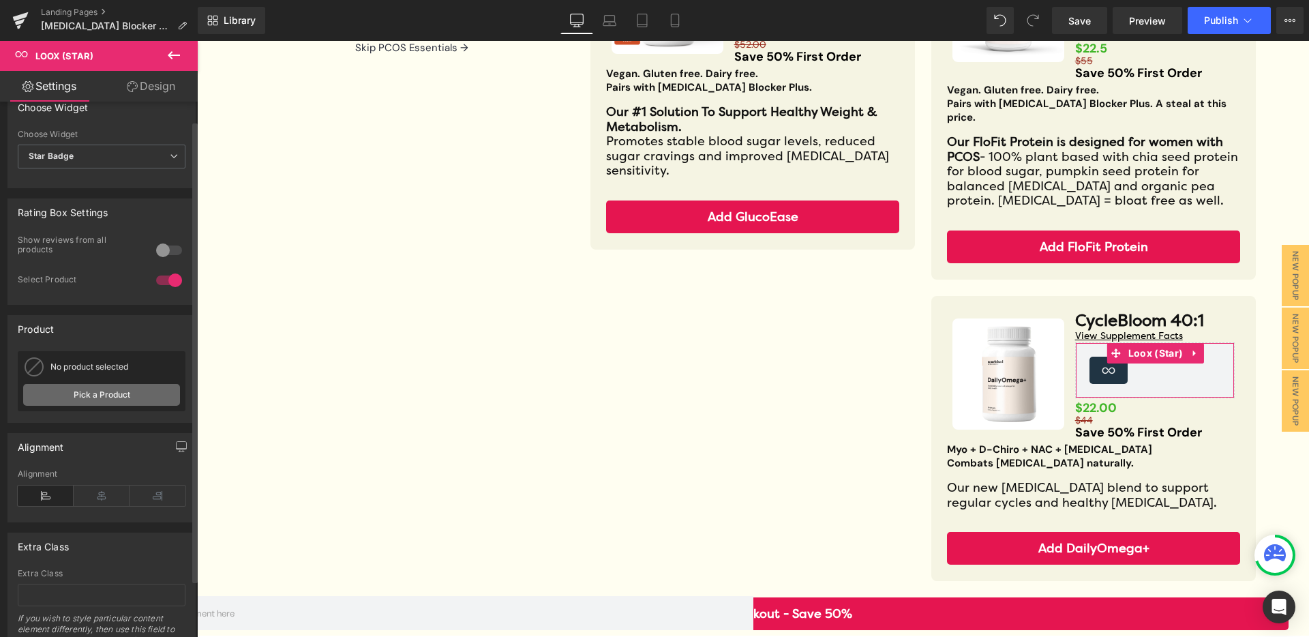
click at [0, 0] on link "Pick a Product" at bounding box center [0, 0] width 0 height 0
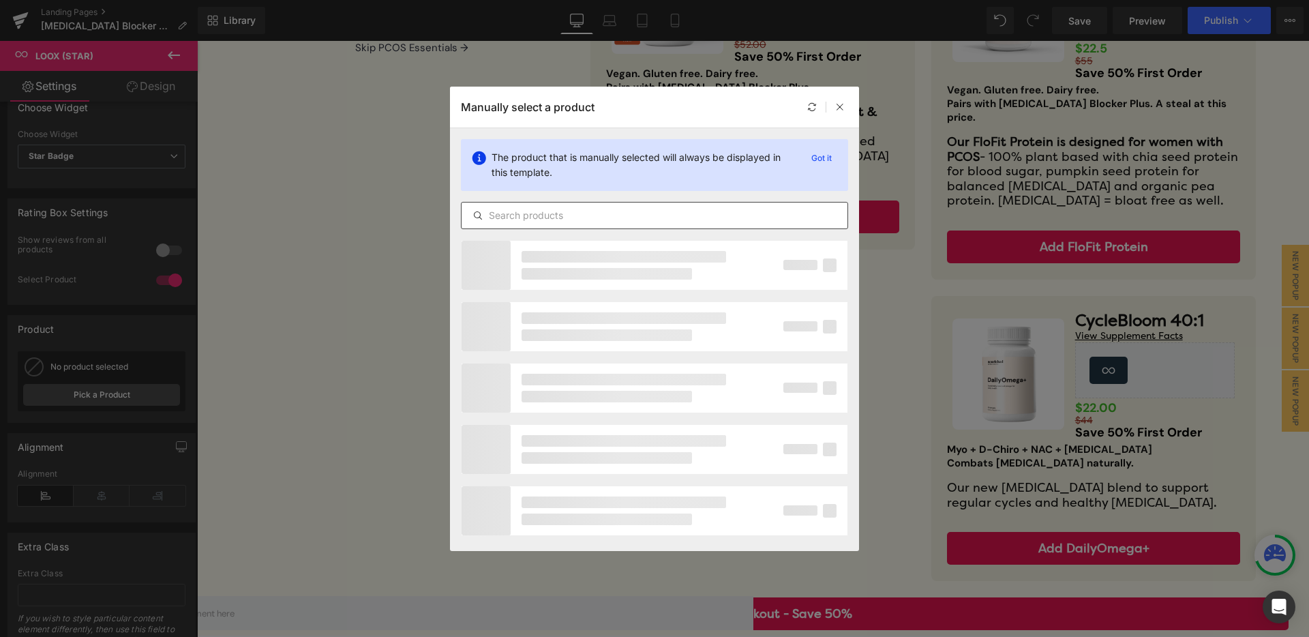
click at [542, 221] on input "text" at bounding box center [655, 215] width 386 height 16
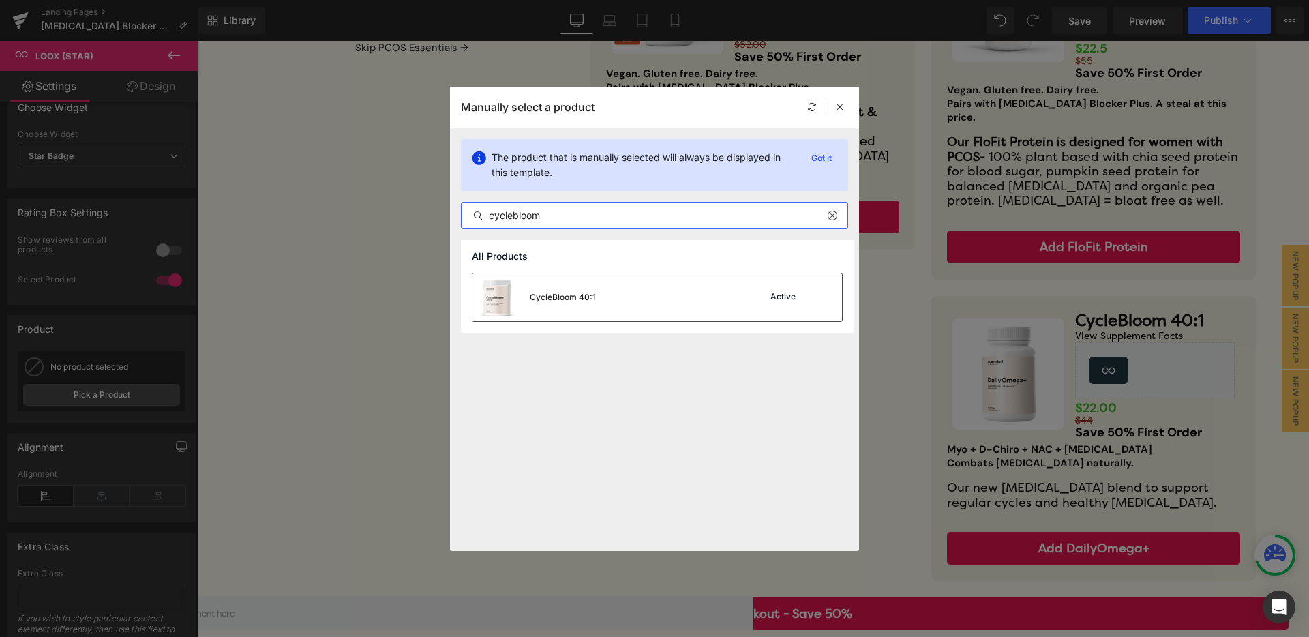
type input "cyclebloom"
click at [594, 308] on div "CycleBloom 40:1" at bounding box center [533, 297] width 123 height 48
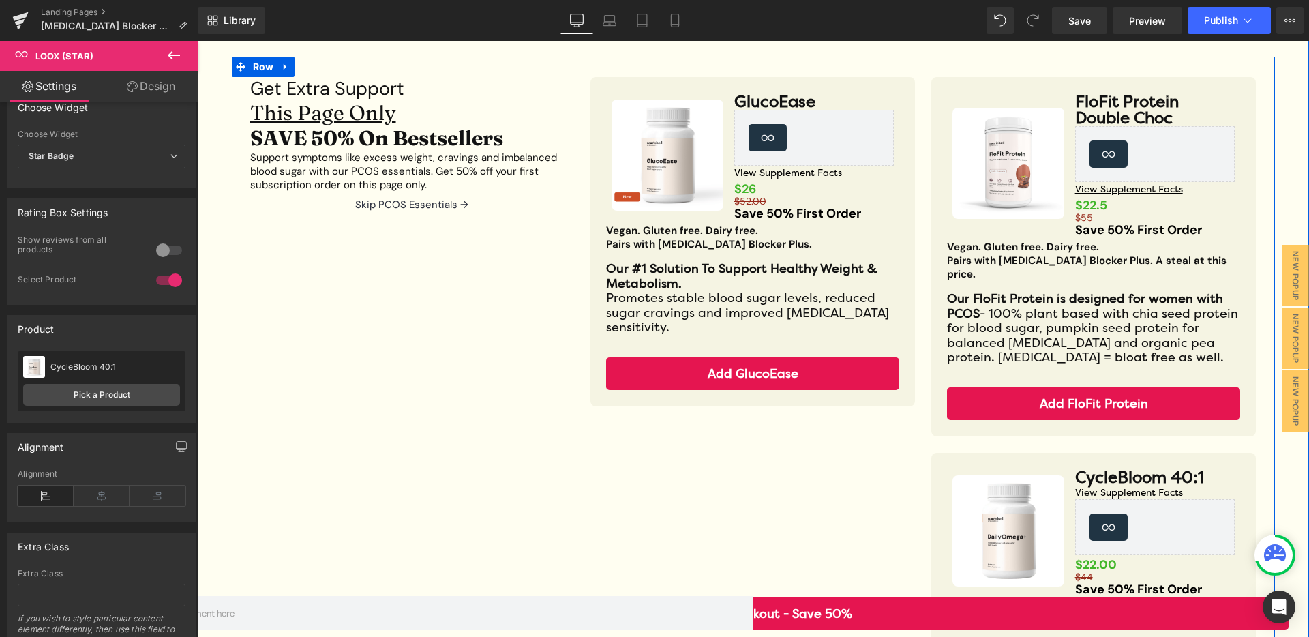
scroll to position [136, 0]
click at [1106, 149] on icon at bounding box center [1108, 154] width 16 height 16
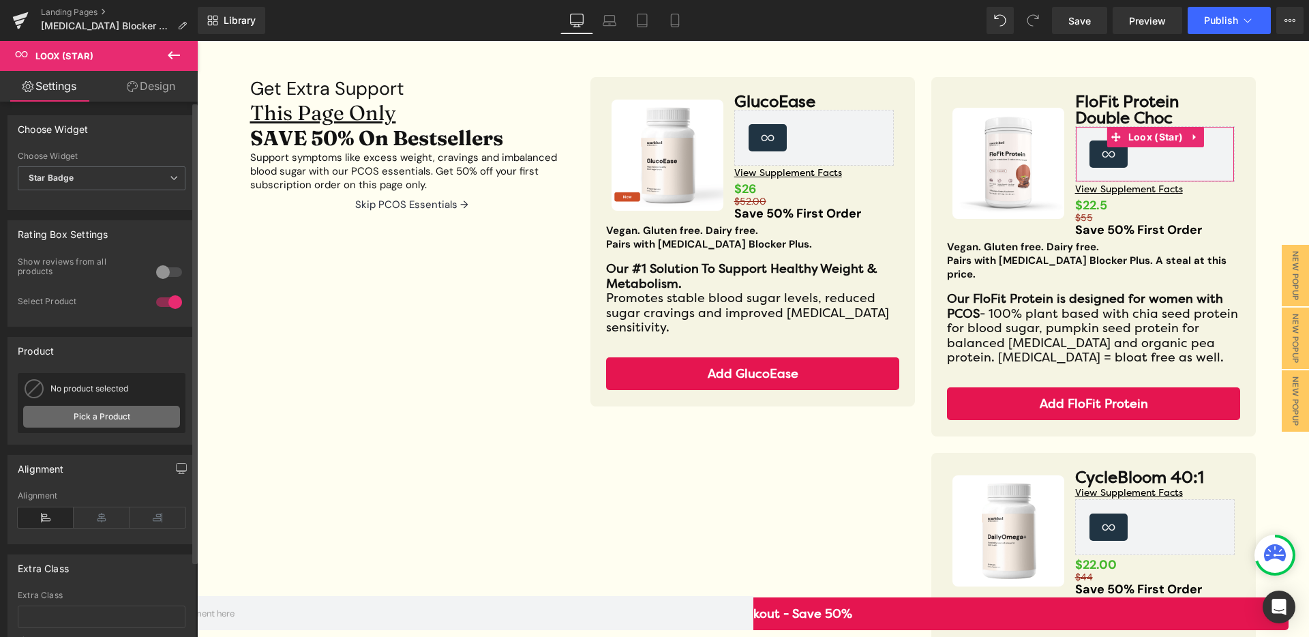
click at [0, 0] on link "Pick a Product" at bounding box center [0, 0] width 0 height 0
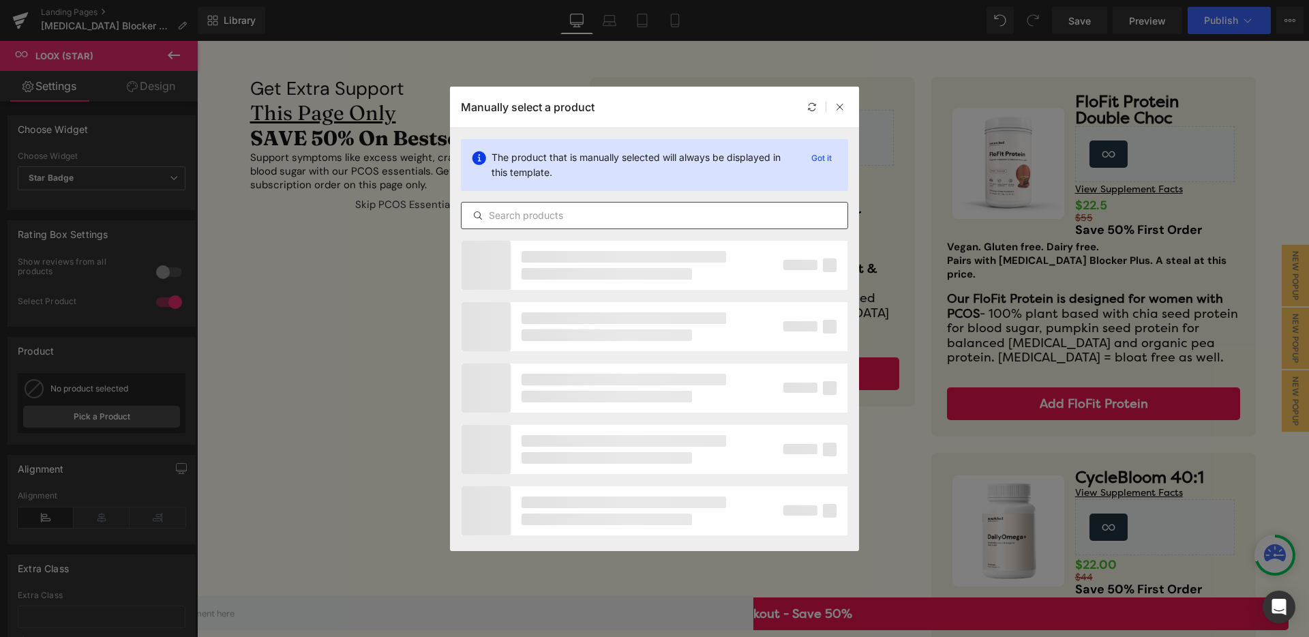
click at [559, 227] on div at bounding box center [654, 215] width 387 height 27
click at [562, 221] on input "text" at bounding box center [655, 215] width 386 height 16
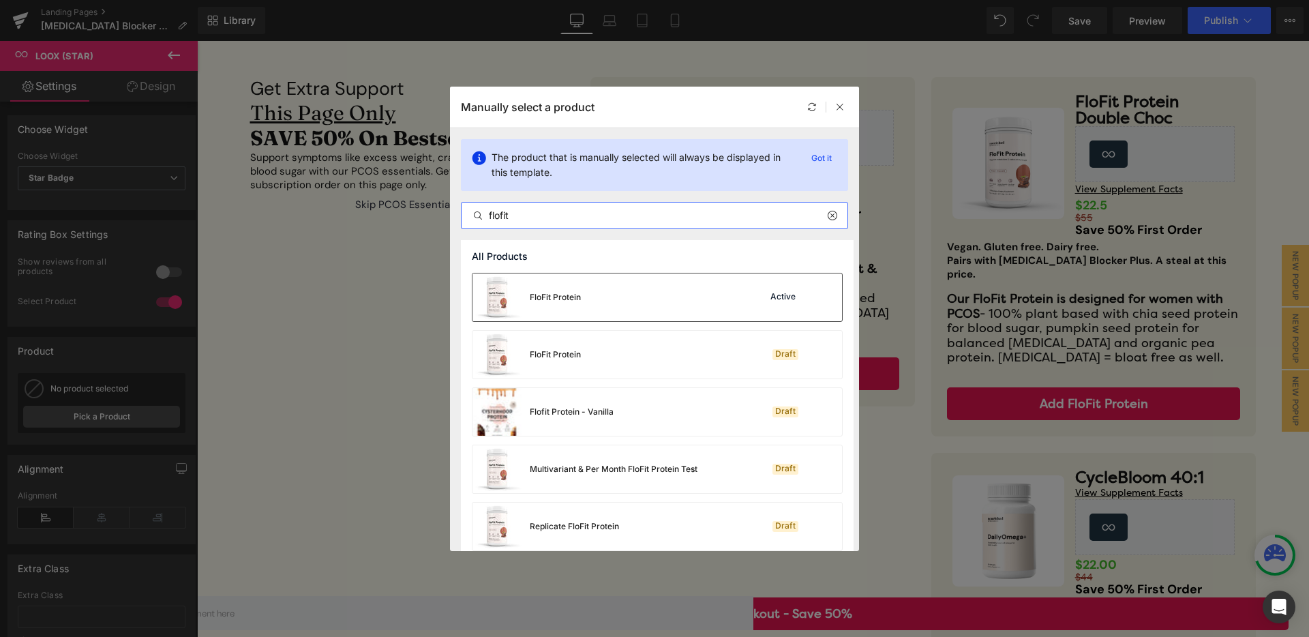
type input "flofit"
click at [601, 306] on div "FloFit Protein Active" at bounding box center [656, 297] width 369 height 48
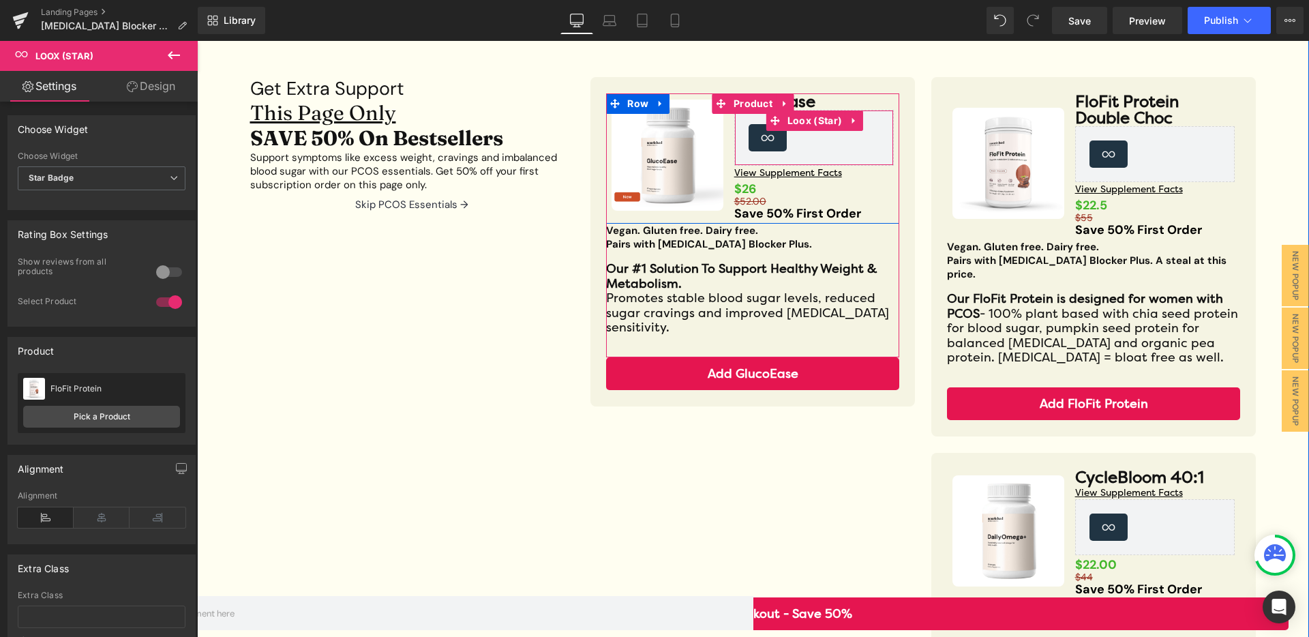
click at [769, 147] on div "Loox (Star) - Star Badge" at bounding box center [767, 137] width 38 height 27
click at [784, 127] on span "Loox (Star)" at bounding box center [814, 120] width 61 height 20
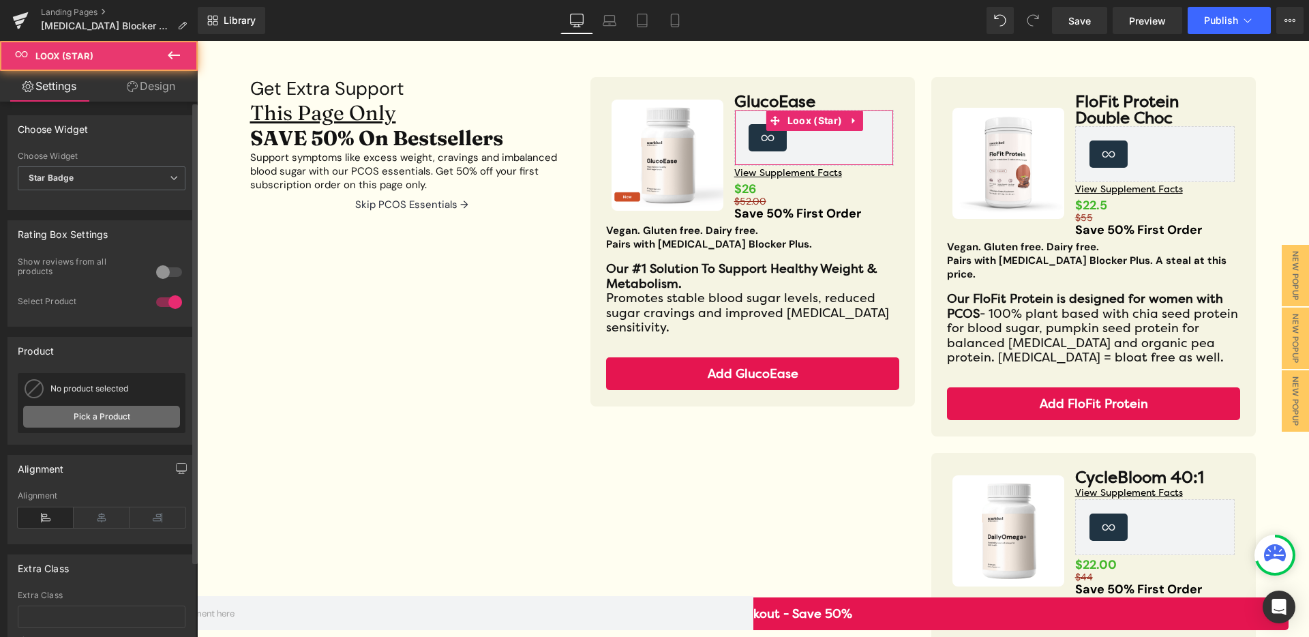
click at [0, 0] on link "Pick a Product" at bounding box center [0, 0] width 0 height 0
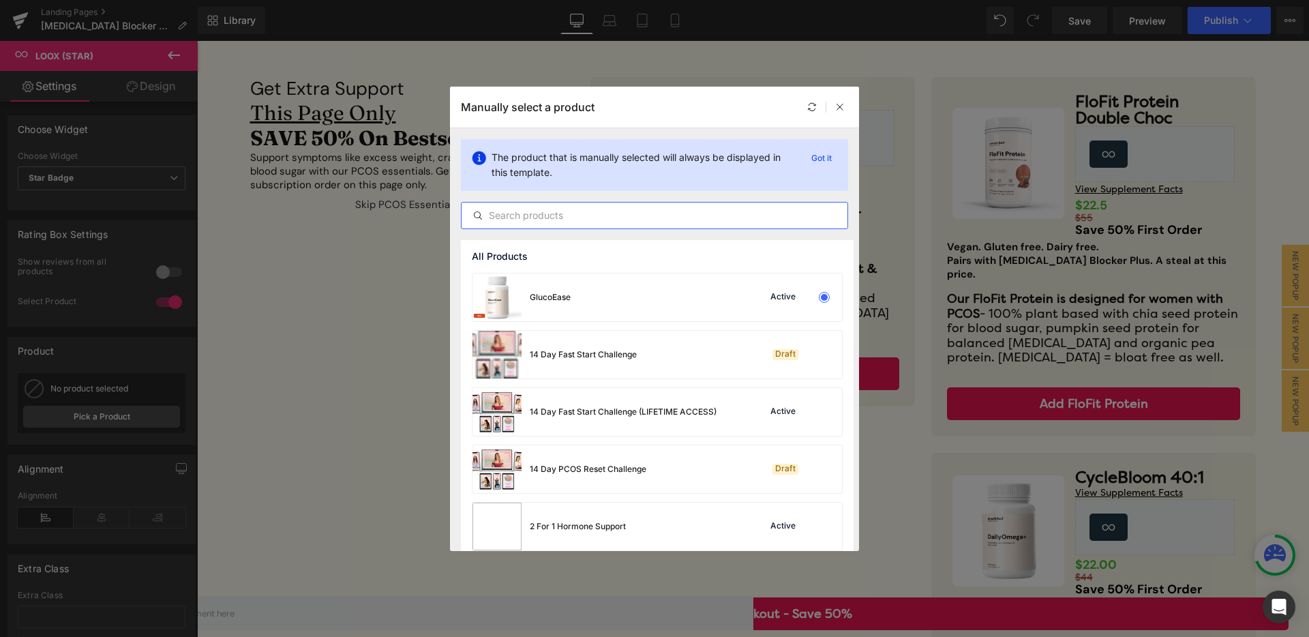
click at [590, 215] on input "text" at bounding box center [655, 215] width 386 height 16
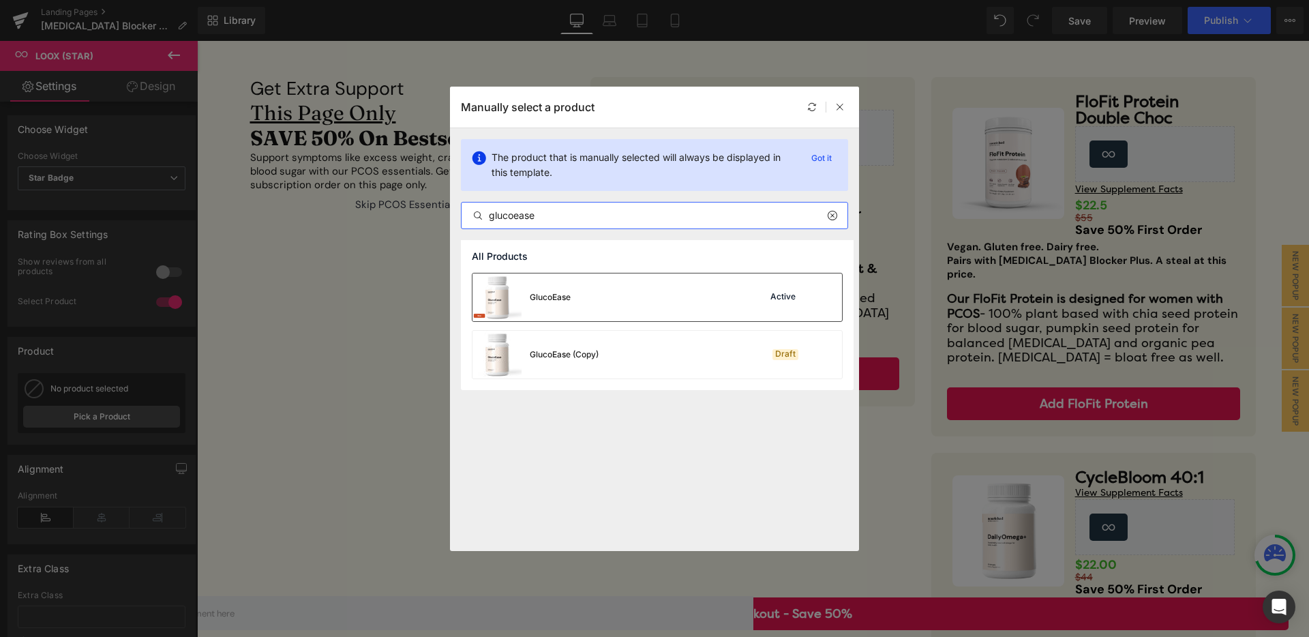
type input "glucoease"
click at [545, 296] on div "GlucoEase" at bounding box center [550, 297] width 41 height 12
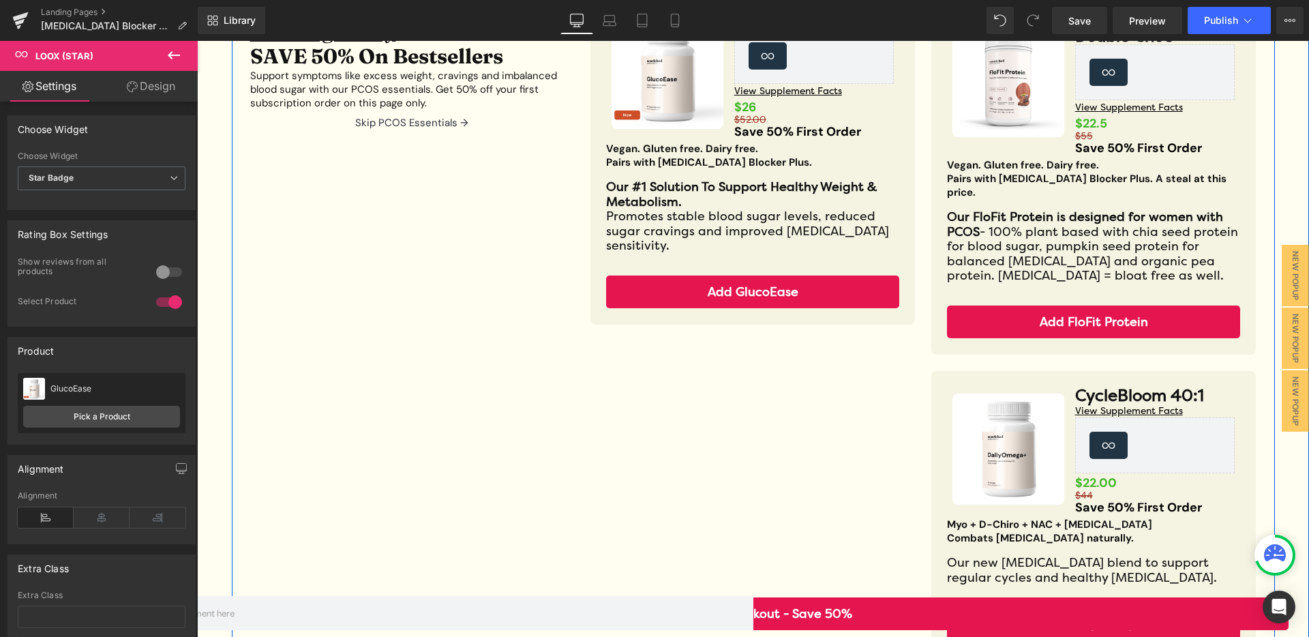
scroll to position [217, 0]
click at [998, 433] on div "Sale Off (P) Image" at bounding box center [1007, 448] width 111 height 111
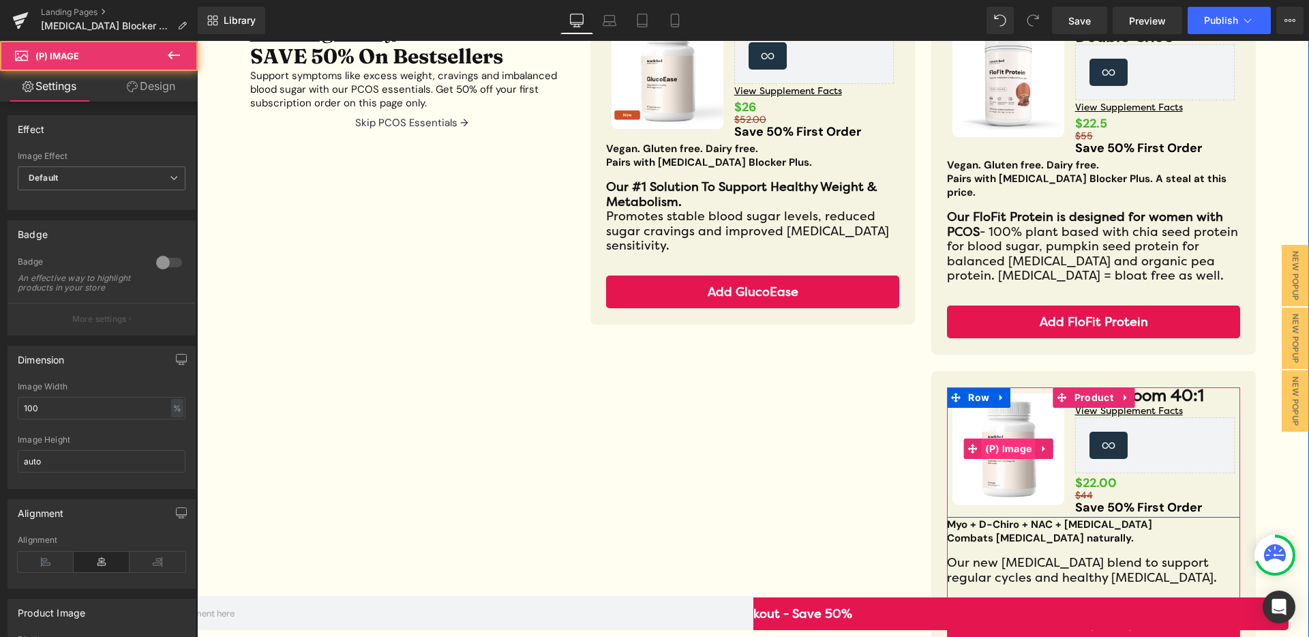
click at [1001, 438] on span "(P) Image" at bounding box center [1009, 448] width 54 height 20
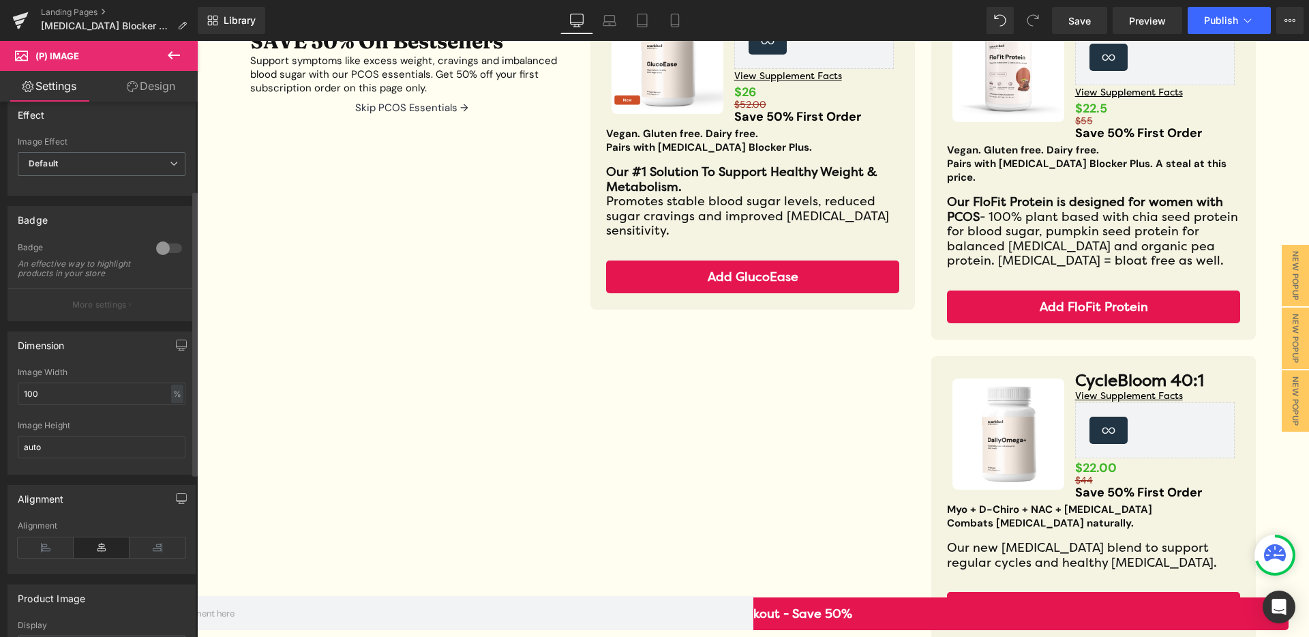
scroll to position [0, 0]
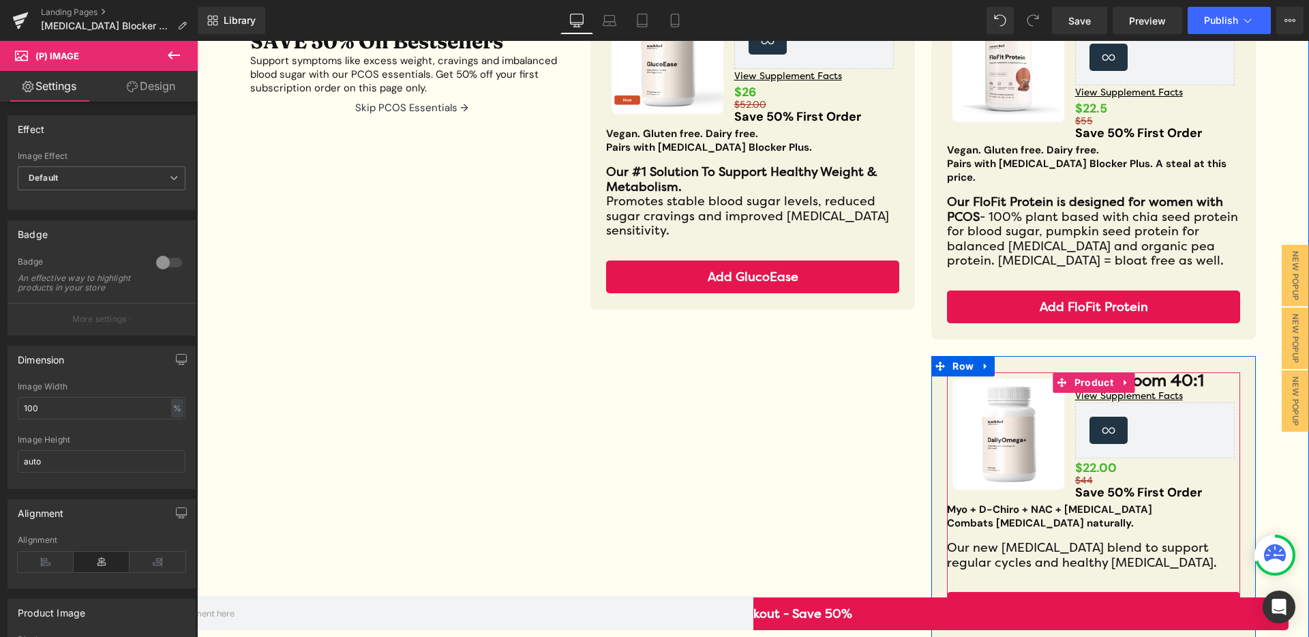
click at [1079, 372] on span "Product" at bounding box center [1094, 382] width 46 height 20
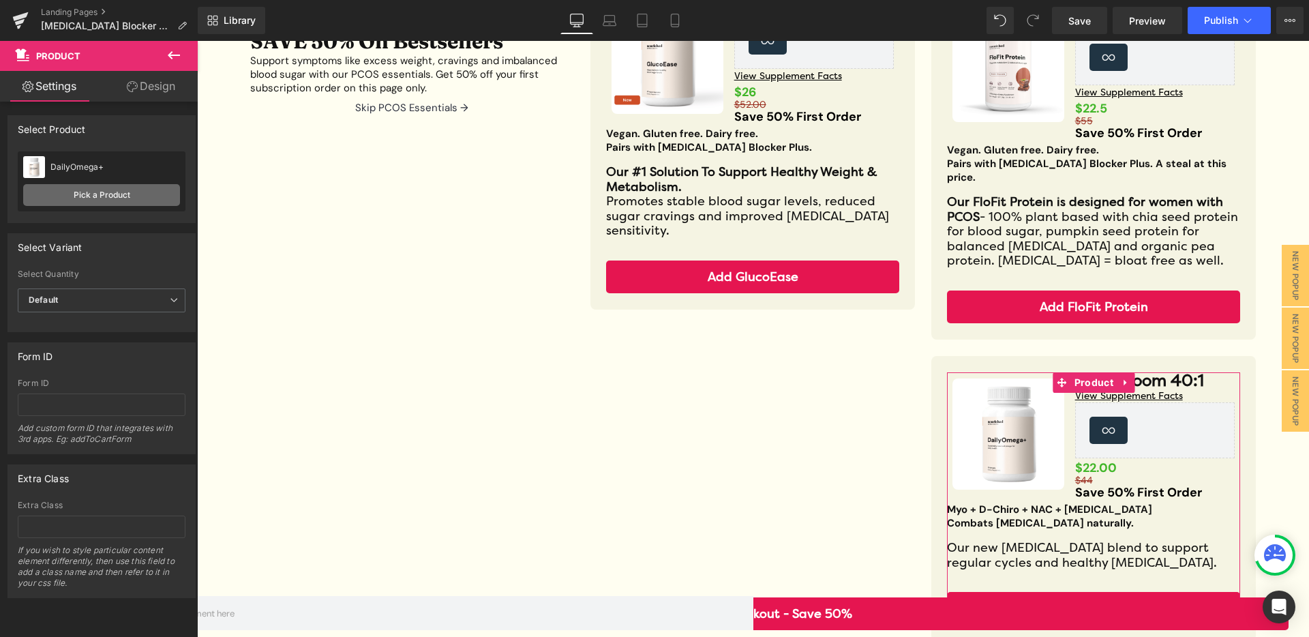
click at [100, 196] on link "Pick a Product" at bounding box center [101, 195] width 157 height 22
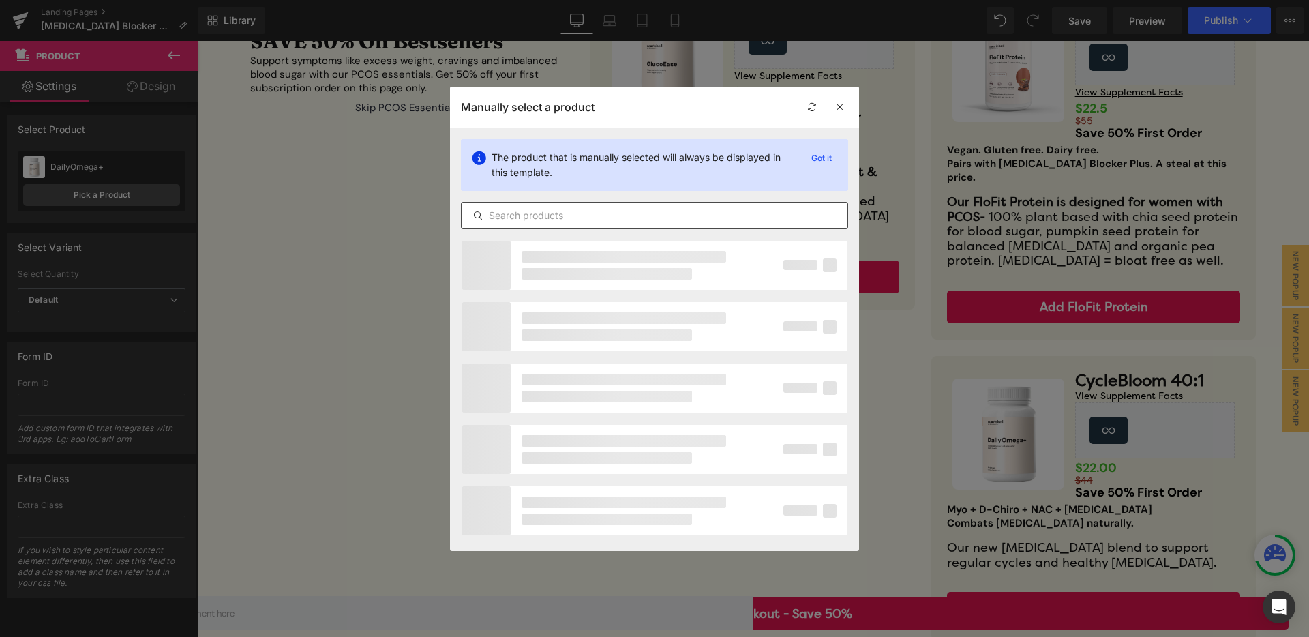
click at [560, 207] on input "text" at bounding box center [655, 215] width 386 height 16
type input "cyclebloom"
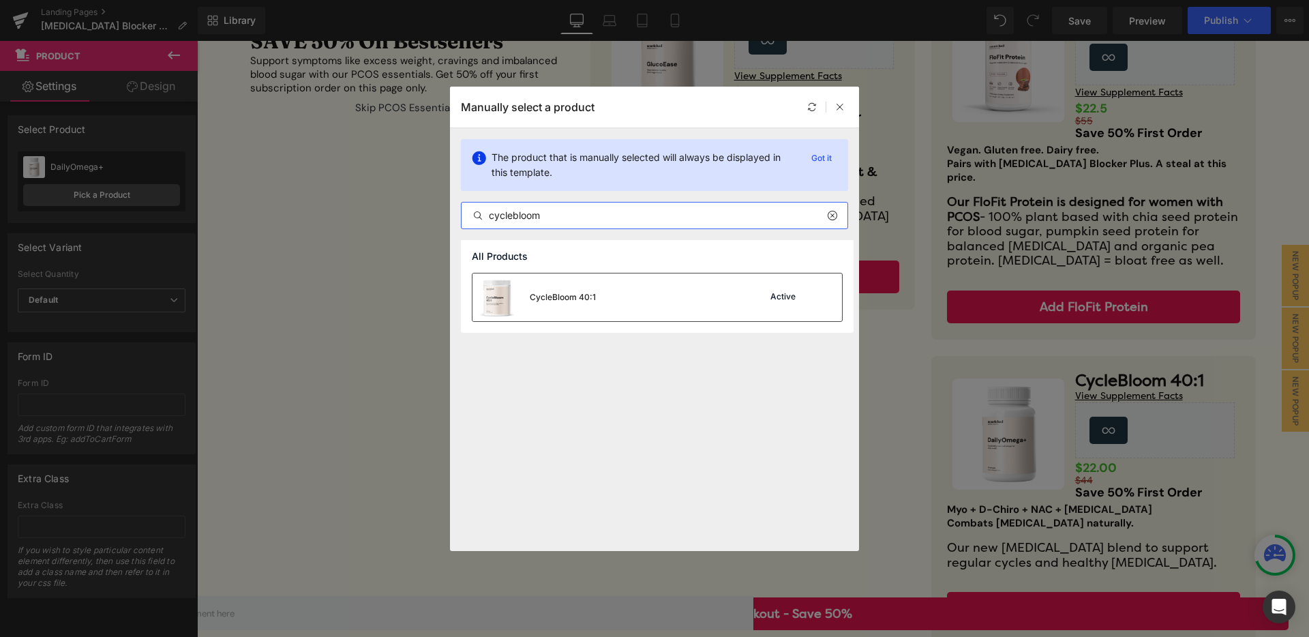
click at [608, 287] on div "CycleBloom 40:1 Active" at bounding box center [656, 297] width 369 height 48
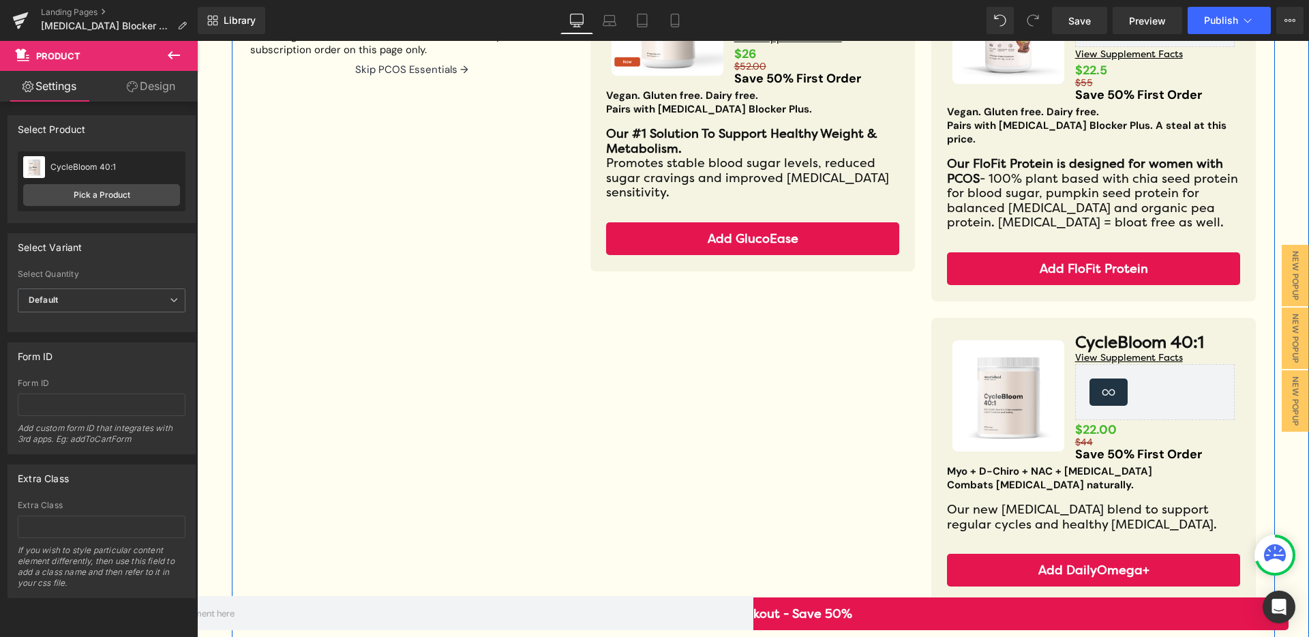
scroll to position [281, 0]
